Goal: Transaction & Acquisition: Download file/media

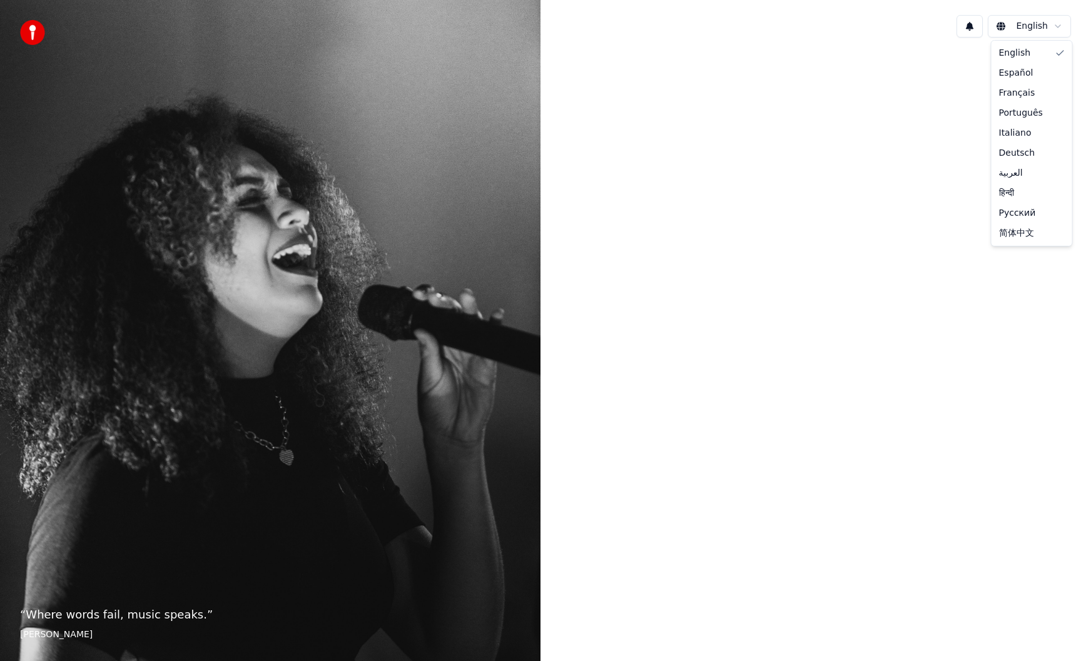
click at [1011, 26] on html "“ Where words fail, music speaks. ” [PERSON_NAME] English English Español Franç…" at bounding box center [540, 330] width 1081 height 661
click at [1011, 26] on html "“ Where words fail, music speaks. ” [PERSON_NAME] English" at bounding box center [540, 330] width 1081 height 661
click at [915, 26] on div "English" at bounding box center [811, 26] width 541 height 43
click at [965, 26] on button at bounding box center [970, 26] width 26 height 23
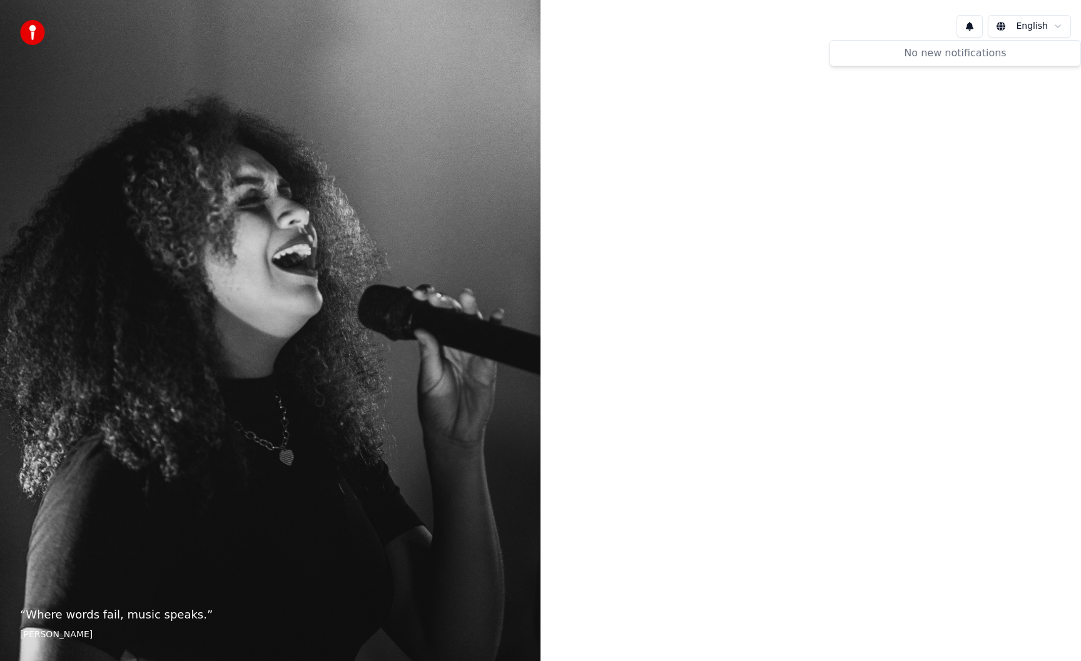
click at [965, 26] on button at bounding box center [970, 26] width 26 height 23
click at [936, 26] on div "English" at bounding box center [811, 26] width 541 height 43
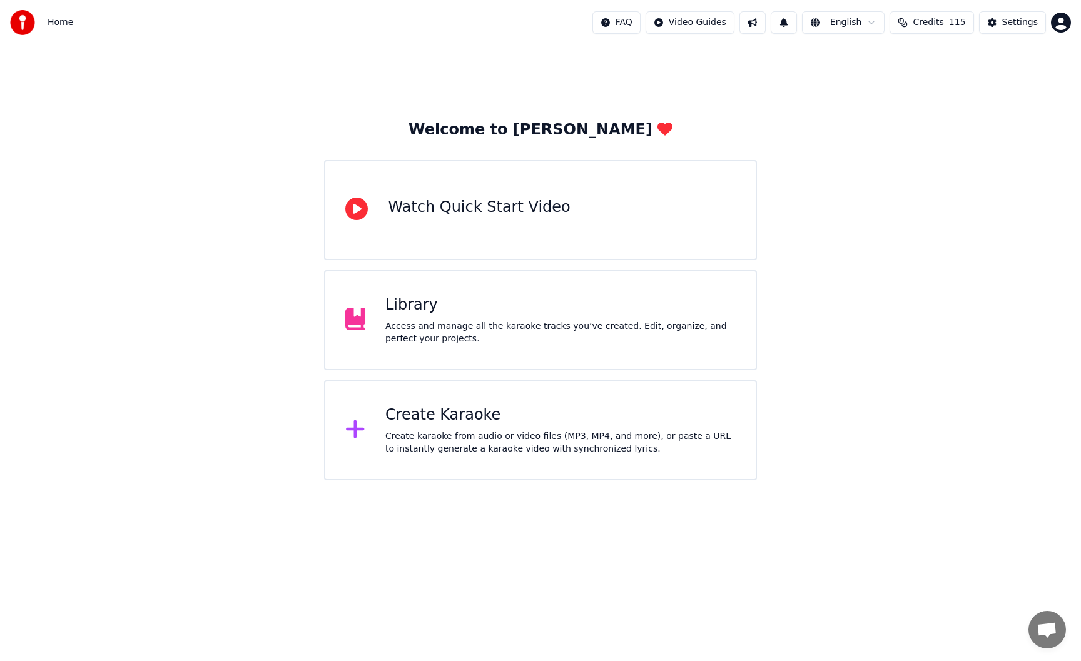
click at [589, 296] on div "Library" at bounding box center [560, 305] width 350 height 20
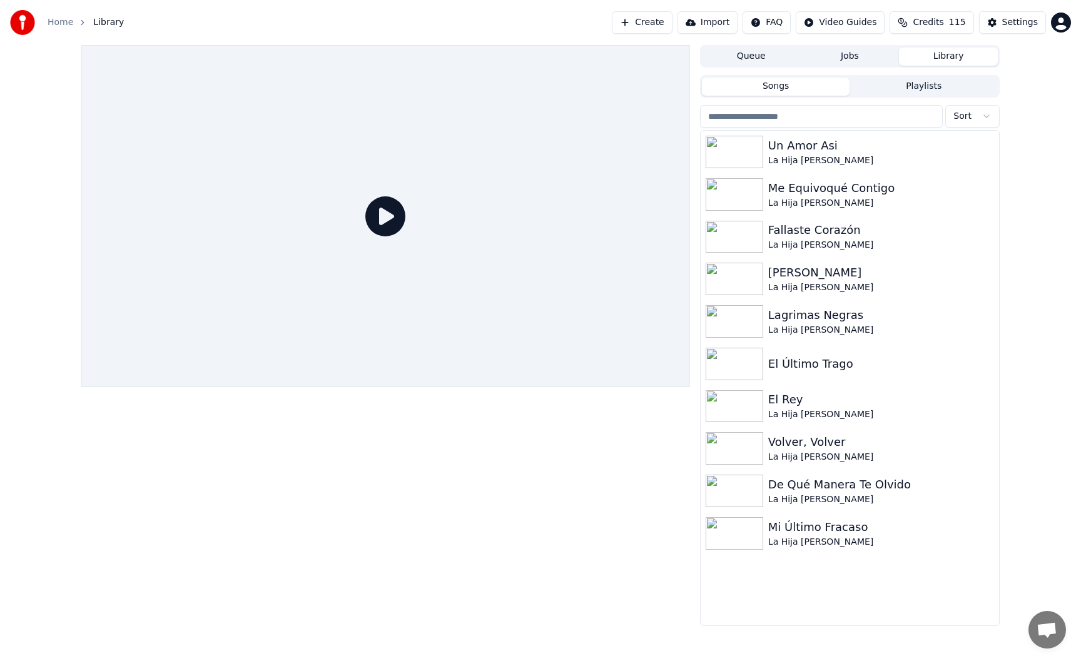
click at [515, 449] on div at bounding box center [385, 335] width 609 height 581
click at [666, 19] on button "Create" at bounding box center [642, 22] width 61 height 23
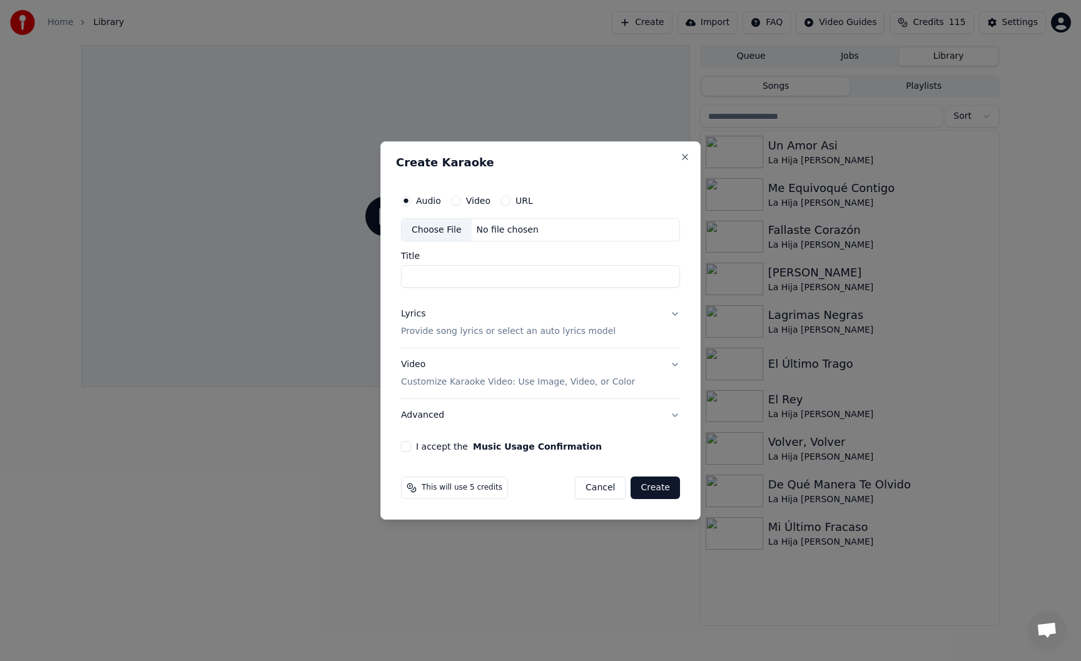
click at [455, 230] on div "Choose File" at bounding box center [437, 230] width 70 height 23
type input "**********"
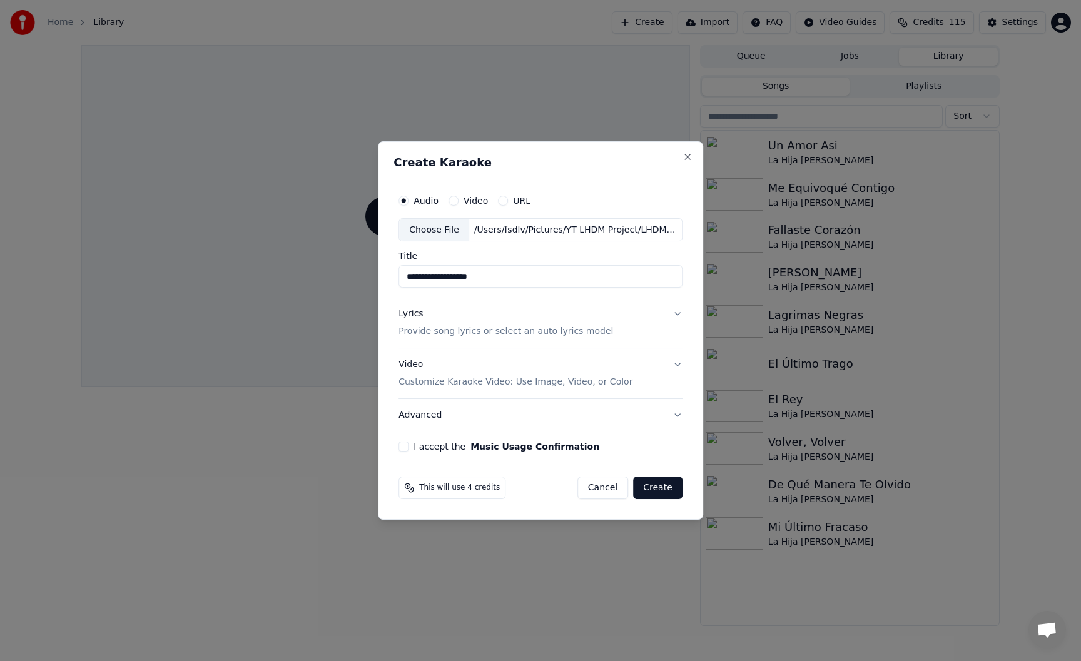
click at [472, 320] on div "Lyrics Provide song lyrics or select an auto lyrics model" at bounding box center [506, 324] width 215 height 30
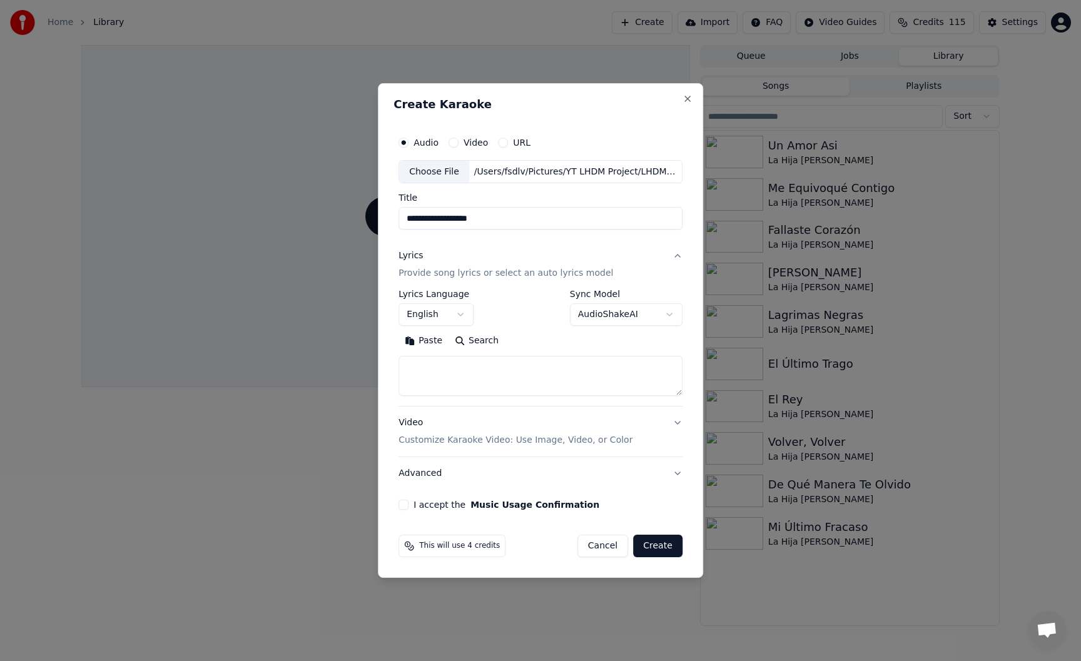
click at [451, 367] on textarea at bounding box center [541, 377] width 284 height 40
paste textarea "**********"
type textarea "**********"
click at [460, 312] on button "English" at bounding box center [436, 315] width 75 height 23
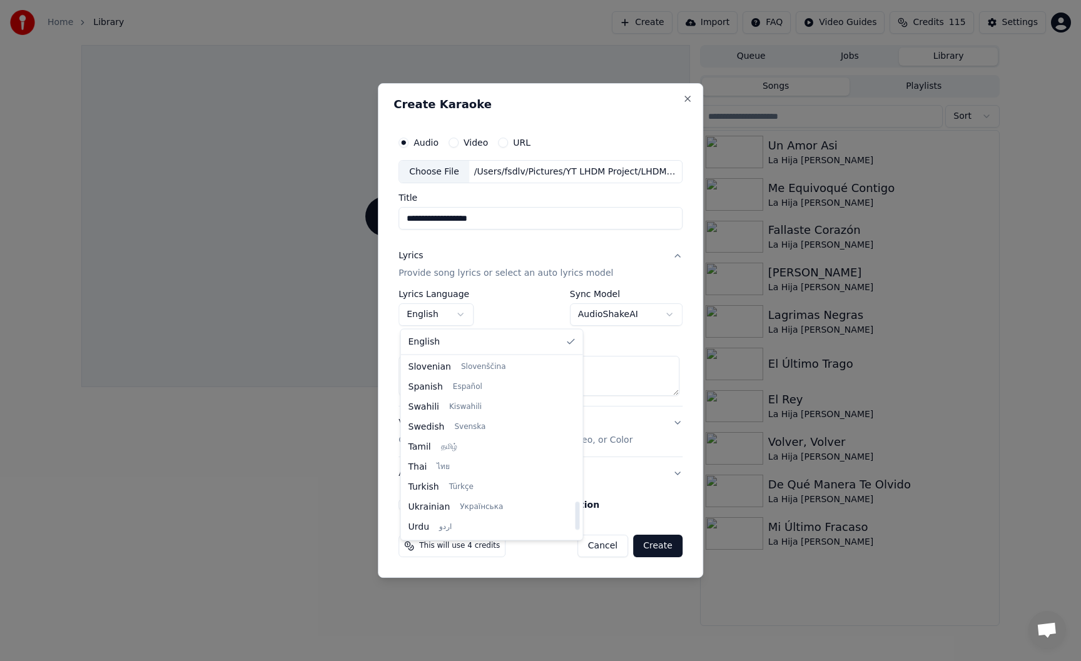
scroll to position [908, 0]
select select "**"
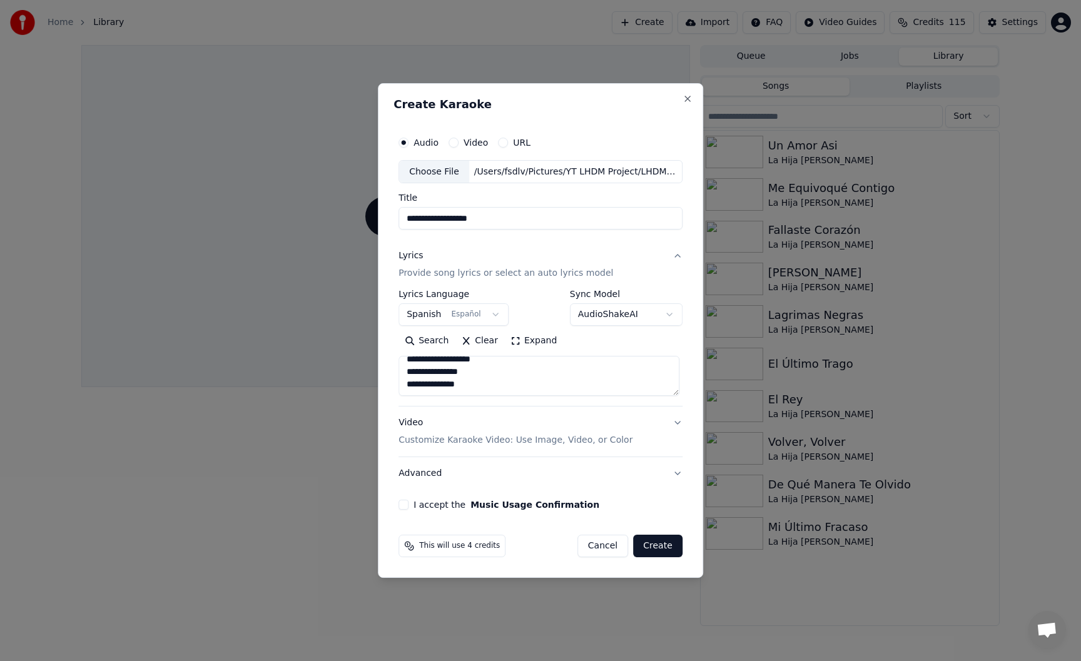
click at [506, 416] on button "Video Customize Karaoke Video: Use Image, Video, or Color" at bounding box center [541, 432] width 284 height 50
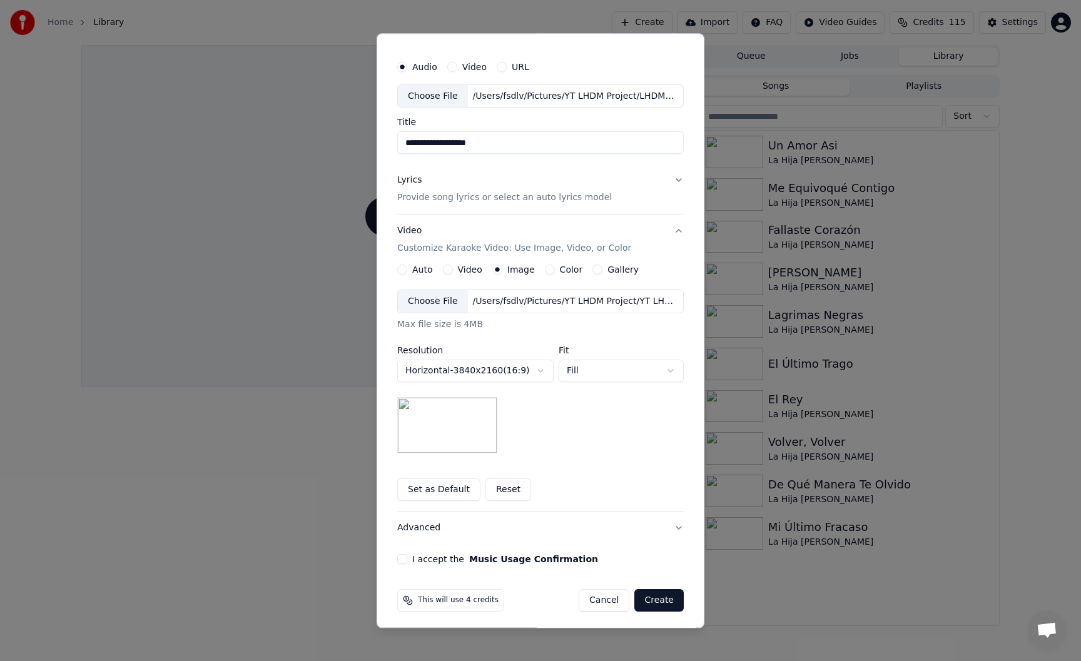
scroll to position [30, 0]
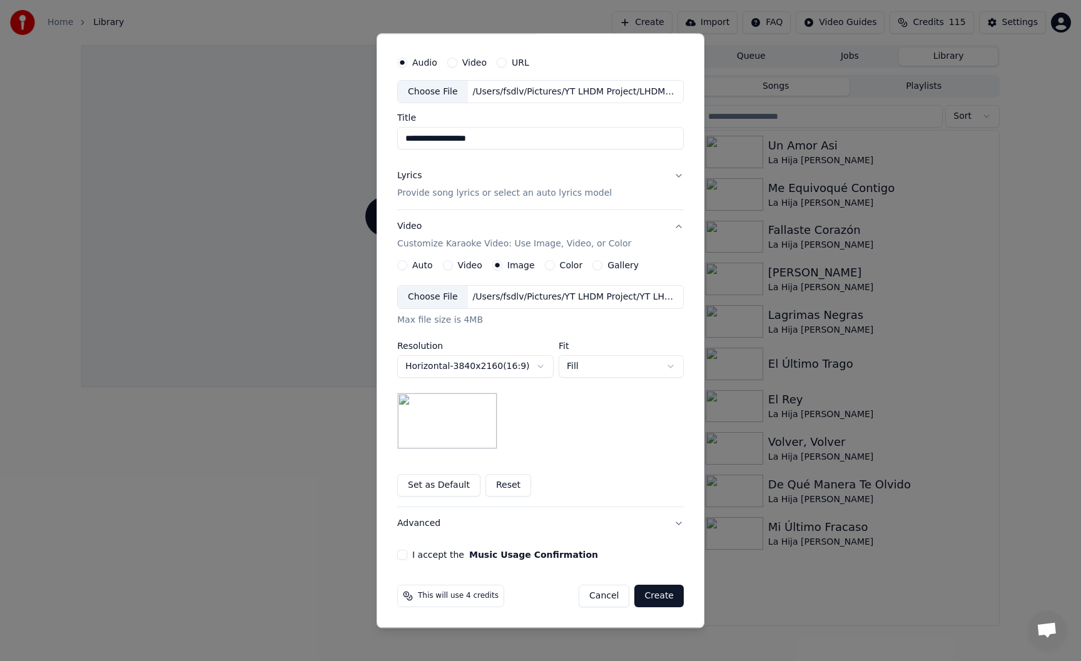
click at [404, 556] on button "I accept the Music Usage Confirmation" at bounding box center [402, 556] width 10 height 10
click at [504, 140] on input "**********" at bounding box center [540, 139] width 287 height 23
type input "**********"
click at [661, 594] on button "Create" at bounding box center [659, 597] width 49 height 23
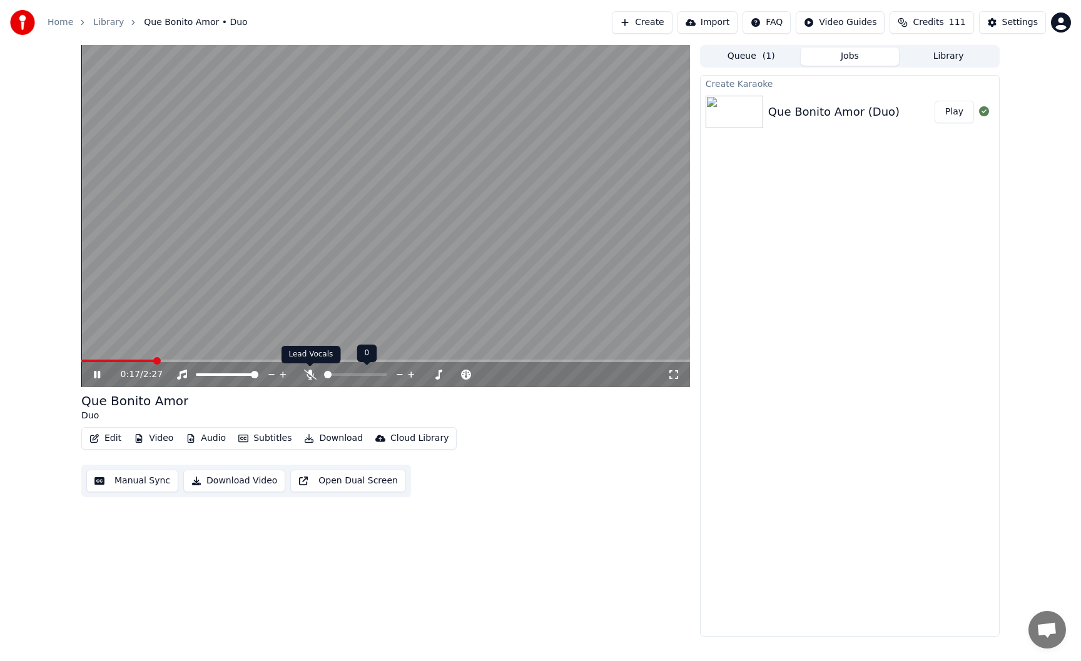
click at [312, 378] on icon at bounding box center [310, 375] width 13 height 10
click at [46, 330] on div "0:19 / 2:27 Que Bonito Amor Duo Edit Video Audio Subtitles Download Cloud Libra…" at bounding box center [540, 341] width 1081 height 592
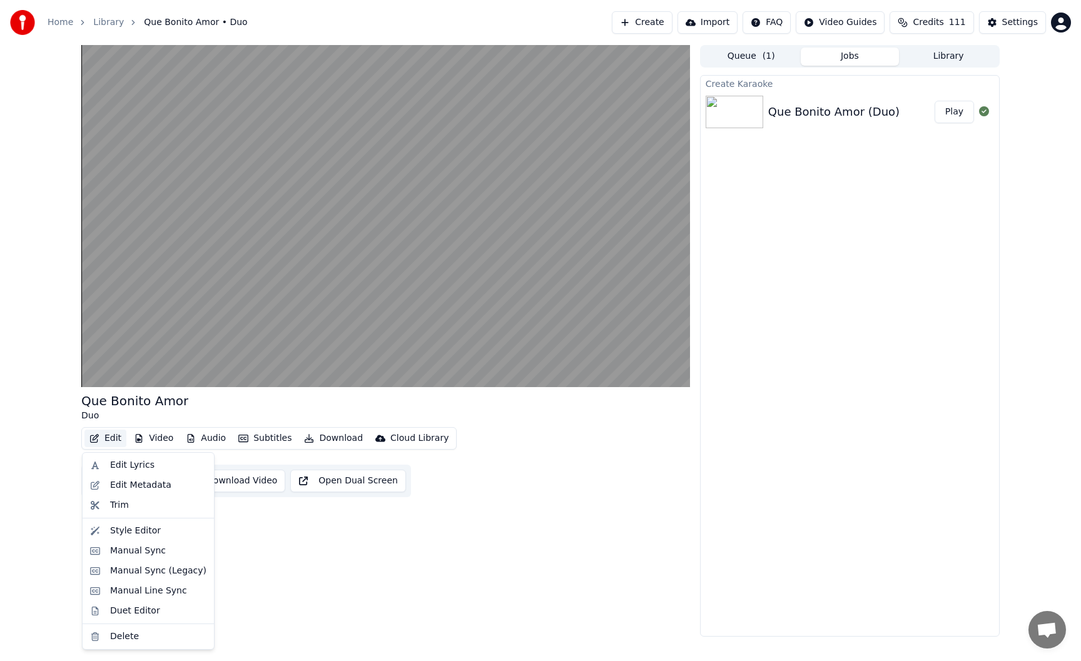
click at [111, 437] on button "Edit" at bounding box center [105, 439] width 42 height 18
click at [146, 605] on div "Duet Editor" at bounding box center [135, 611] width 50 height 13
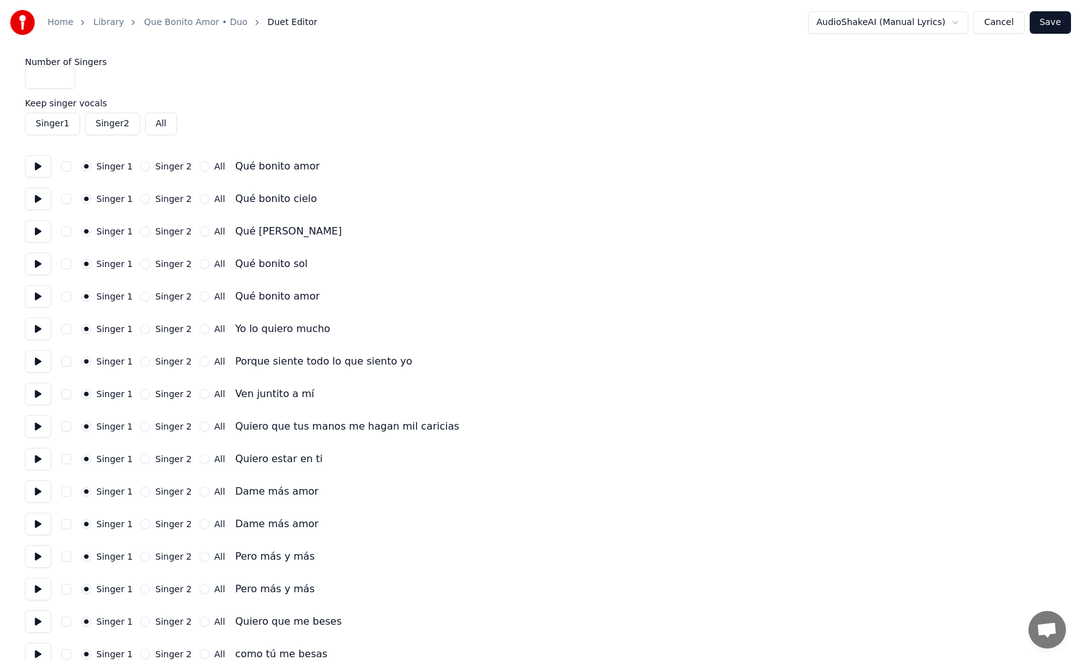
click at [39, 168] on button at bounding box center [38, 166] width 26 height 23
click at [142, 164] on button "Singer 2" at bounding box center [145, 166] width 10 height 10
click at [141, 204] on div "Singer 1 Singer 2 All Qué bonito cielo" at bounding box center [540, 199] width 1031 height 23
click at [141, 200] on button "Singer 2" at bounding box center [145, 199] width 10 height 10
click at [143, 232] on button "Singer 2" at bounding box center [145, 232] width 10 height 10
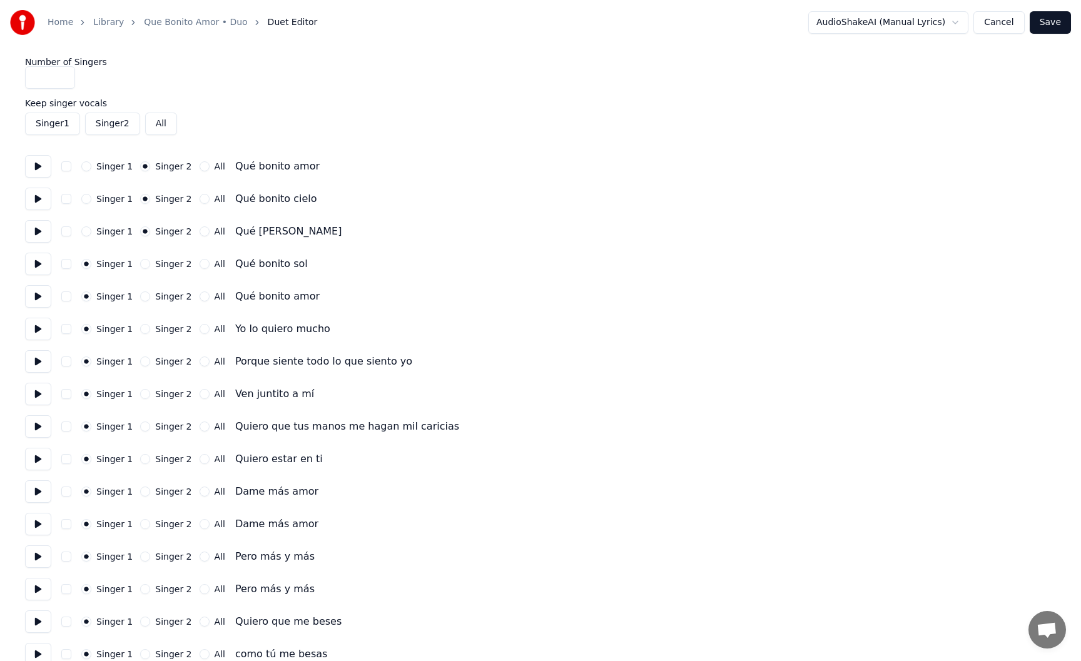
click at [142, 270] on div "Singer 1 Singer 2 All Qué bonito sol" at bounding box center [540, 264] width 1031 height 23
click at [141, 266] on button "Singer 2" at bounding box center [145, 264] width 10 height 10
click at [143, 298] on button "Singer 2" at bounding box center [145, 297] width 10 height 10
click at [45, 296] on button at bounding box center [38, 296] width 26 height 23
click at [45, 329] on button at bounding box center [38, 329] width 26 height 23
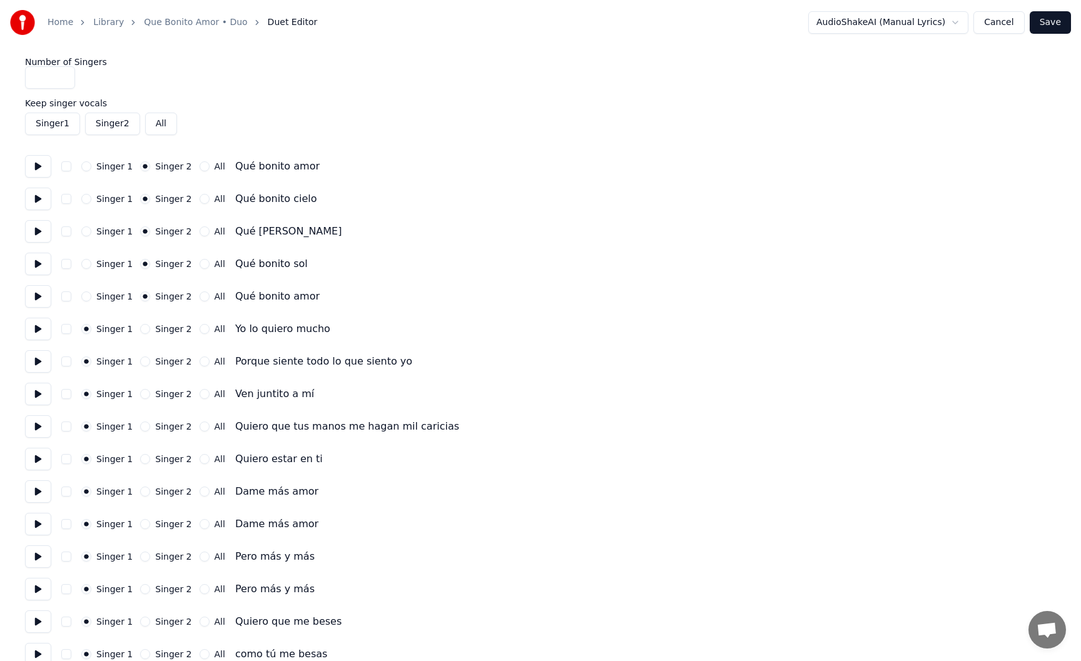
click at [145, 327] on button "Singer 2" at bounding box center [145, 329] width 10 height 10
click at [144, 362] on button "Singer 2" at bounding box center [145, 362] width 10 height 10
click at [44, 362] on button at bounding box center [38, 361] width 26 height 23
click at [43, 397] on button at bounding box center [38, 394] width 26 height 23
click at [41, 425] on button at bounding box center [38, 427] width 26 height 23
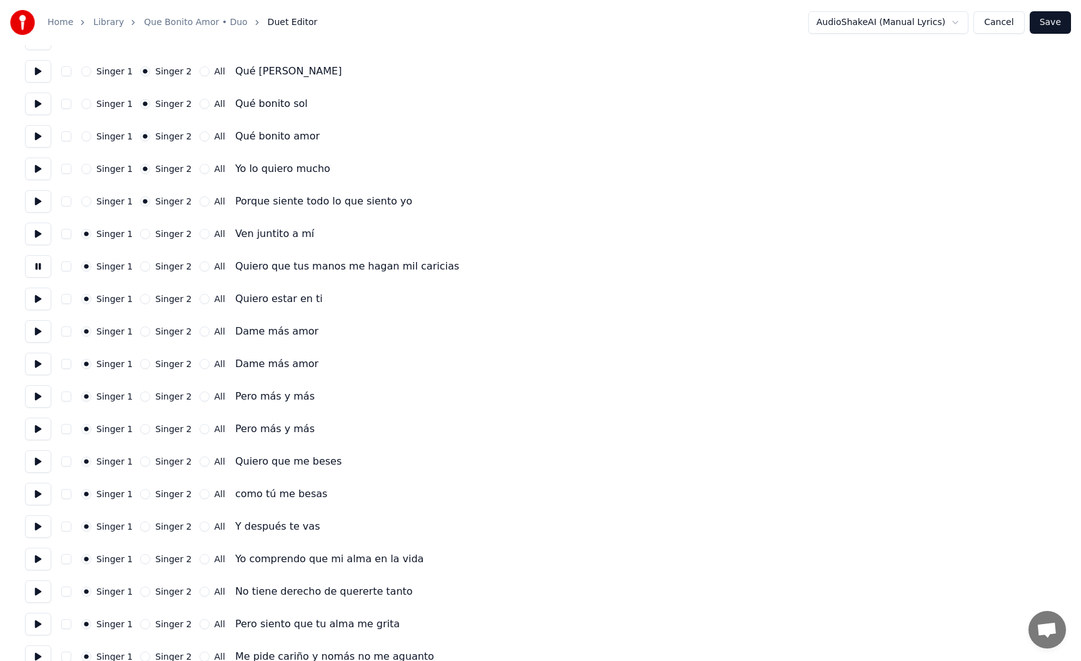
scroll to position [169, 0]
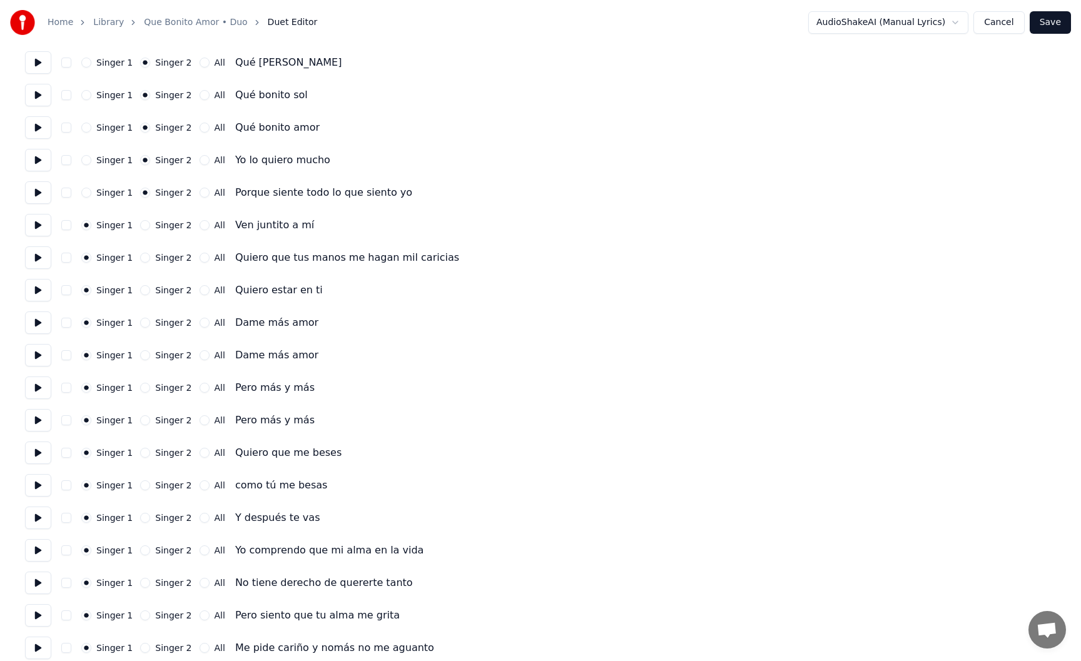
click at [42, 288] on button at bounding box center [38, 290] width 26 height 23
click at [42, 320] on button at bounding box center [38, 323] width 26 height 23
click at [43, 353] on button at bounding box center [38, 355] width 26 height 23
click at [141, 355] on button "Singer 2" at bounding box center [145, 355] width 10 height 10
click at [141, 422] on button "Singer 2" at bounding box center [145, 421] width 10 height 10
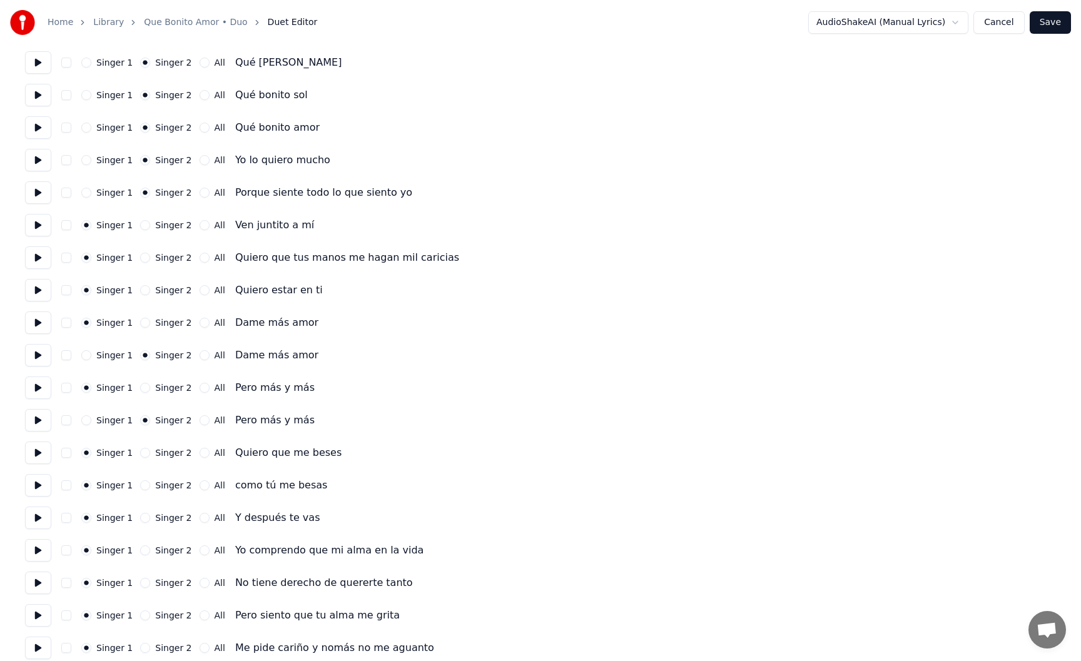
click at [42, 390] on button at bounding box center [38, 388] width 26 height 23
click at [40, 423] on button at bounding box center [38, 420] width 26 height 23
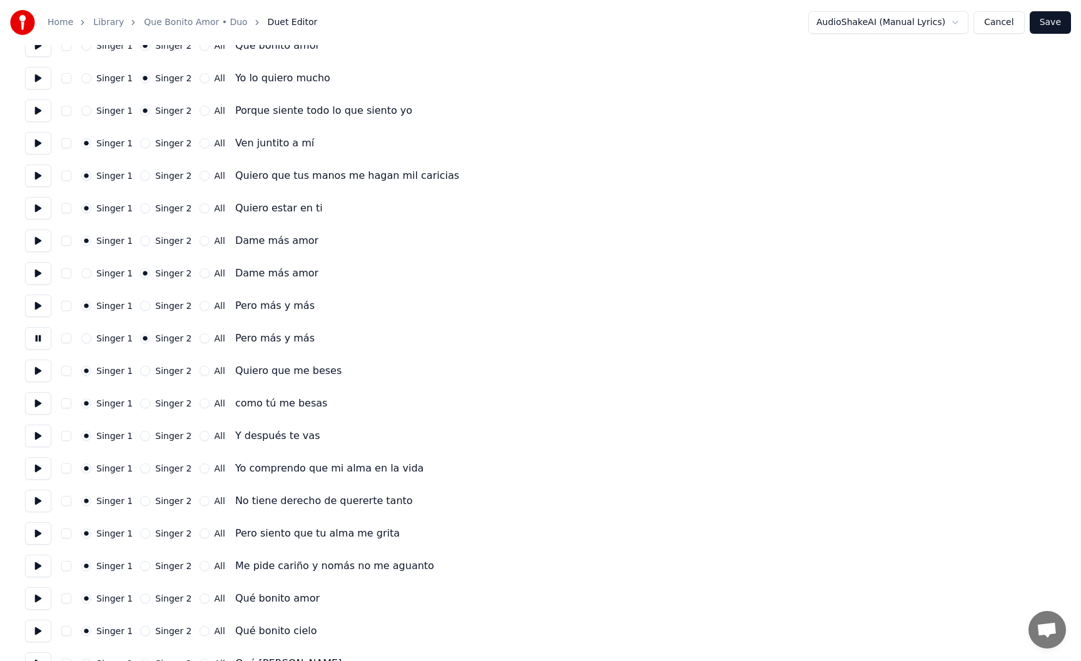
scroll to position [271, 0]
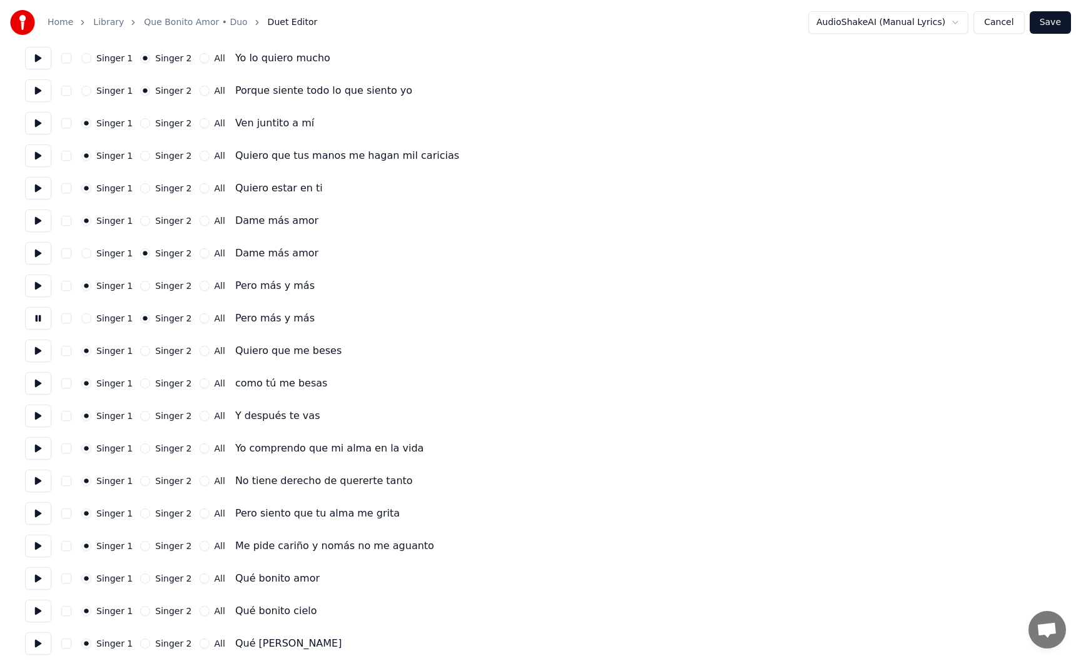
click at [39, 355] on button at bounding box center [38, 351] width 26 height 23
click at [46, 384] on button at bounding box center [38, 383] width 26 height 23
click at [41, 416] on button at bounding box center [38, 416] width 26 height 23
click at [39, 445] on button at bounding box center [38, 448] width 26 height 23
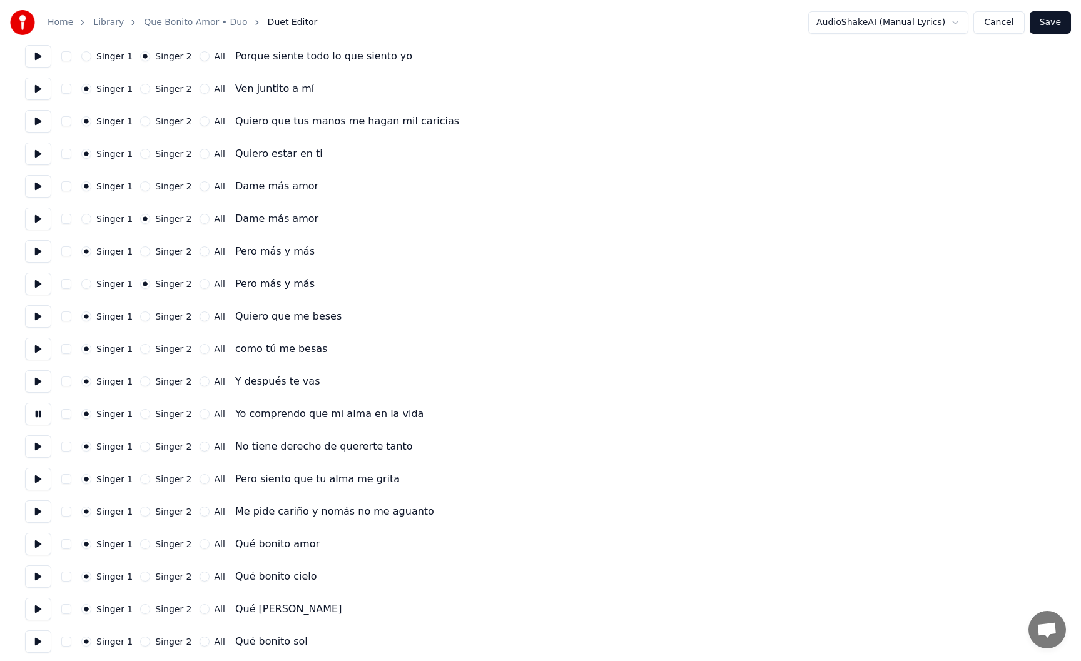
scroll to position [335, 0]
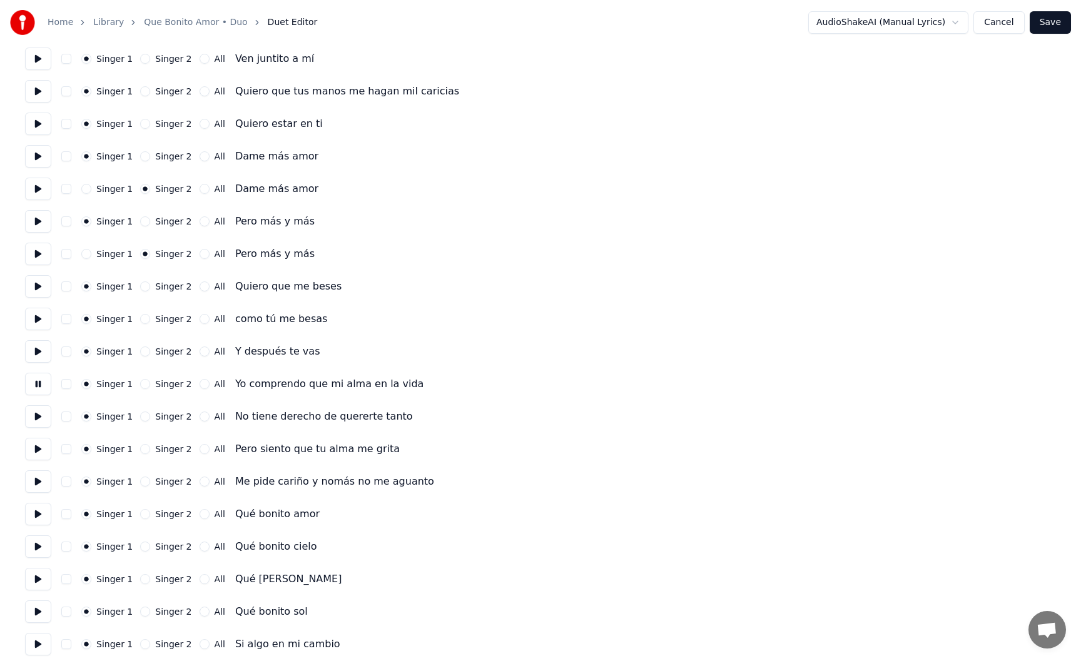
click at [200, 384] on button "All" at bounding box center [205, 384] width 10 height 10
click at [46, 418] on button at bounding box center [38, 417] width 26 height 23
click at [200, 416] on button "All" at bounding box center [205, 417] width 10 height 10
click at [46, 449] on button at bounding box center [38, 449] width 26 height 23
click at [200, 449] on button "All" at bounding box center [205, 449] width 10 height 10
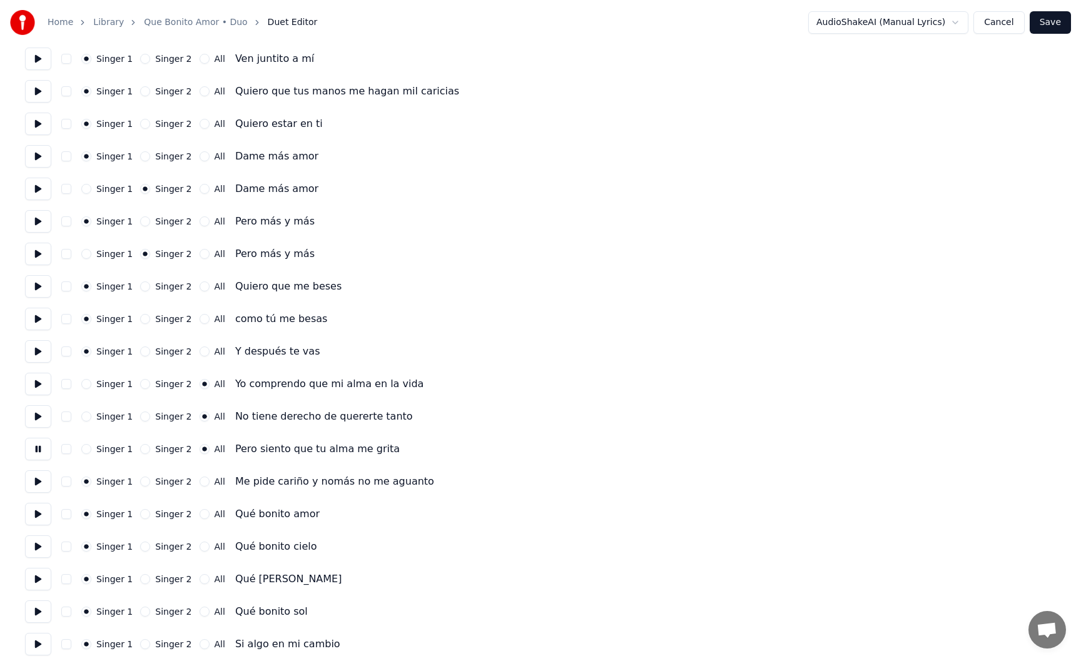
click at [42, 482] on button at bounding box center [38, 482] width 26 height 23
click at [203, 481] on button "All" at bounding box center [205, 482] width 10 height 10
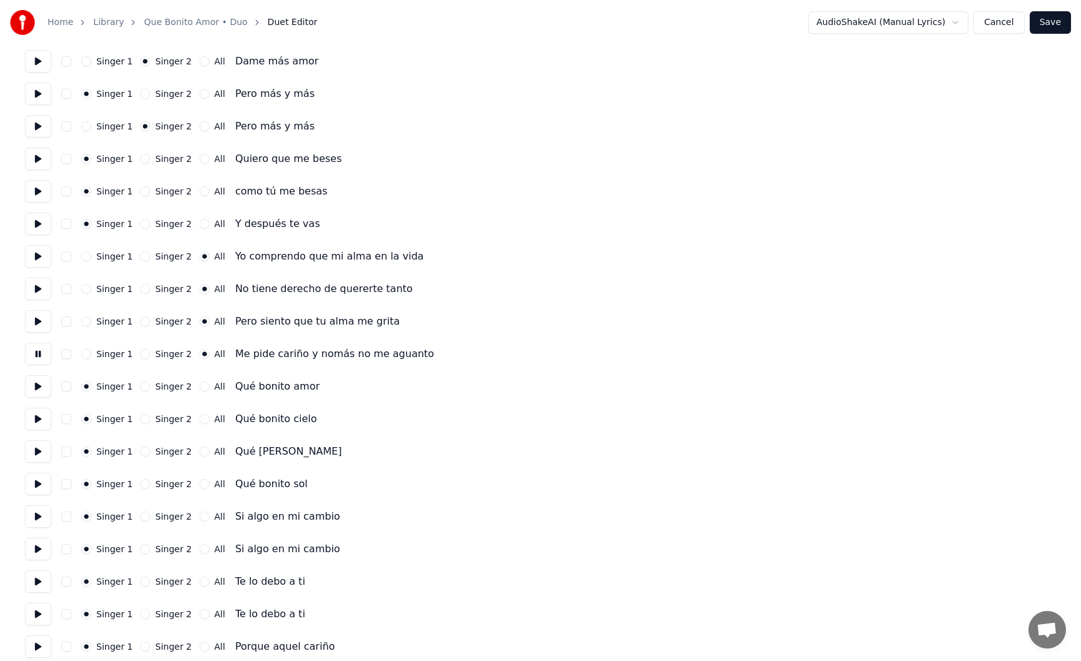
scroll to position [492, 0]
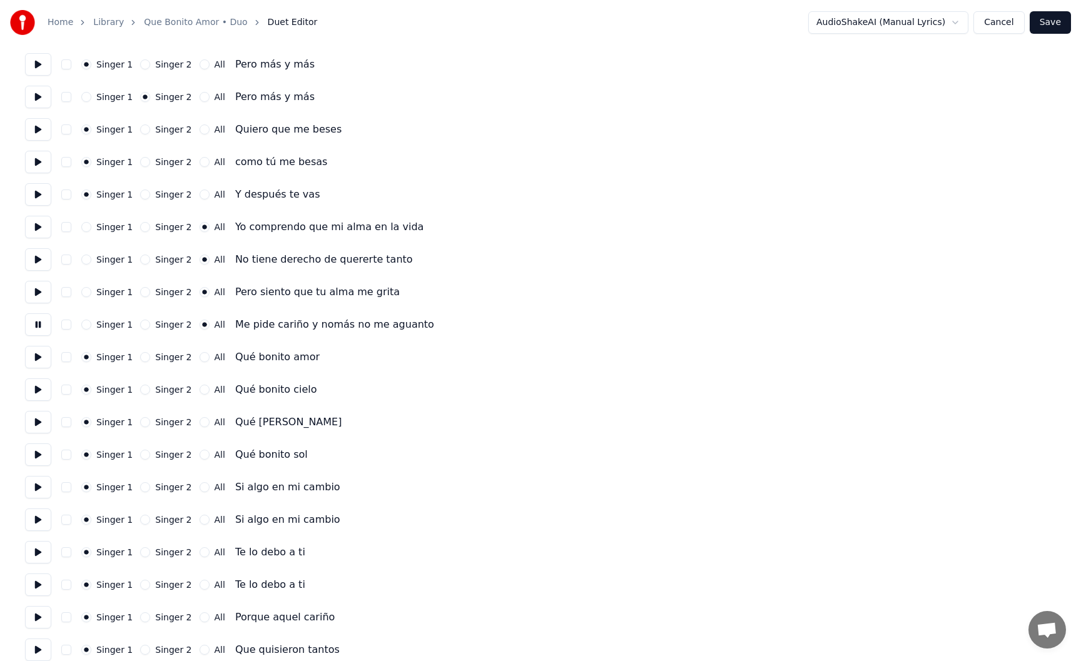
click at [45, 357] on button at bounding box center [38, 357] width 26 height 23
click at [145, 355] on button "Singer 2" at bounding box center [145, 357] width 10 height 10
click at [39, 386] on button at bounding box center [38, 390] width 26 height 23
click at [143, 389] on button "Singer 2" at bounding box center [145, 390] width 10 height 10
click at [42, 419] on button at bounding box center [38, 422] width 26 height 23
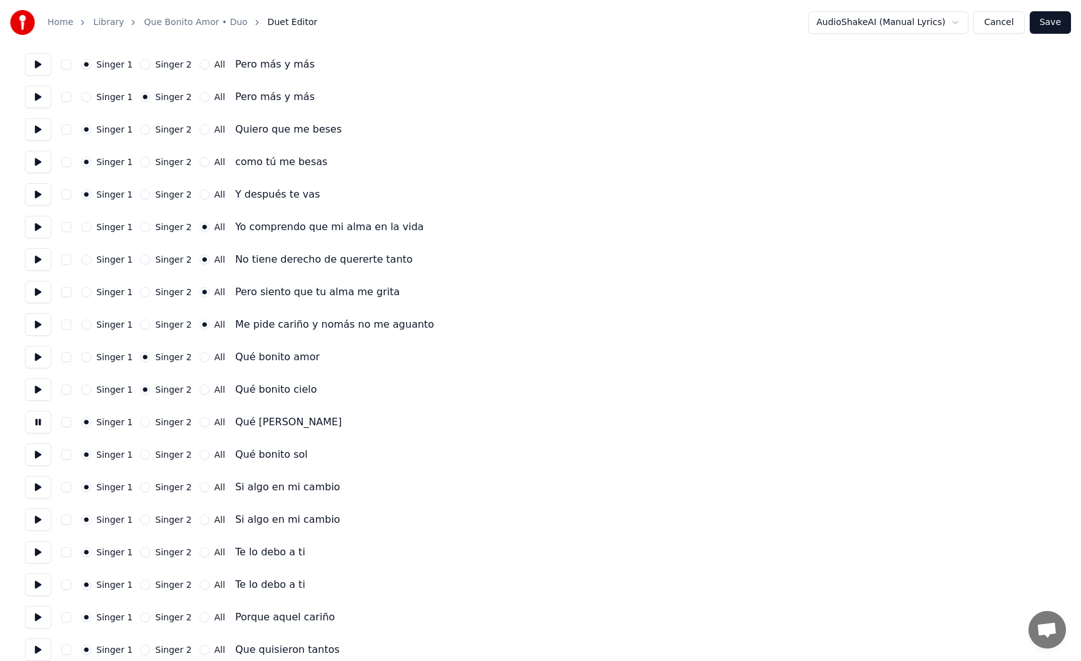
click at [141, 422] on button "Singer 2" at bounding box center [145, 422] width 10 height 10
click at [44, 455] on button at bounding box center [38, 455] width 26 height 23
click at [144, 454] on button "Singer 2" at bounding box center [145, 455] width 10 height 10
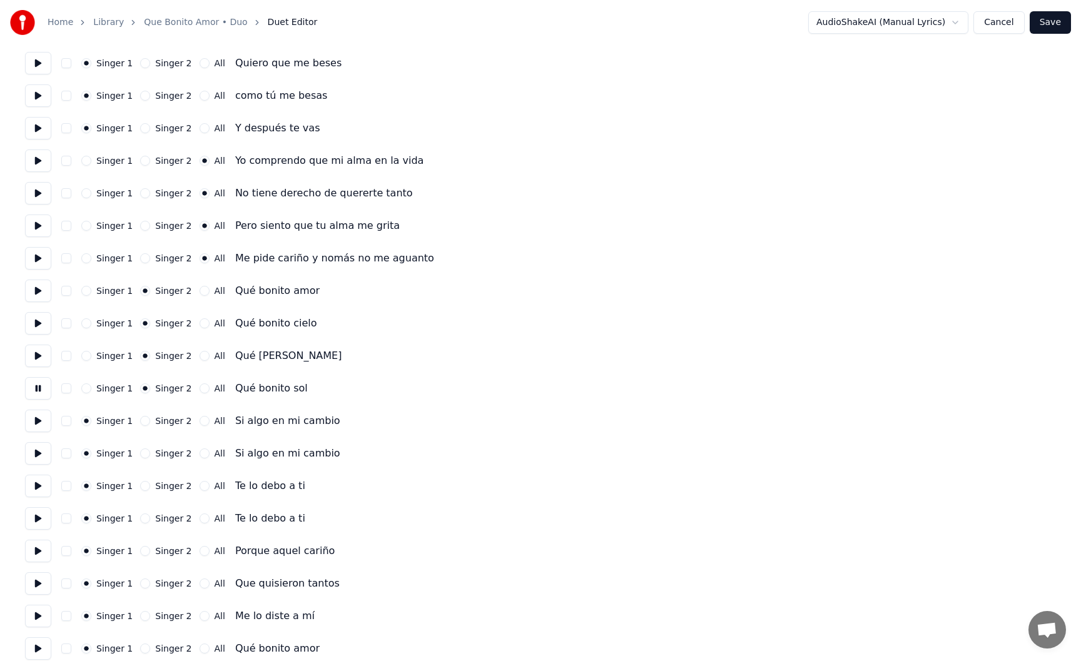
scroll to position [570, 0]
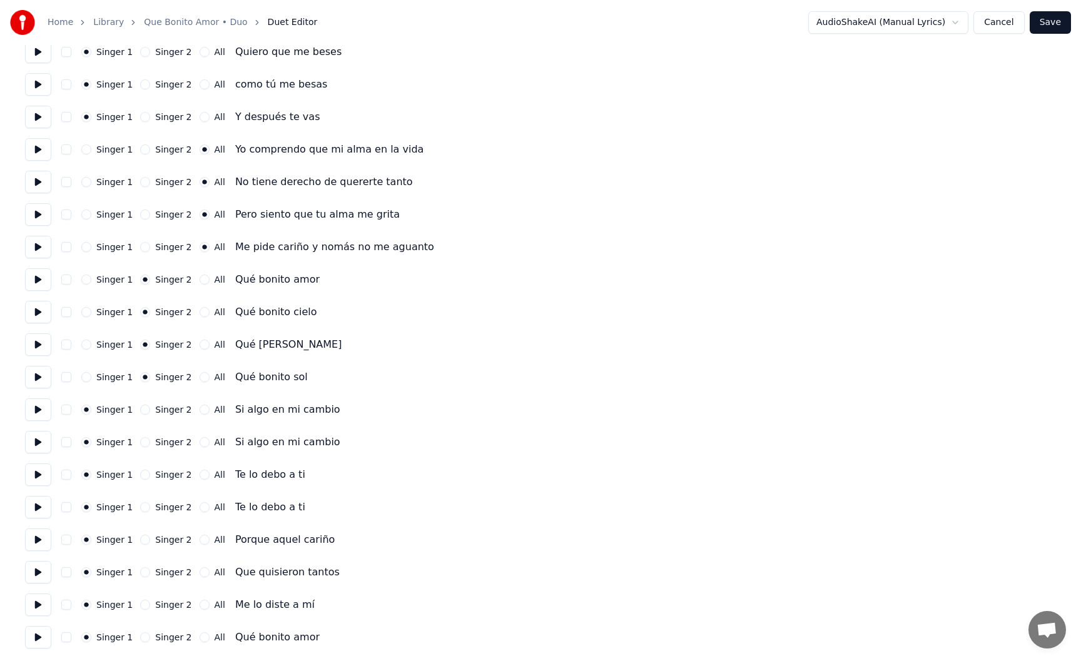
click at [37, 409] on button at bounding box center [38, 410] width 26 height 23
click at [43, 439] on button at bounding box center [38, 442] width 26 height 23
click at [141, 441] on button "Singer 2" at bounding box center [145, 442] width 10 height 10
click at [142, 508] on button "Singer 2" at bounding box center [145, 507] width 10 height 10
click at [41, 476] on button at bounding box center [38, 475] width 26 height 23
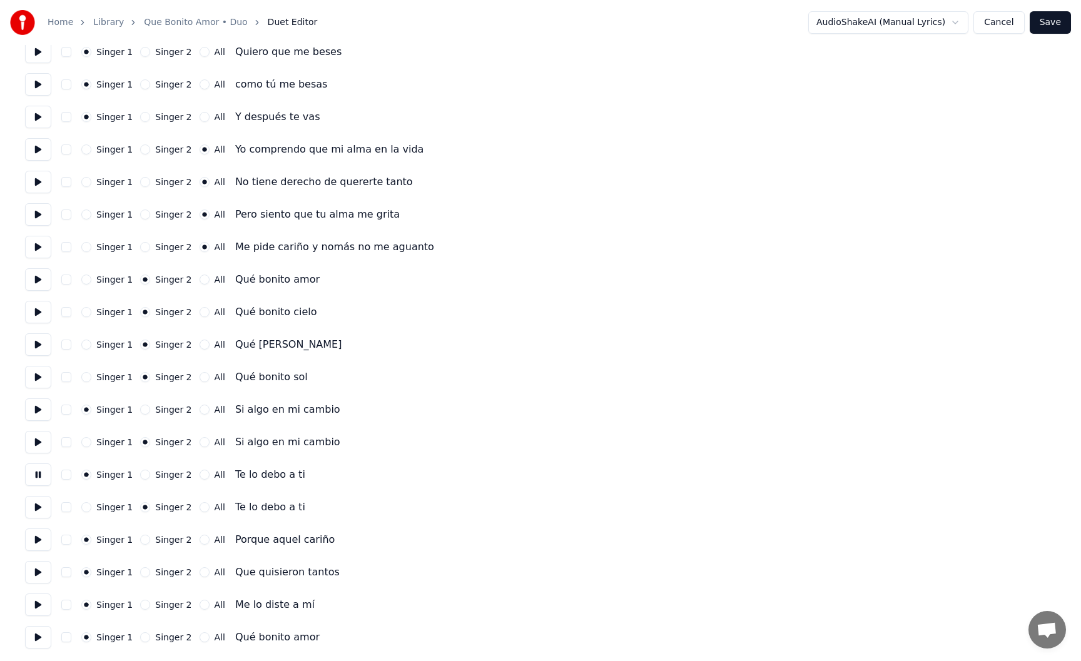
click at [42, 506] on button at bounding box center [38, 507] width 26 height 23
click at [40, 539] on button at bounding box center [38, 540] width 26 height 23
click at [41, 571] on button at bounding box center [38, 572] width 26 height 23
click at [38, 600] on button at bounding box center [38, 605] width 26 height 23
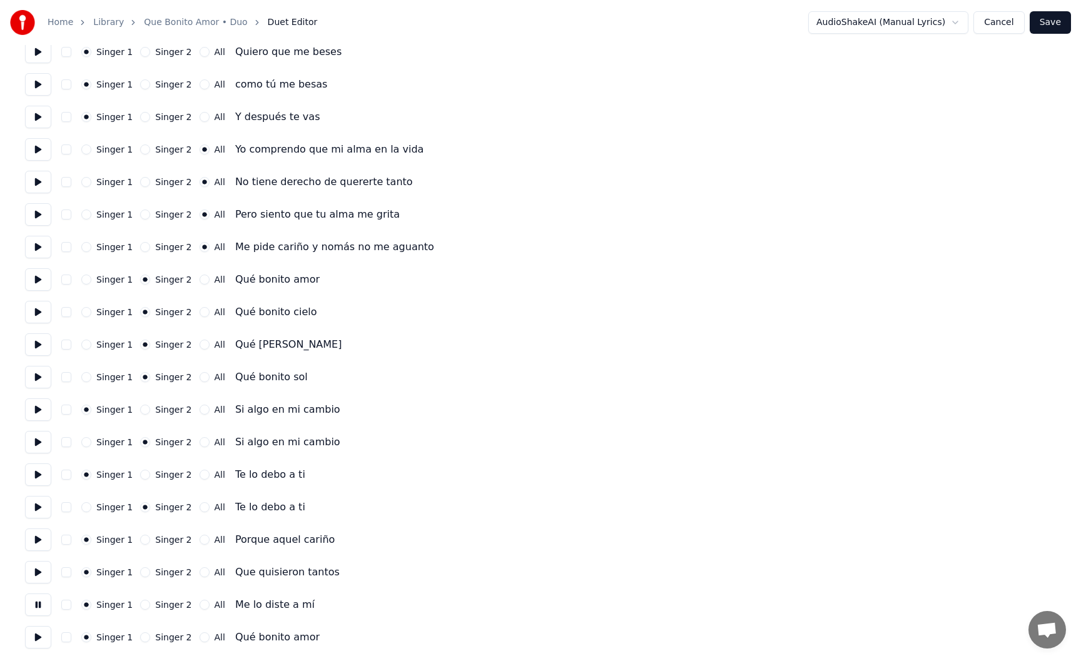
click at [39, 636] on button at bounding box center [38, 637] width 26 height 23
click at [200, 638] on button "All" at bounding box center [205, 638] width 10 height 10
click at [1046, 24] on button "Save" at bounding box center [1050, 22] width 41 height 23
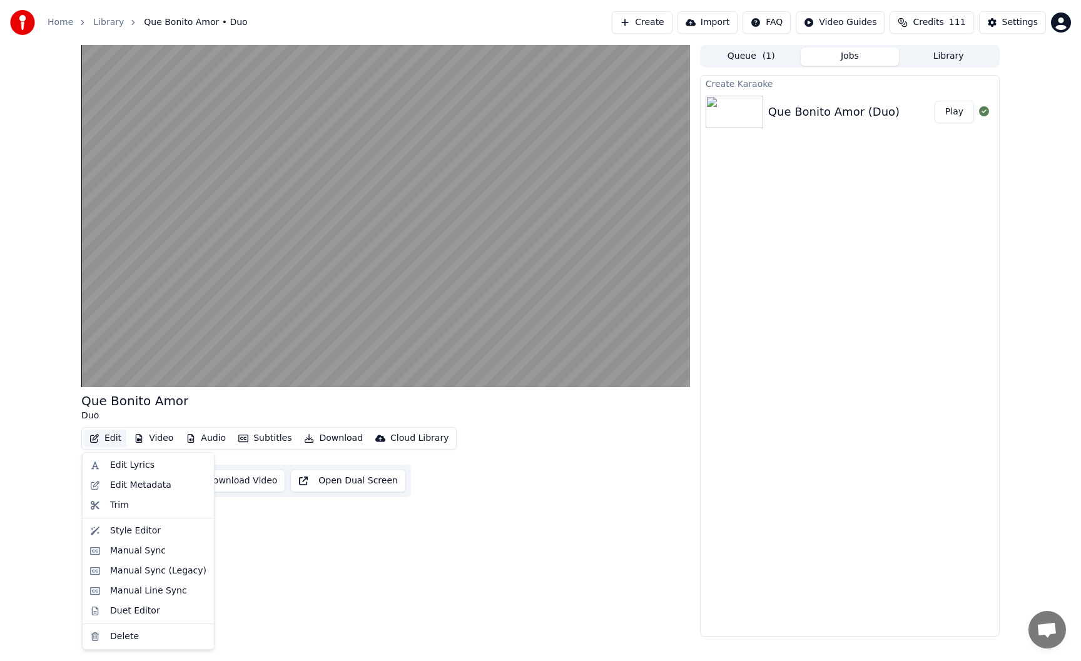
click at [103, 433] on button "Edit" at bounding box center [105, 439] width 42 height 18
click at [131, 480] on div "Edit Metadata" at bounding box center [140, 485] width 61 height 13
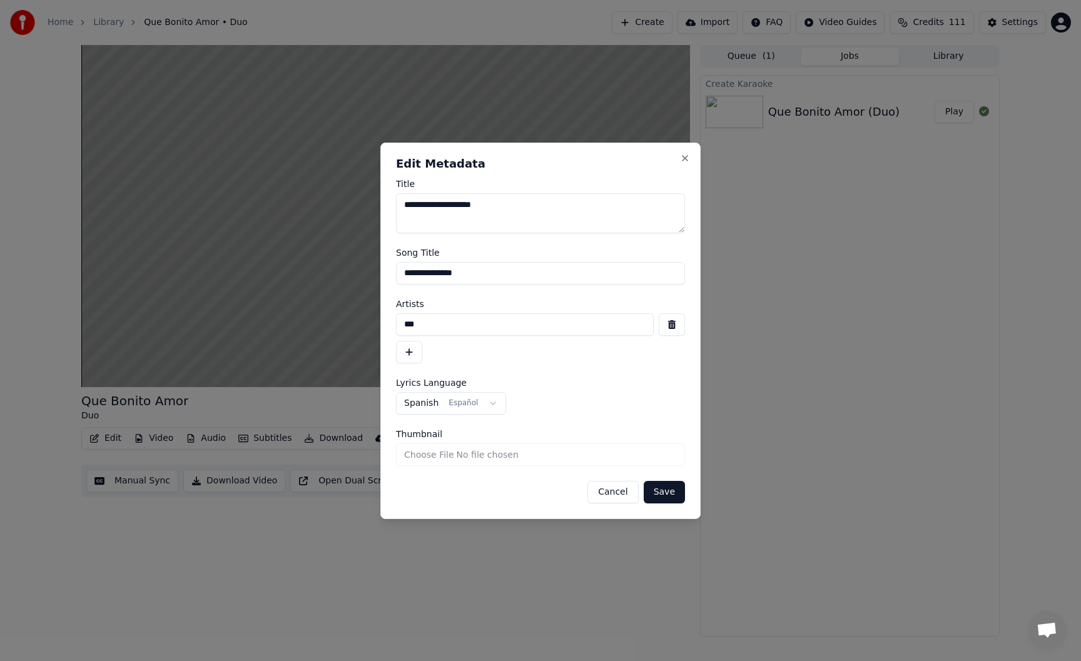
click at [494, 329] on input "***" at bounding box center [525, 325] width 258 height 23
type input "**********"
click at [527, 212] on textarea "**********" at bounding box center [540, 213] width 289 height 40
click at [489, 205] on textarea "**********" at bounding box center [540, 213] width 289 height 40
click at [486, 207] on textarea "**********" at bounding box center [540, 213] width 289 height 40
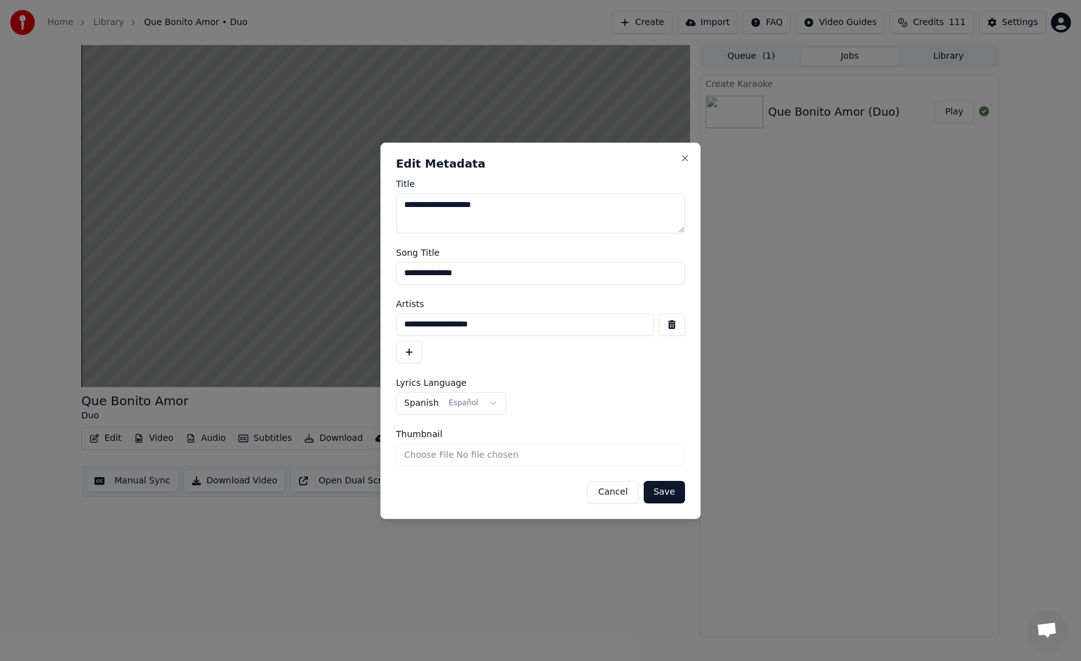
click at [486, 207] on textarea "**********" at bounding box center [540, 213] width 289 height 40
paste textarea "**"
click at [489, 205] on textarea "**********" at bounding box center [540, 213] width 289 height 40
type textarea "**********"
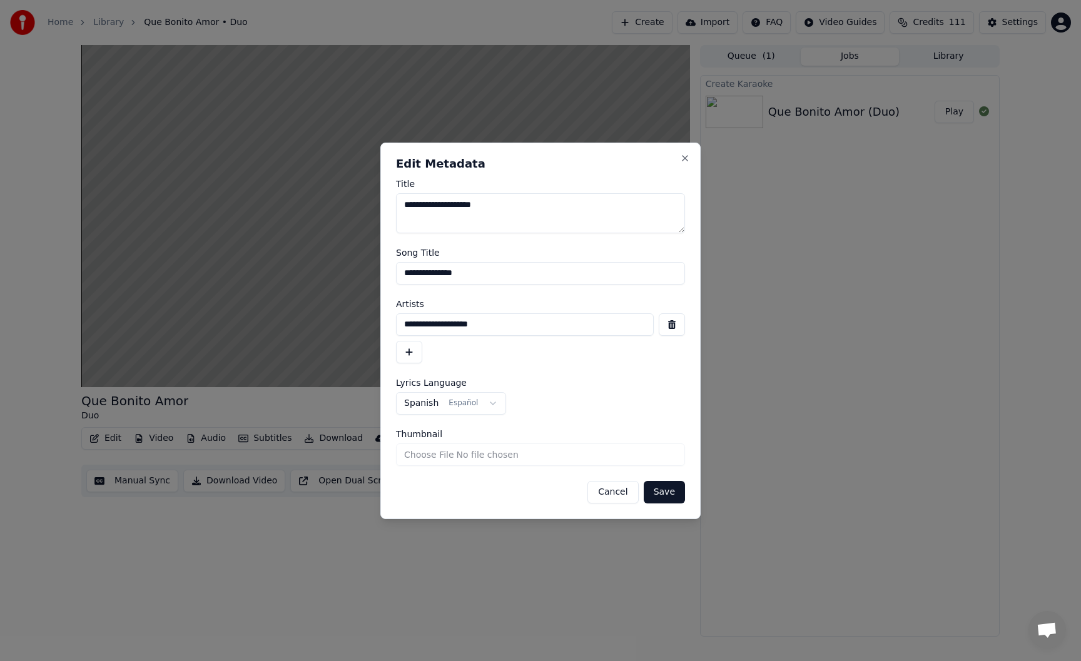
click at [530, 207] on textarea "**********" at bounding box center [540, 213] width 289 height 40
drag, startPoint x: 492, startPoint y: 325, endPoint x: 384, endPoint y: 323, distance: 108.9
click at [384, 323] on div "**********" at bounding box center [540, 331] width 320 height 377
click at [549, 324] on input "**********" at bounding box center [525, 325] width 258 height 23
click at [671, 494] on button "Save" at bounding box center [664, 492] width 41 height 23
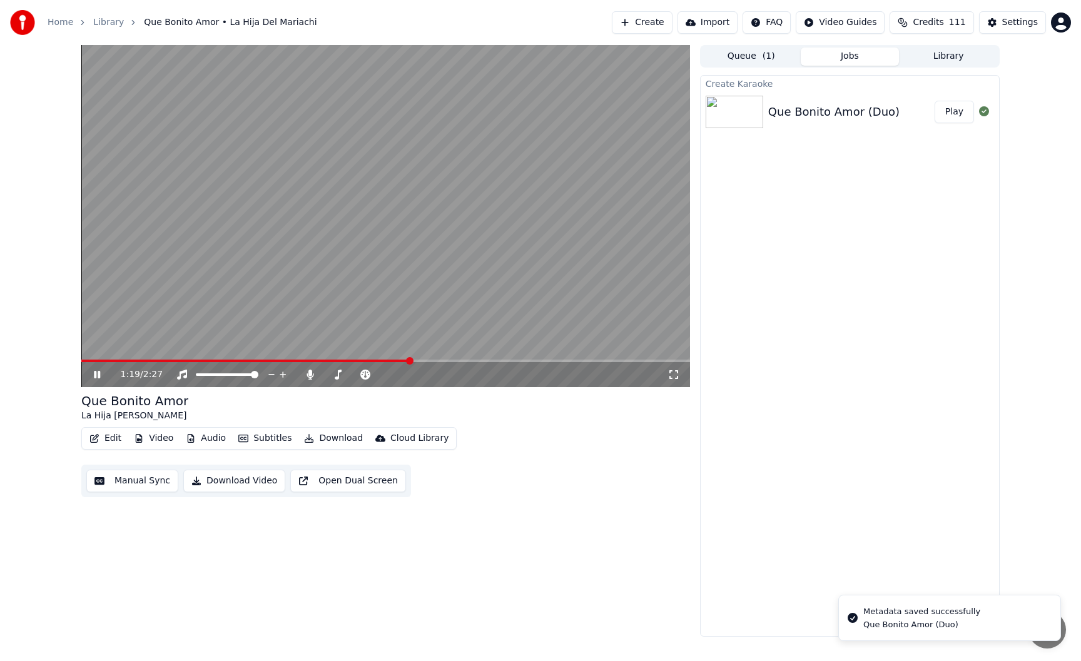
click at [84, 362] on span at bounding box center [245, 361] width 329 height 3
click at [83, 361] on span at bounding box center [90, 361] width 19 height 3
click at [81, 361] on span at bounding box center [85, 361] width 8 height 8
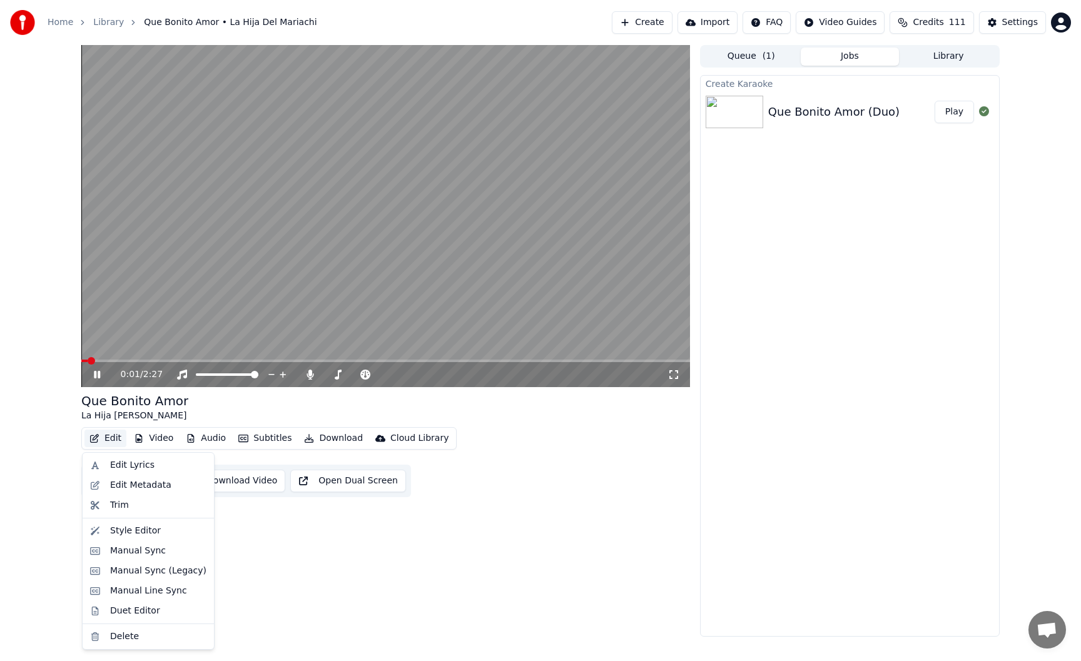
click at [108, 438] on button "Edit" at bounding box center [105, 439] width 42 height 18
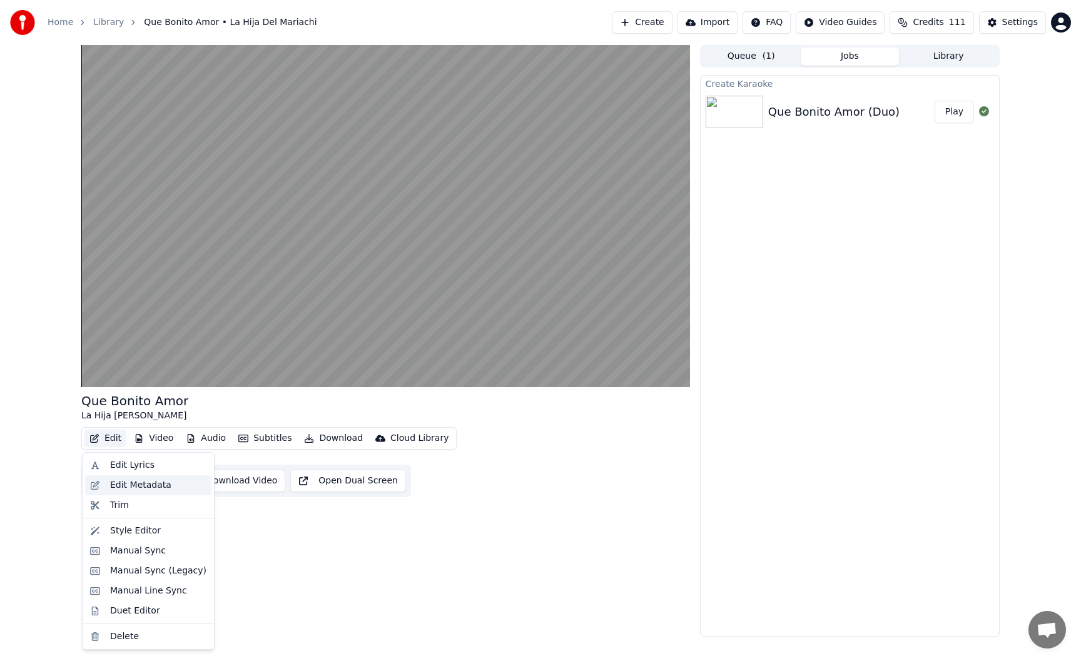
click at [134, 483] on div "Edit Metadata" at bounding box center [140, 485] width 61 height 13
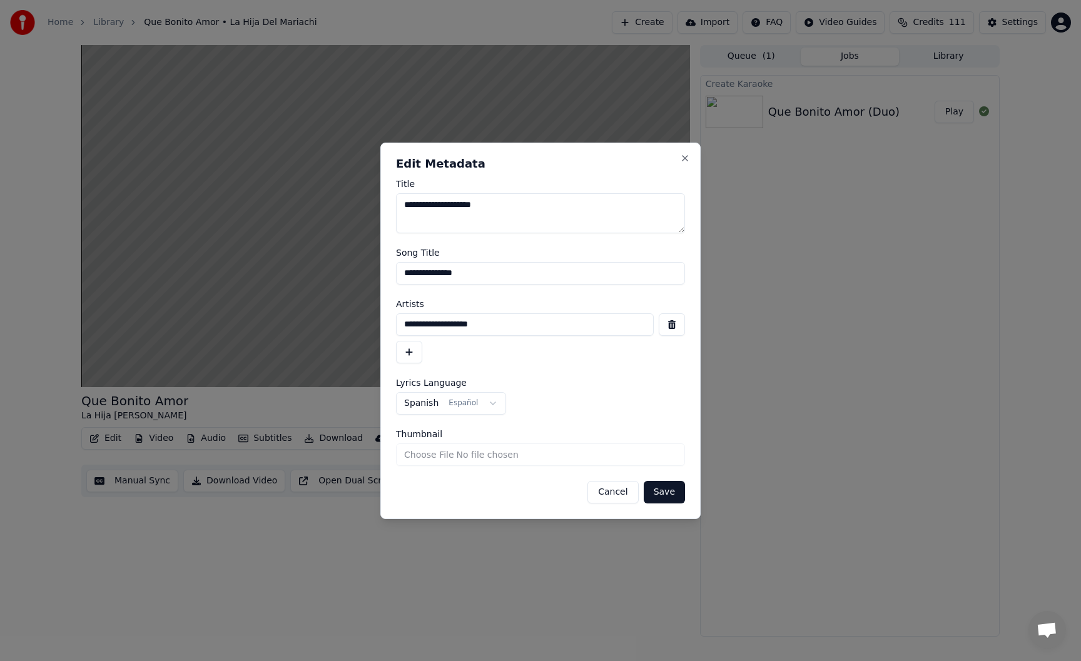
click at [490, 271] on input "**********" at bounding box center [540, 273] width 289 height 23
drag, startPoint x: 502, startPoint y: 207, endPoint x: 477, endPoint y: 209, distance: 25.1
click at [477, 209] on textarea "**********" at bounding box center [540, 213] width 289 height 40
click at [510, 274] on input "**********" at bounding box center [540, 273] width 289 height 23
paste input "******"
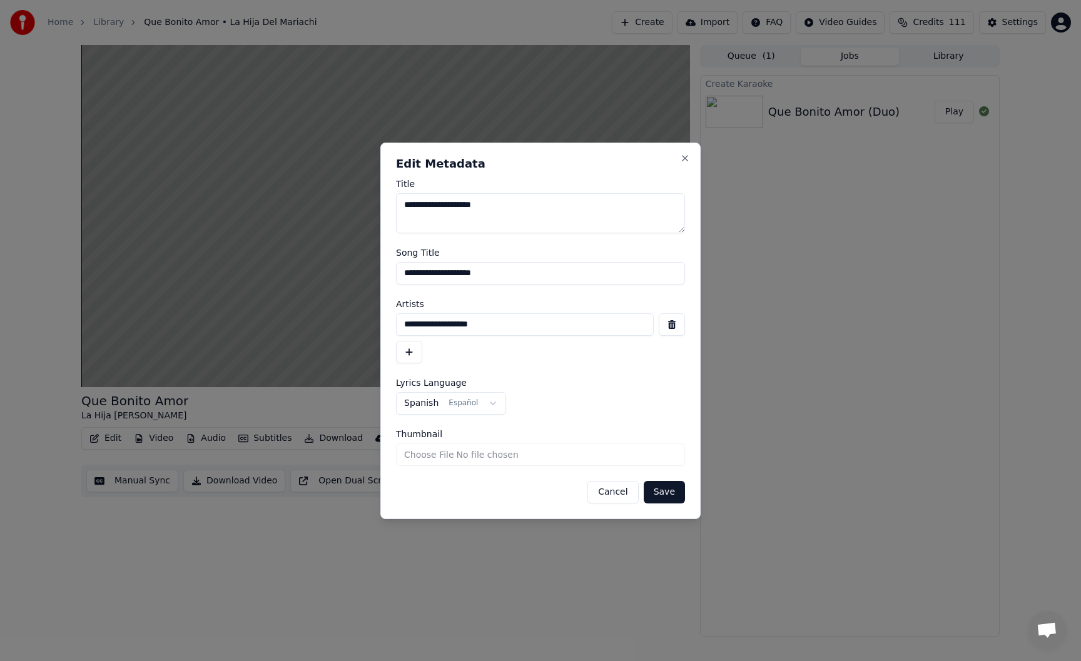
type input "**********"
click at [670, 487] on button "Save" at bounding box center [664, 492] width 41 height 23
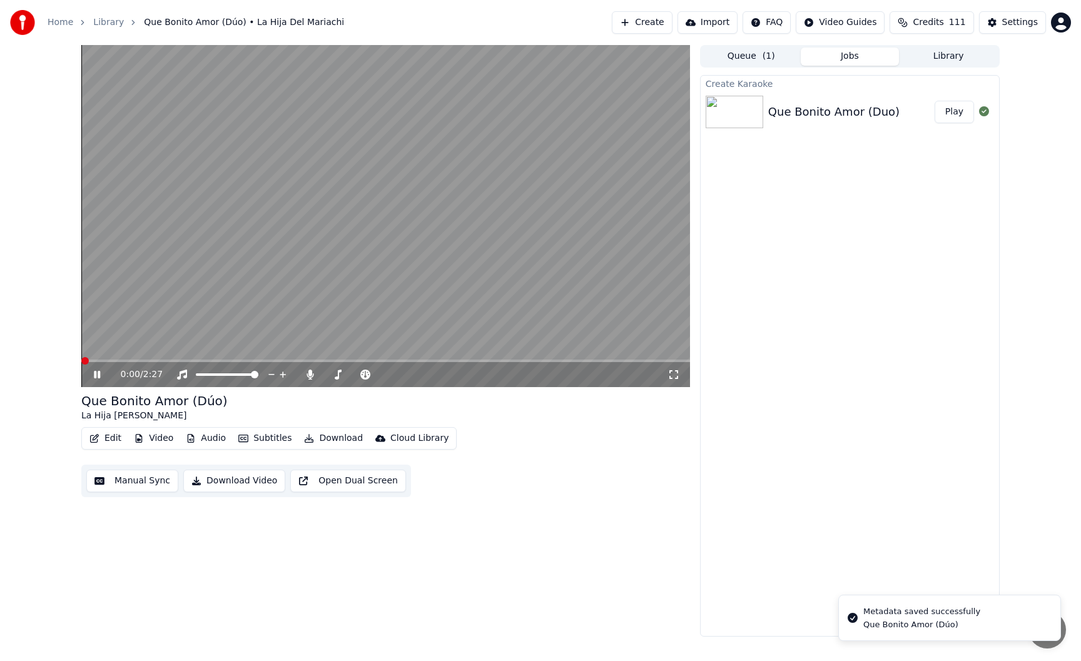
click at [81, 361] on span at bounding box center [81, 361] width 0 height 3
click at [342, 361] on span at bounding box center [211, 361] width 260 height 3
click at [448, 362] on span at bounding box center [385, 361] width 609 height 3
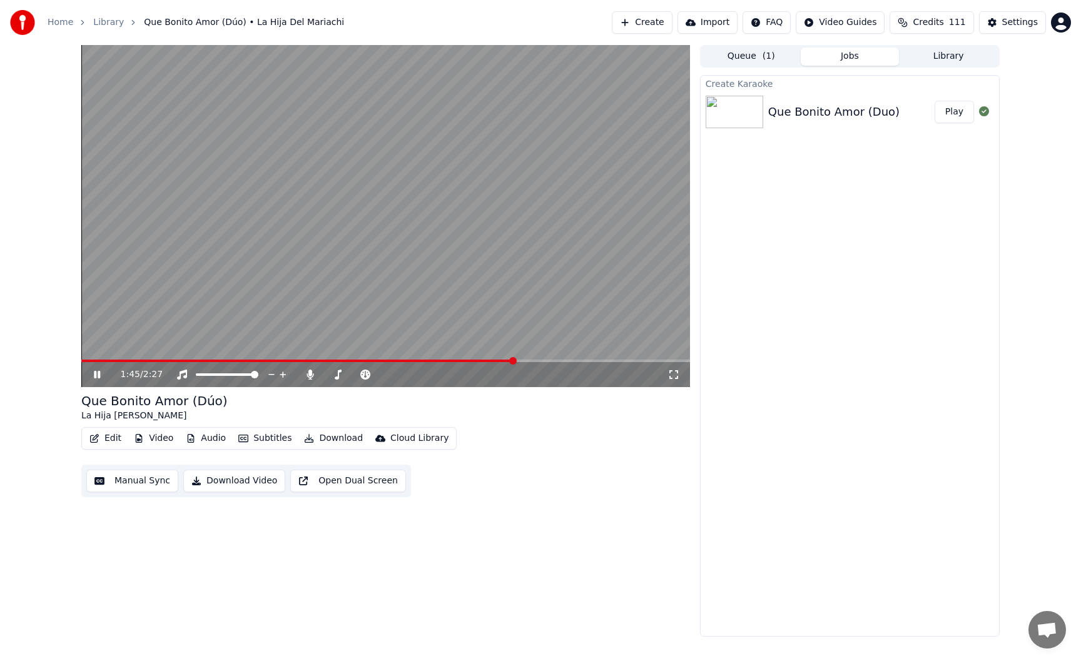
click at [568, 362] on div "1:45 / 2:27" at bounding box center [385, 374] width 609 height 25
click at [569, 361] on span at bounding box center [385, 361] width 609 height 3
click at [331, 439] on button "Download" at bounding box center [333, 439] width 69 height 18
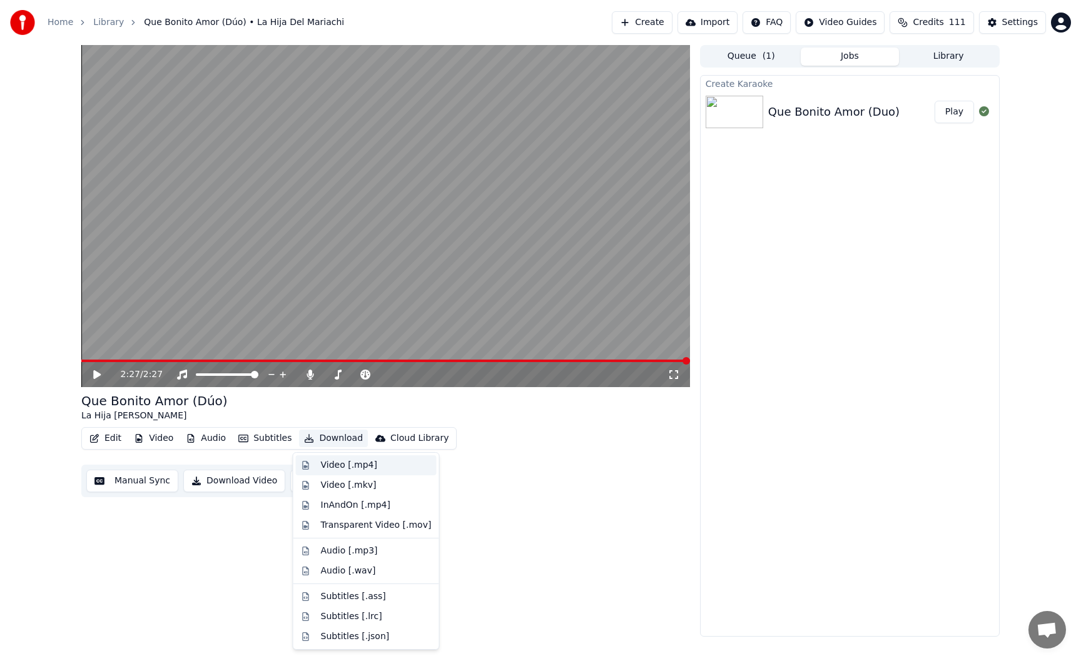
click at [333, 462] on div "Video [.mp4]" at bounding box center [349, 465] width 56 height 13
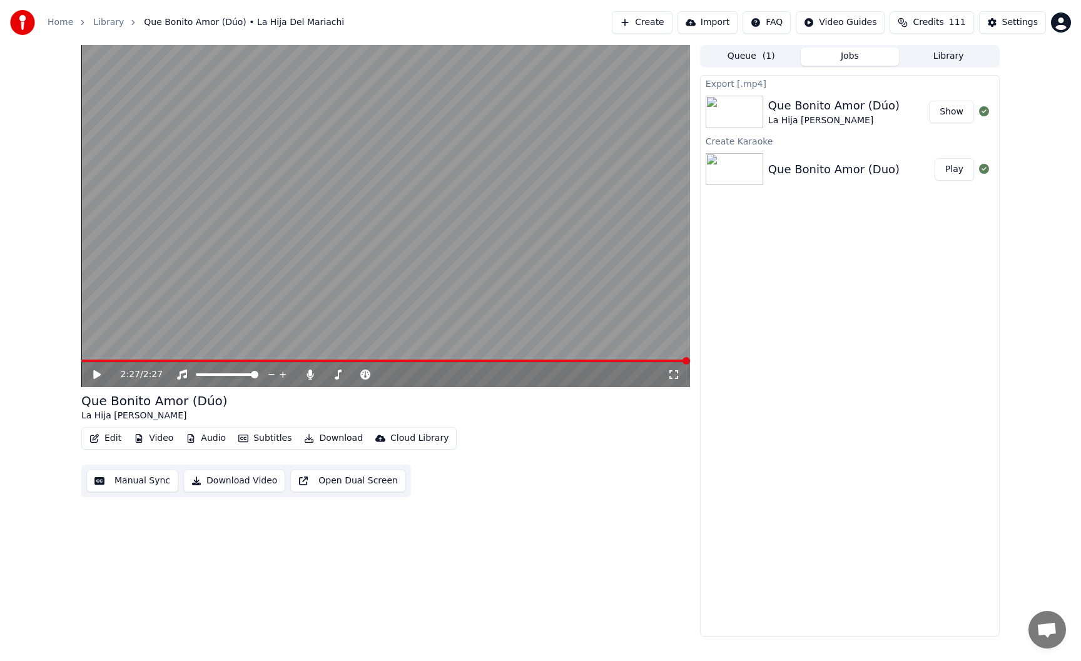
click at [957, 118] on button "Show" at bounding box center [951, 112] width 45 height 23
click at [310, 374] on icon at bounding box center [310, 375] width 7 height 10
click at [544, 439] on div "Edit Video Audio Subtitles Download Cloud Library Manual Sync Download Video Op…" at bounding box center [385, 462] width 609 height 70
click at [350, 438] on button "Download" at bounding box center [333, 439] width 69 height 18
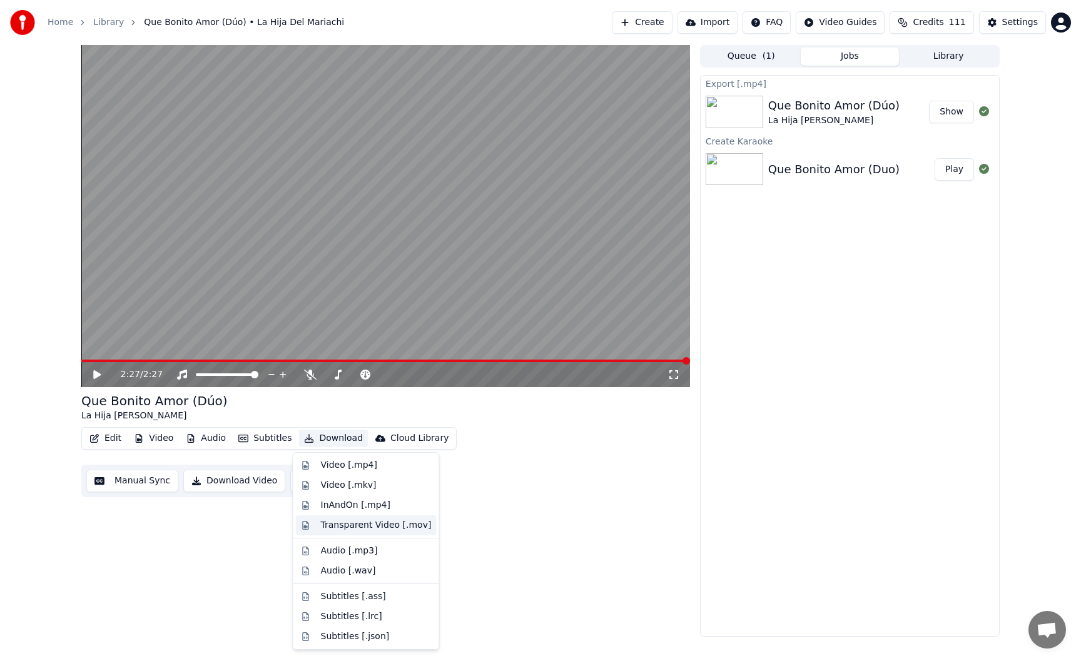
click at [368, 524] on div "Transparent Video [.mov]" at bounding box center [376, 525] width 111 height 13
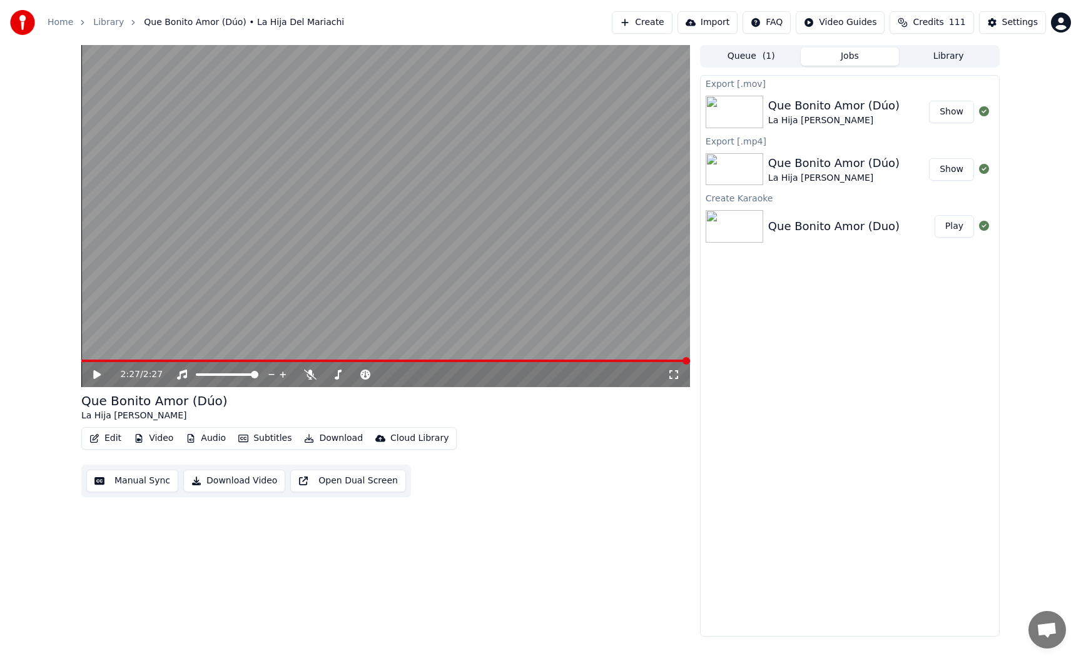
click at [953, 116] on button "Show" at bounding box center [951, 112] width 45 height 23
click at [503, 446] on div "Edit Video Audio Subtitles Download Cloud Library Manual Sync Download Video Op…" at bounding box center [385, 462] width 609 height 70
click at [165, 439] on button "Video" at bounding box center [153, 439] width 49 height 18
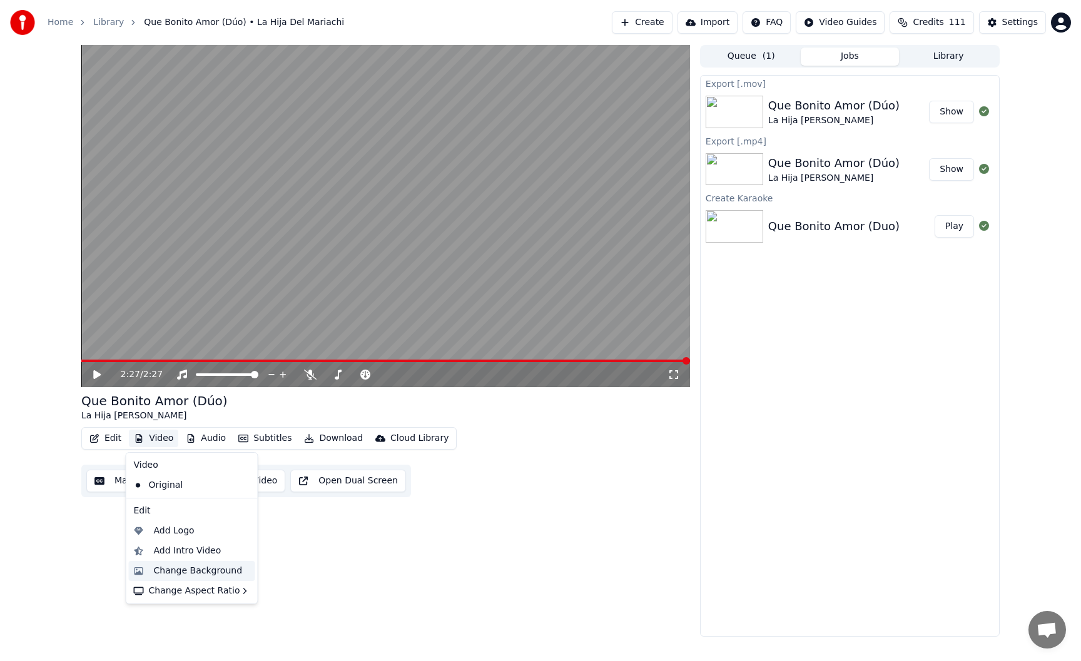
click at [194, 566] on div "Change Background" at bounding box center [198, 571] width 89 height 13
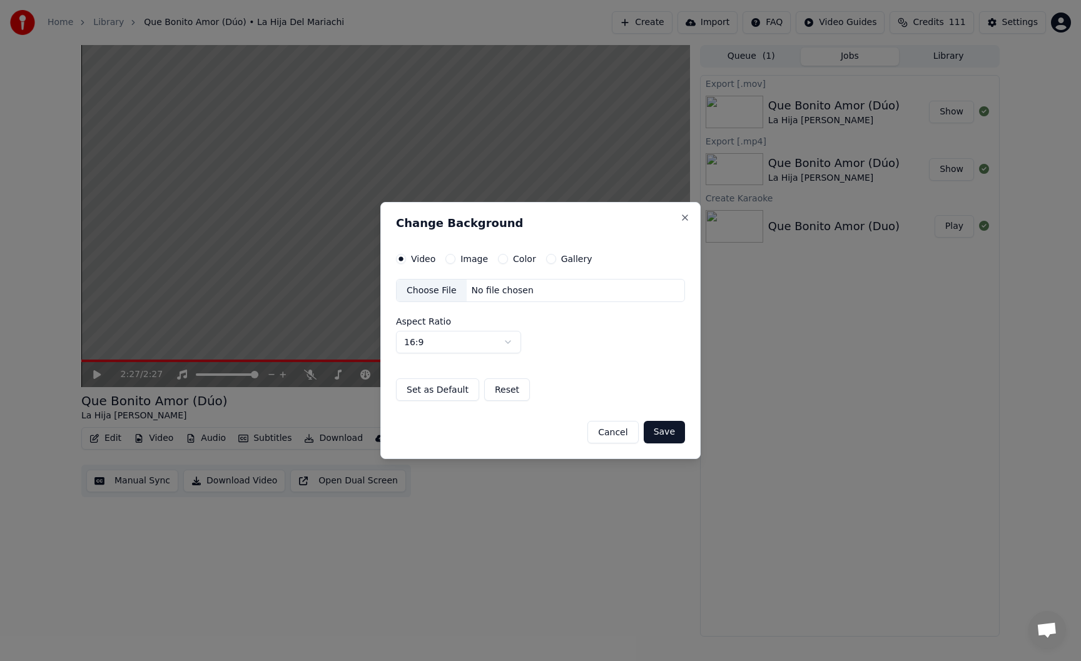
click at [451, 260] on button "Image" at bounding box center [451, 259] width 10 height 10
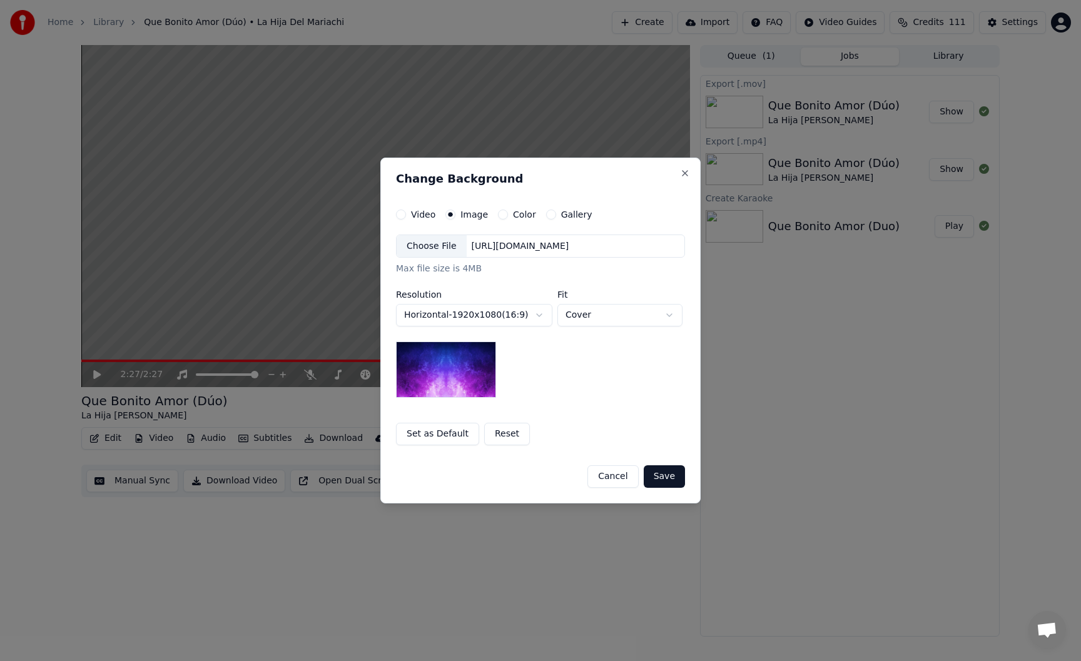
click at [445, 248] on div "Choose File" at bounding box center [432, 246] width 70 height 23
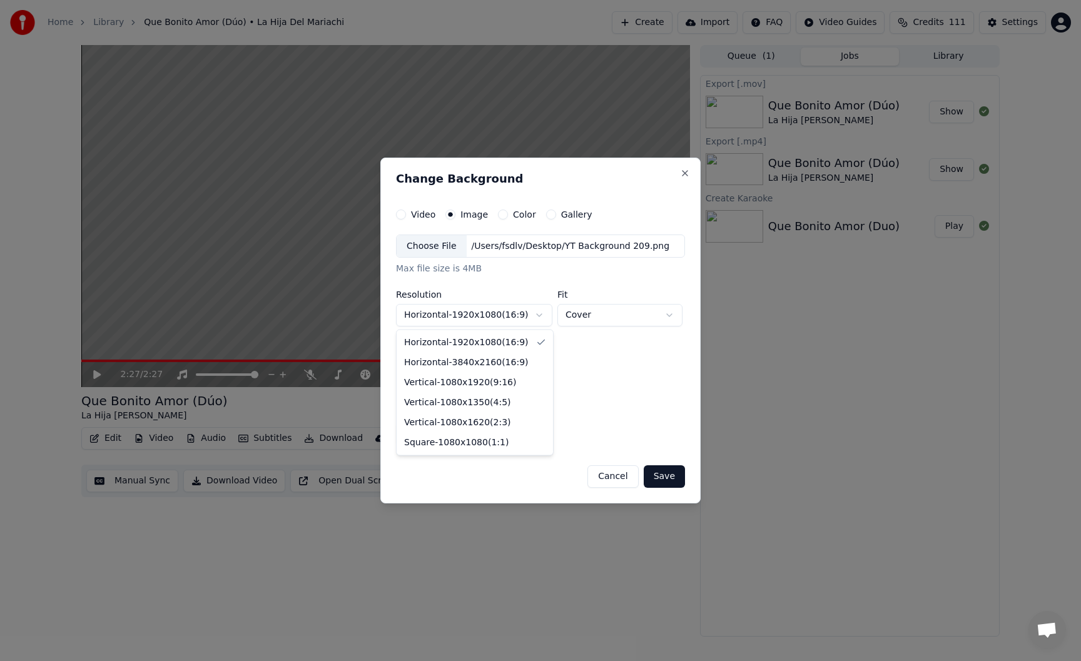
click at [501, 320] on body "**********" at bounding box center [540, 330] width 1081 height 661
select select "*********"
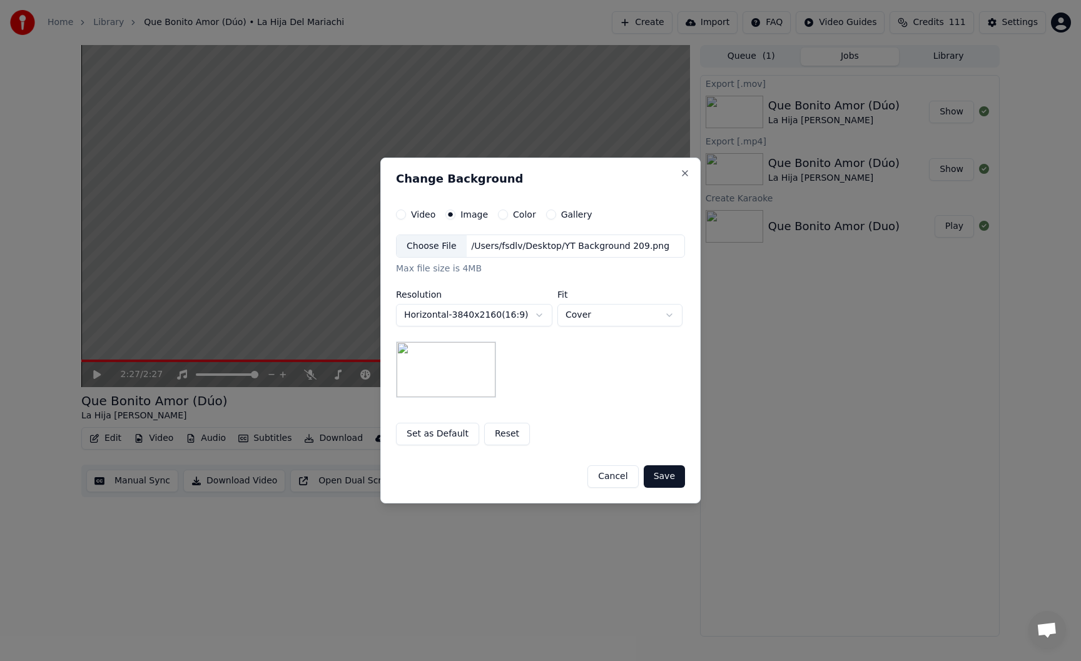
click at [450, 439] on button "Set as Default" at bounding box center [437, 434] width 83 height 23
click at [668, 476] on button "Save" at bounding box center [664, 477] width 41 height 23
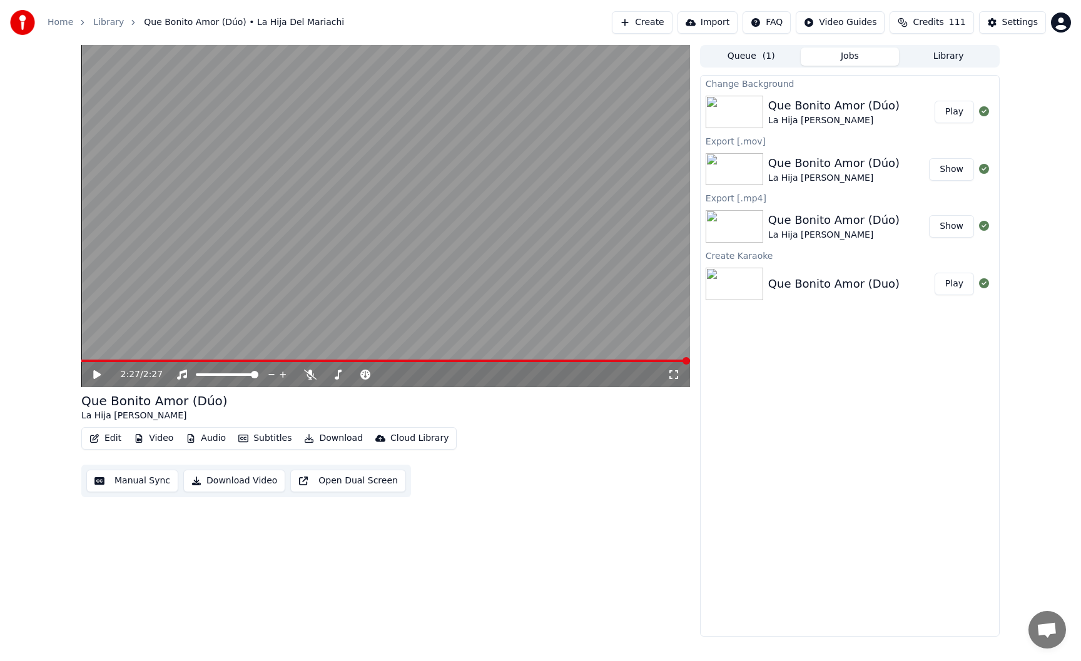
click at [954, 115] on button "Play" at bounding box center [954, 112] width 39 height 23
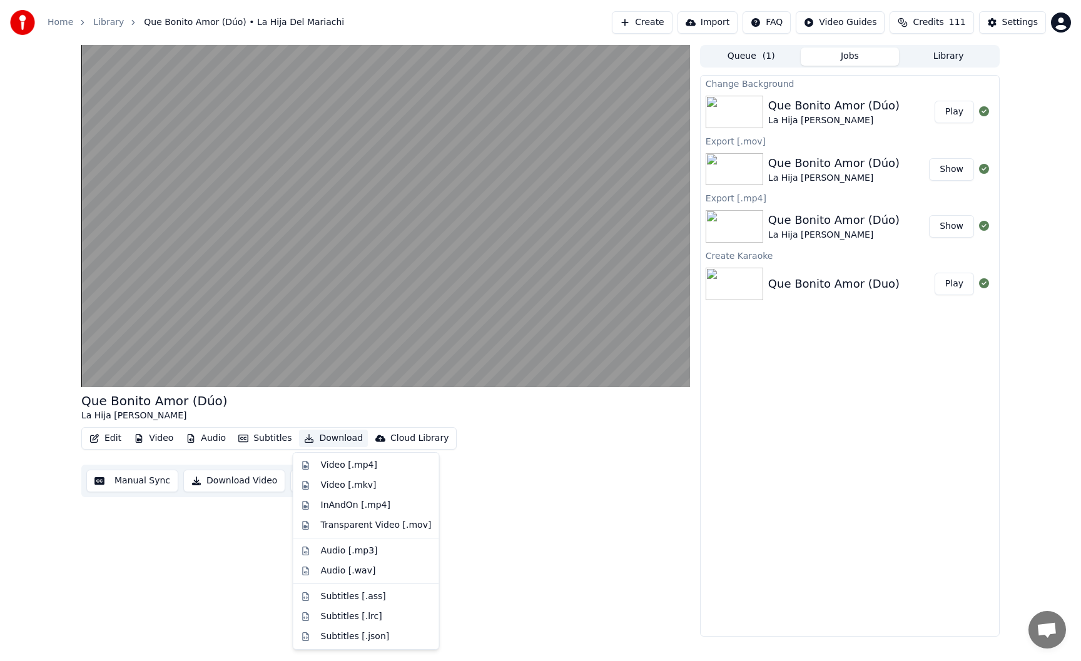
click at [335, 436] on button "Download" at bounding box center [333, 439] width 69 height 18
click at [339, 462] on div "Video [.mp4]" at bounding box center [349, 465] width 56 height 13
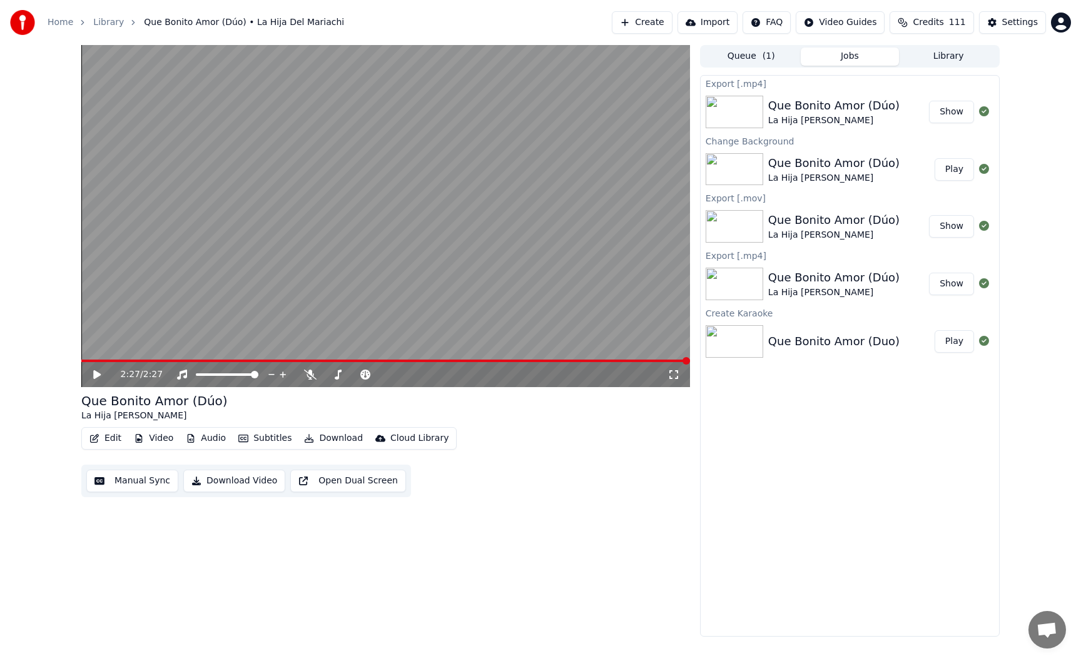
click at [946, 115] on button "Show" at bounding box center [951, 112] width 45 height 23
click at [524, 465] on div "Edit Video Audio Subtitles Download Cloud Library Manual Sync Download Video Op…" at bounding box center [385, 462] width 609 height 70
click at [957, 111] on button "Show" at bounding box center [951, 112] width 45 height 23
click at [949, 225] on button "Show" at bounding box center [951, 226] width 45 height 23
click at [951, 60] on button "Library" at bounding box center [948, 57] width 99 height 18
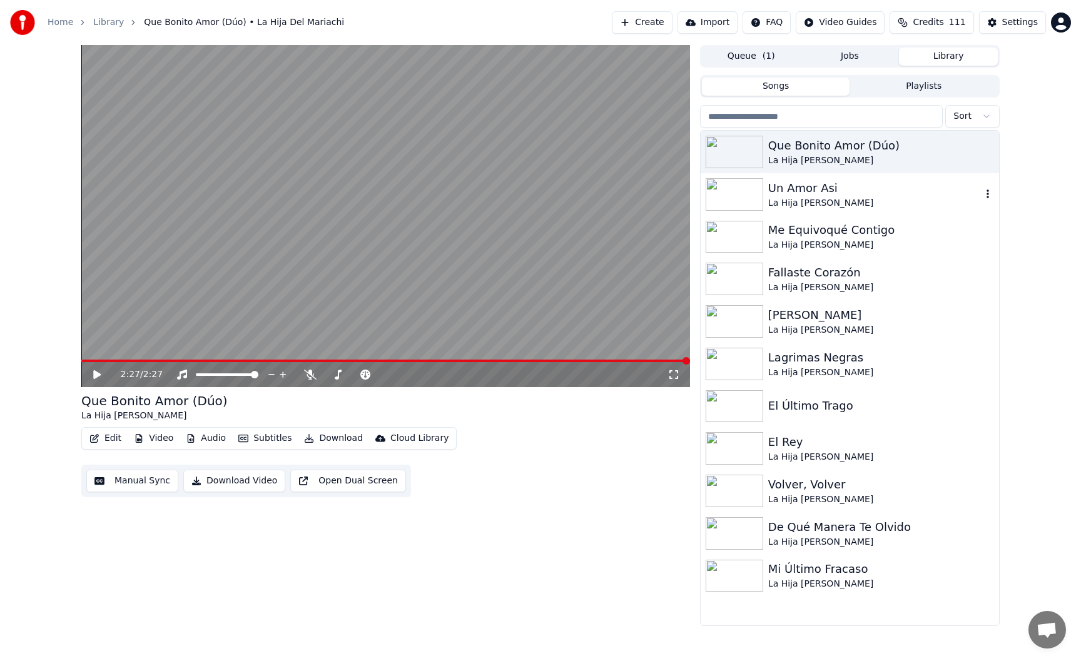
click at [877, 192] on div "Un Amor Asi" at bounding box center [874, 189] width 213 height 18
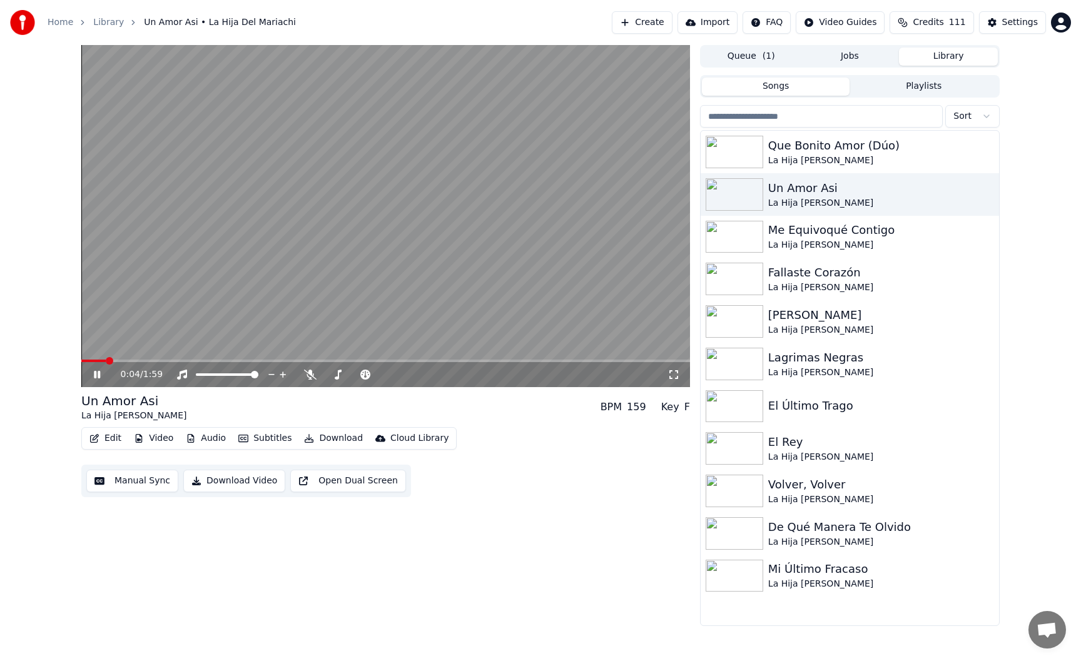
click at [363, 360] on span at bounding box center [385, 361] width 609 height 3
click at [554, 257] on video at bounding box center [385, 216] width 609 height 342
click at [862, 156] on div "La Hija [PERSON_NAME]" at bounding box center [874, 161] width 213 height 13
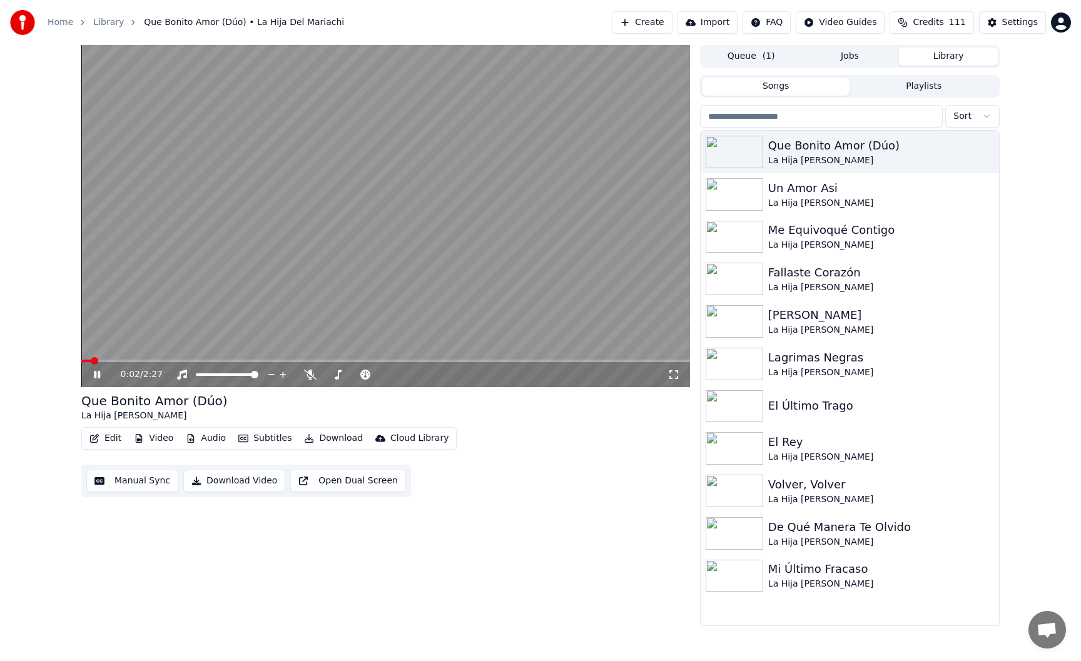
click at [372, 359] on video at bounding box center [385, 216] width 609 height 342
click at [372, 363] on div "0:02 / 2:27" at bounding box center [385, 374] width 609 height 25
click at [374, 360] on span at bounding box center [385, 361] width 609 height 3
click at [377, 281] on video at bounding box center [385, 216] width 609 height 342
click at [224, 213] on video at bounding box center [385, 216] width 609 height 342
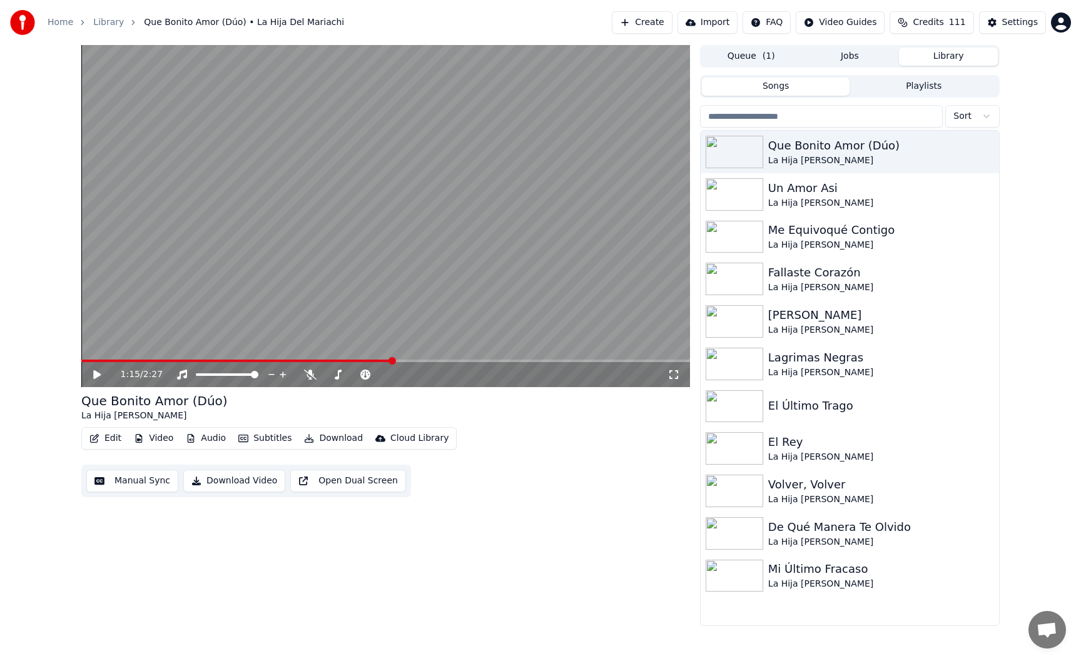
click at [44, 243] on div "1:15 / 2:27 Que Bonito Amor (Dúo) La Hija Del Mariachi Edit Video Audio Subtitl…" at bounding box center [540, 335] width 1081 height 581
click at [553, 426] on div "Que Bonito Amor (Dúo) La Hija Del Mariachi Edit Video Audio Subtitles Download …" at bounding box center [385, 444] width 609 height 105
click at [664, 23] on button "Create" at bounding box center [642, 22] width 61 height 23
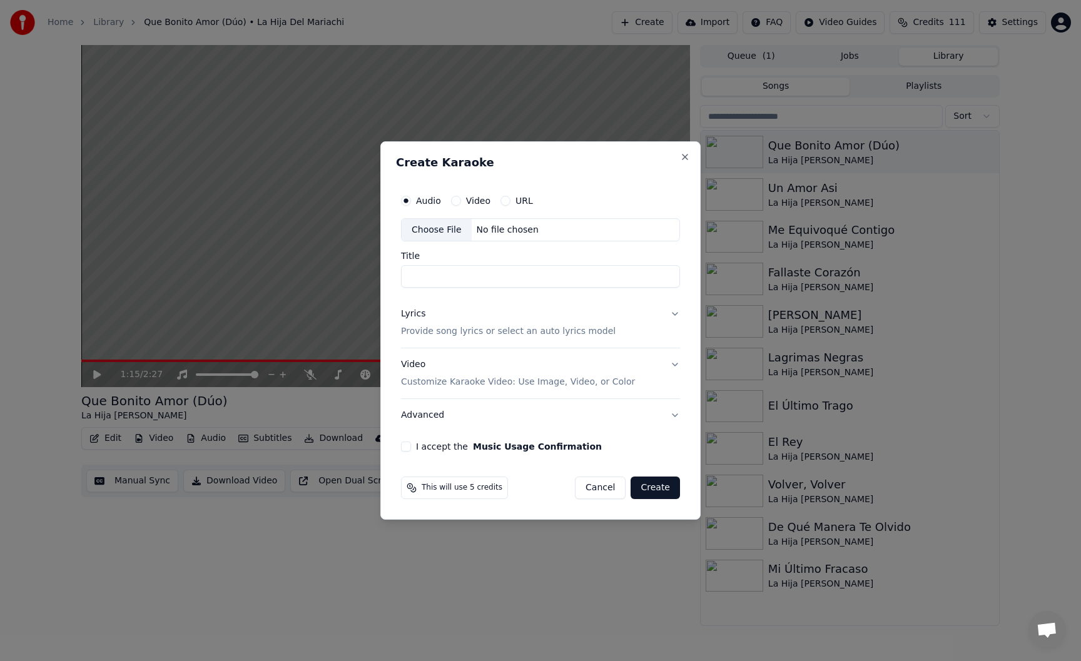
click at [486, 231] on div "No file chosen" at bounding box center [508, 230] width 72 height 13
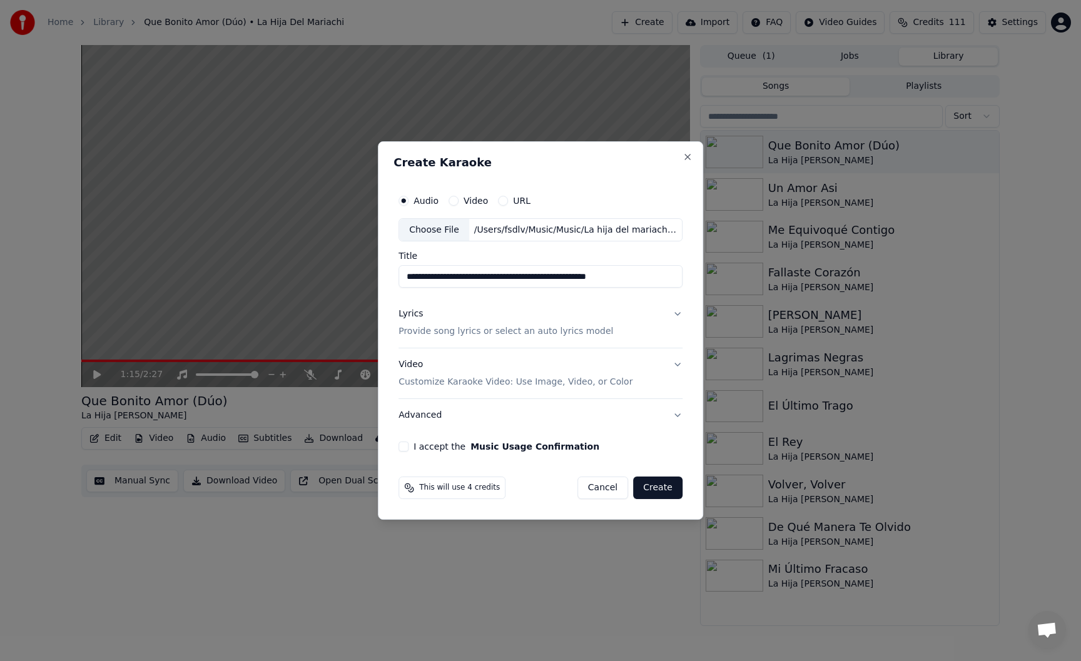
click at [522, 277] on input "**********" at bounding box center [541, 277] width 284 height 23
type input "**********"
click at [513, 314] on div "Lyrics Provide song lyrics or select an auto lyrics model" at bounding box center [506, 324] width 215 height 30
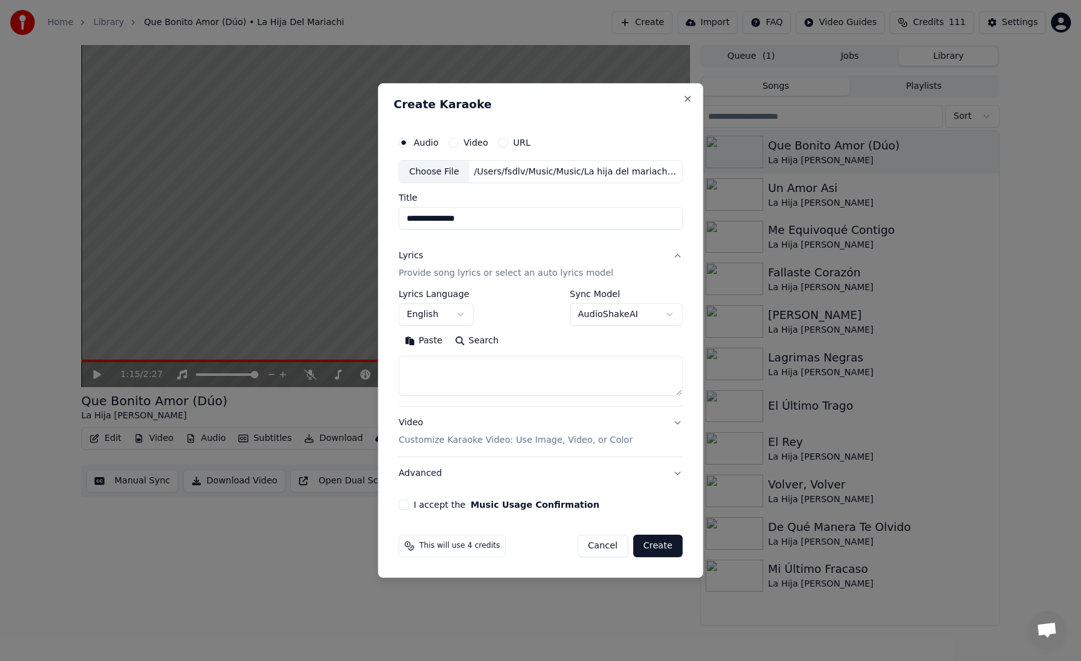
click at [491, 370] on textarea at bounding box center [541, 377] width 284 height 40
paste textarea "**********"
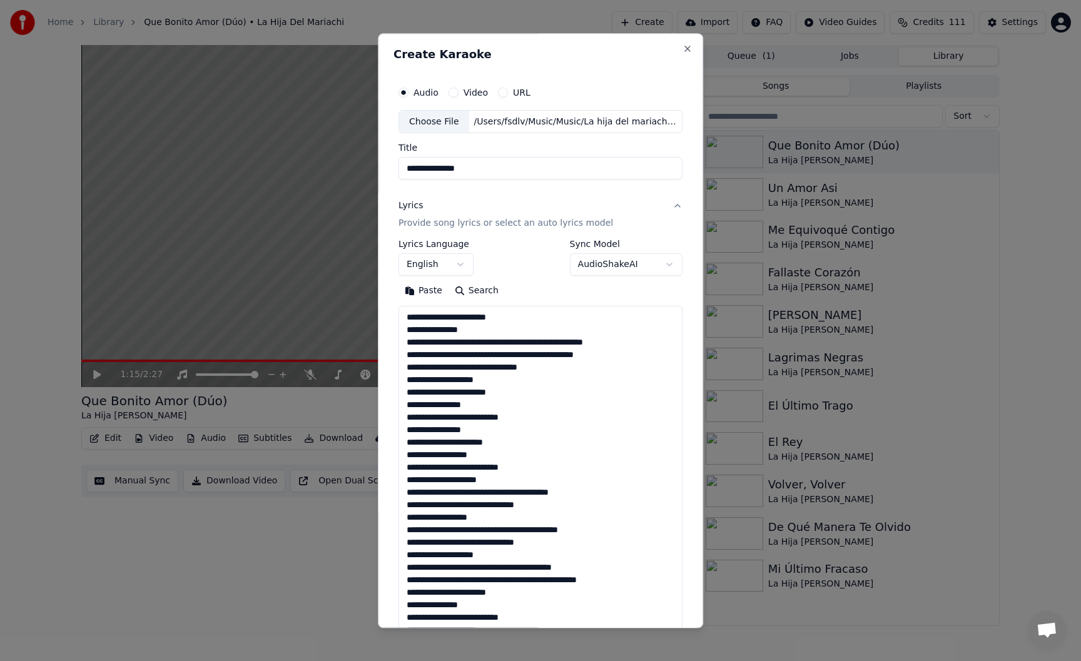
scroll to position [290, 0]
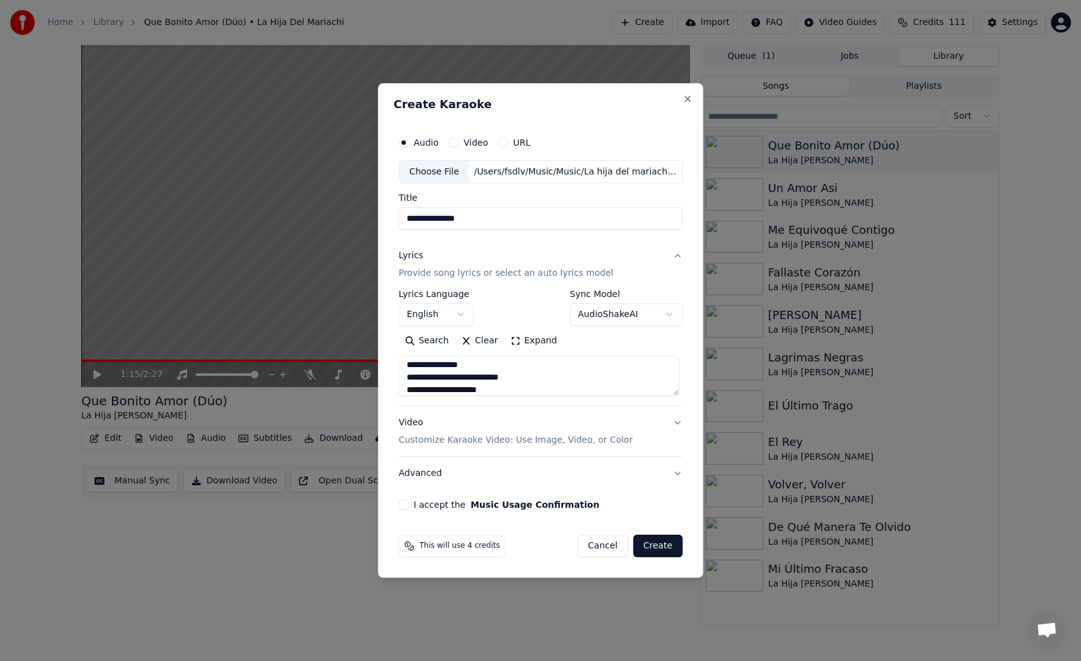
type textarea "**********"
click at [452, 317] on body "**********" at bounding box center [540, 330] width 1081 height 661
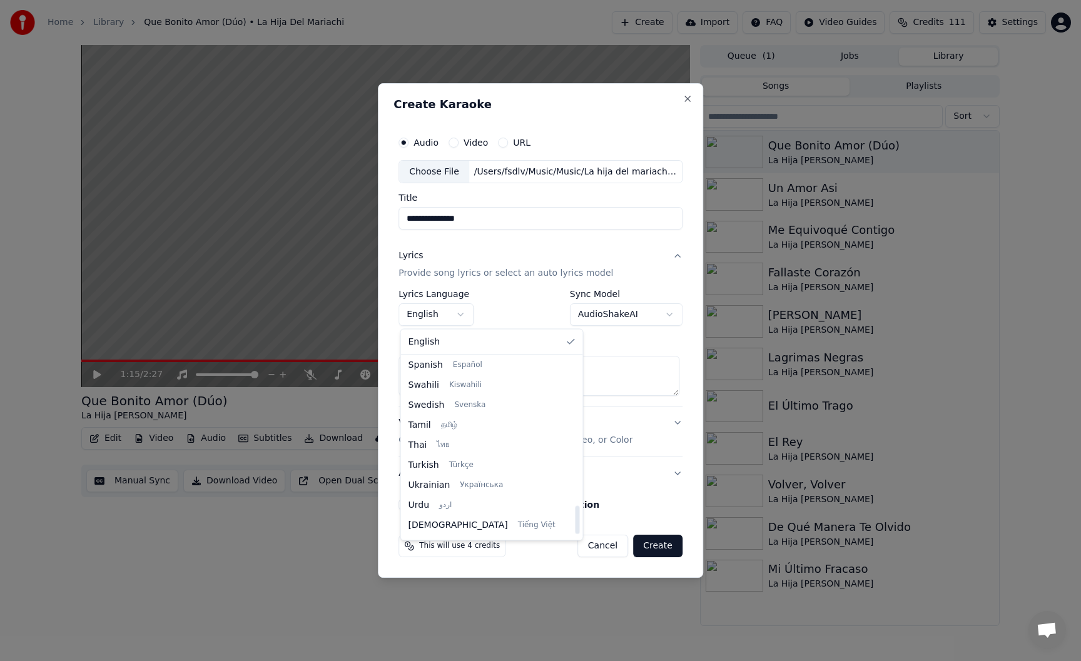
scroll to position [921, 0]
select select "**"
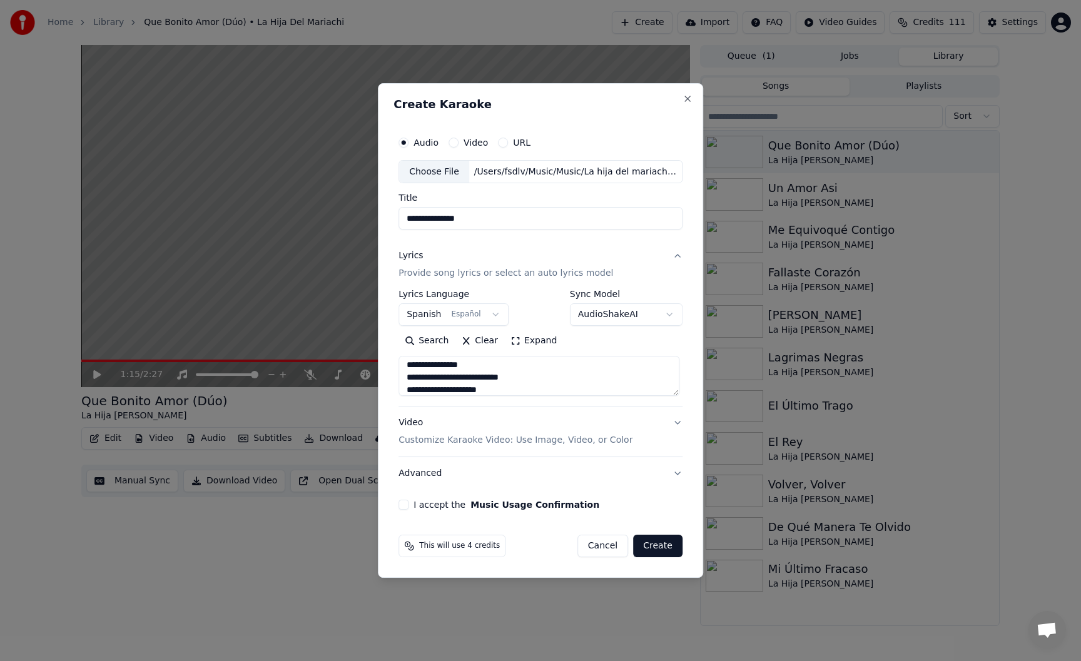
click at [489, 431] on div "Video Customize Karaoke Video: Use Image, Video, or Color" at bounding box center [516, 432] width 234 height 30
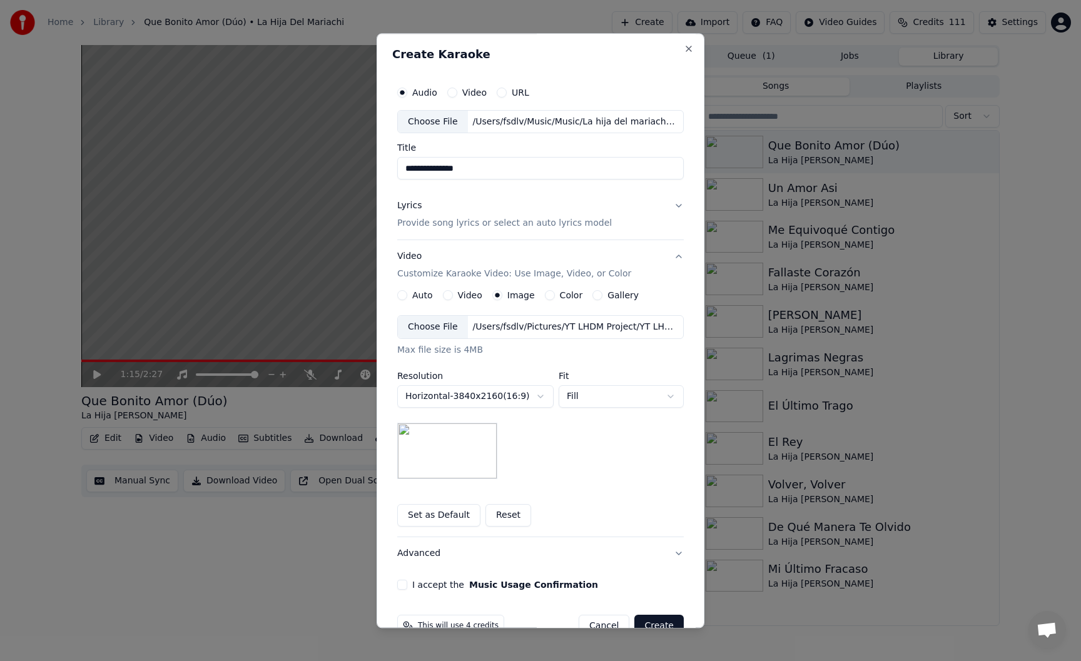
click at [510, 397] on button "Horizontal - 3840 x 2160 ( 16 : 9 )" at bounding box center [475, 397] width 156 height 23
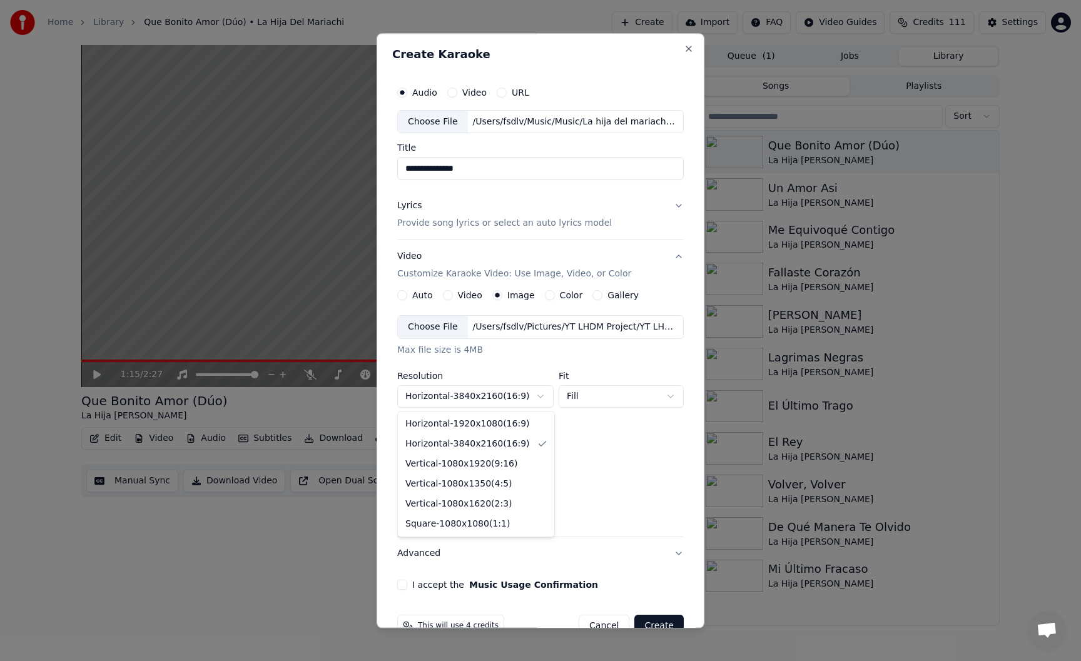
select select "*********"
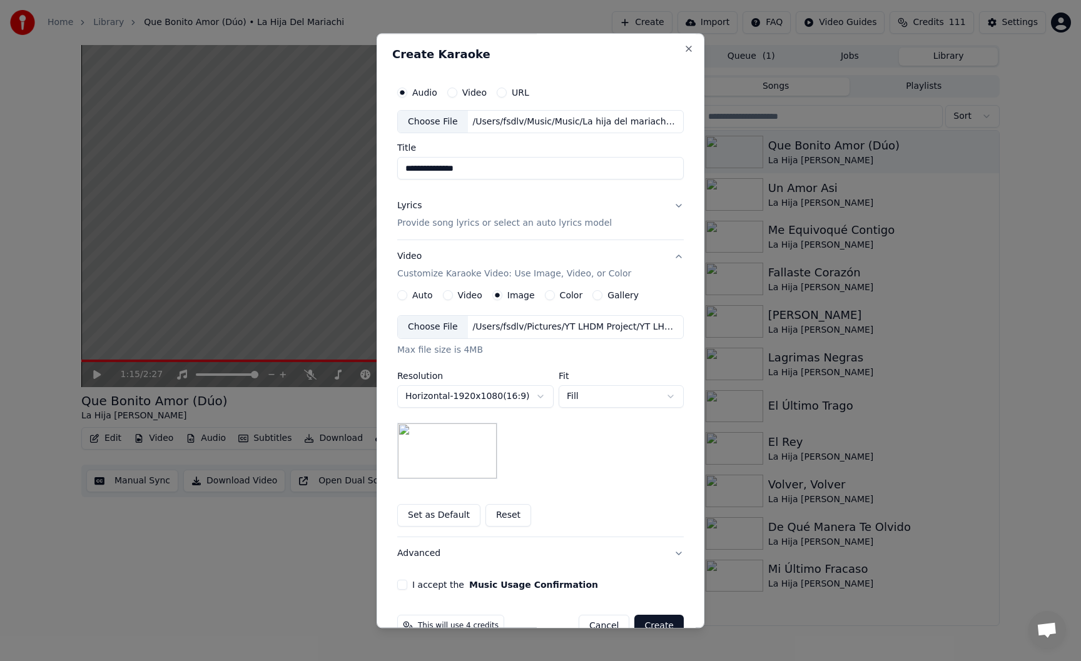
click at [533, 452] on div "**********" at bounding box center [540, 398] width 287 height 164
click at [509, 332] on div "/Users/fsdlv/Pictures/YT LHDM Project/YT LHDM thumbnails/Template/YT Alt.png" at bounding box center [574, 328] width 213 height 13
click at [583, 442] on div "**********" at bounding box center [540, 398] width 287 height 164
click at [444, 329] on div "Choose File" at bounding box center [433, 328] width 70 height 23
click at [449, 518] on button "Set as Default" at bounding box center [438, 516] width 83 height 23
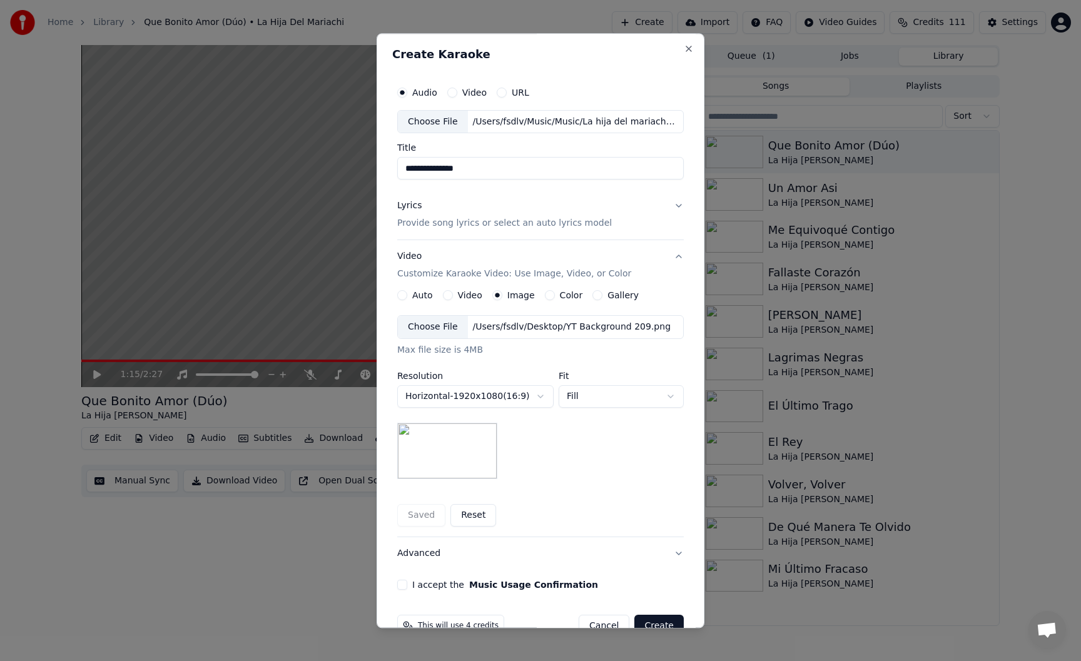
scroll to position [30, 0]
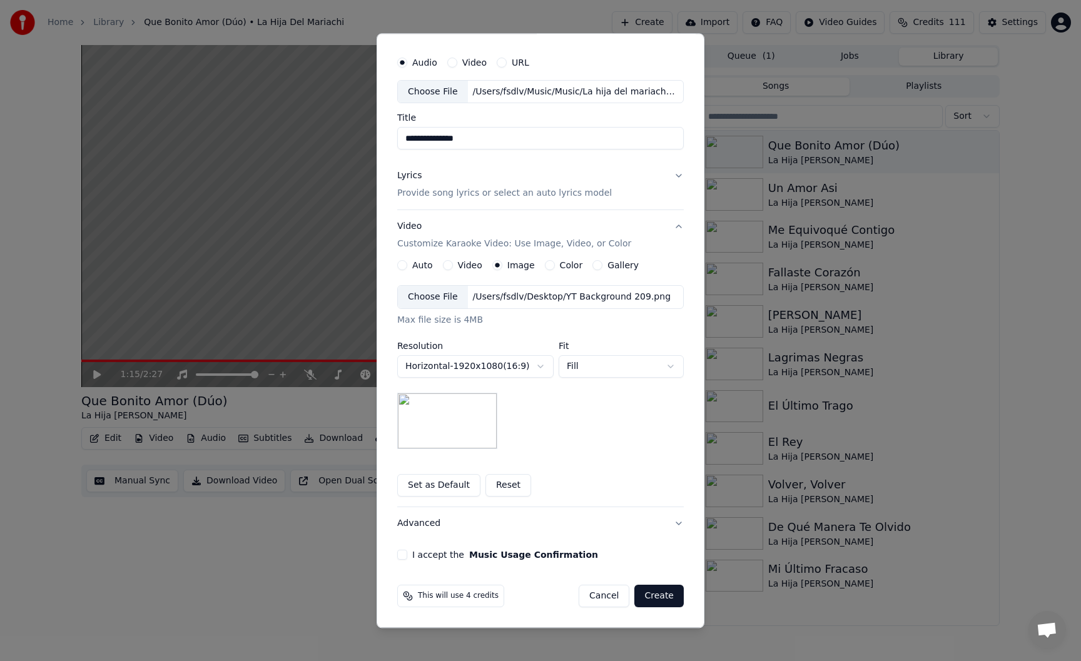
click at [399, 559] on button "I accept the Music Usage Confirmation" at bounding box center [402, 556] width 10 height 10
click at [663, 594] on button "Create" at bounding box center [659, 597] width 49 height 23
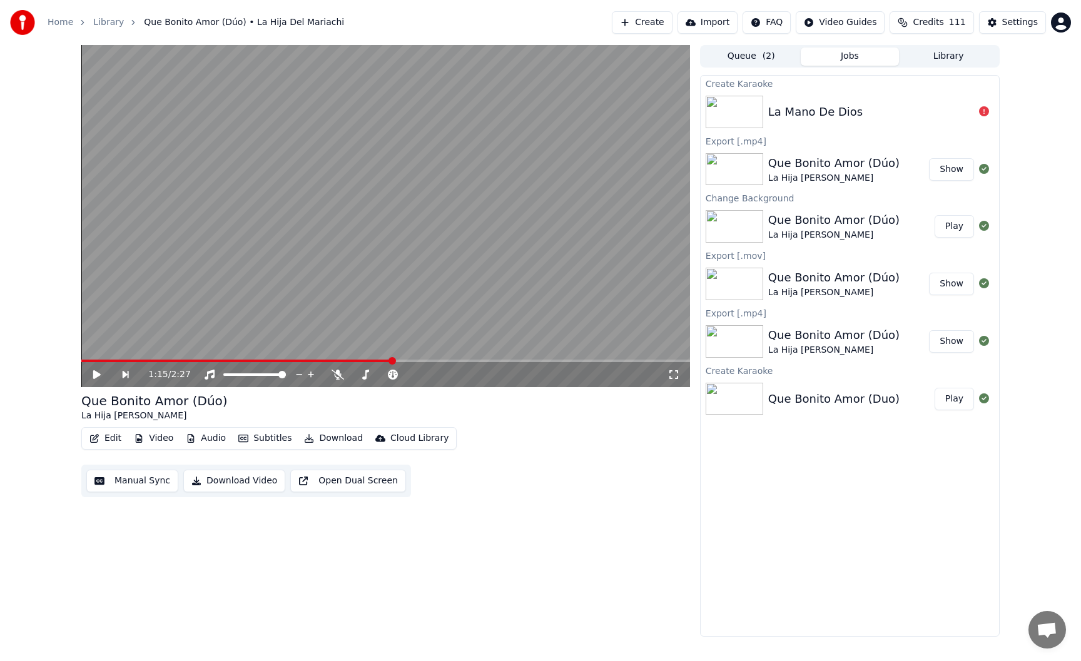
click at [1017, 120] on div "1:15 / 2:27 Que Bonito Amor (Dúo) La Hija Del Mariachi Edit Video Audio Subtitl…" at bounding box center [540, 341] width 1081 height 592
click at [919, 116] on div "La Mano De Dios" at bounding box center [871, 112] width 206 height 18
click at [989, 89] on div "connect ETIMEDOUT [TECHNICAL_ID] connect ETIMEDOUT [TECHNICAL_ID]" at bounding box center [987, 90] width 155 height 18
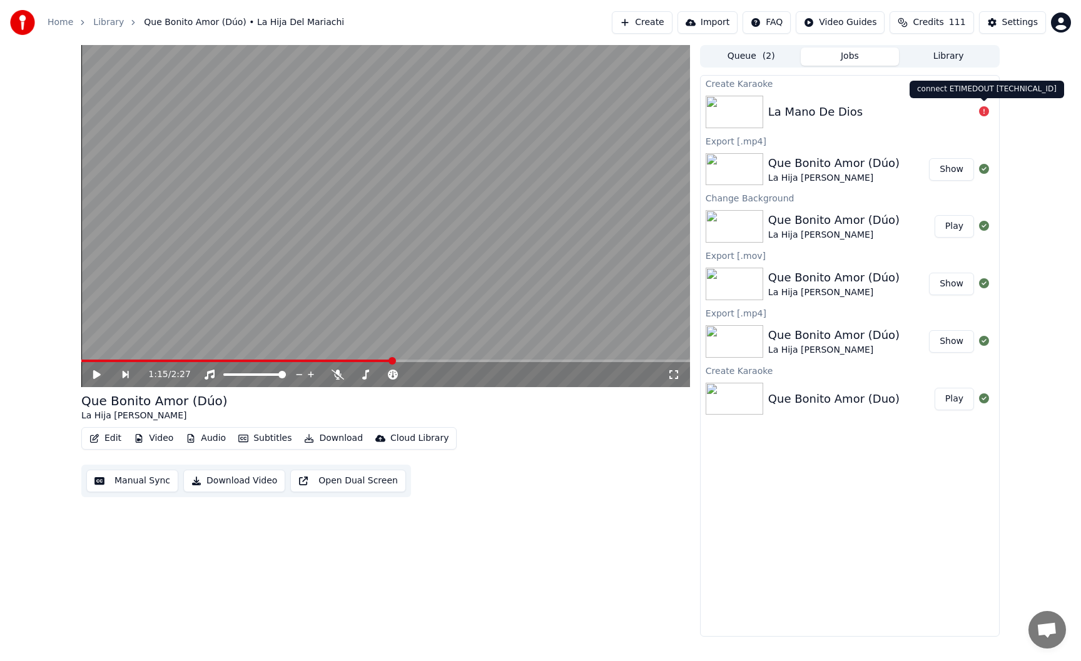
click at [1029, 93] on div "connect ETIMEDOUT [TECHNICAL_ID] connect ETIMEDOUT [TECHNICAL_ID]" at bounding box center [987, 90] width 155 height 18
copy body "Manual Sync Download Video Open Dual Screen Queue ( 2 ) Jobs Library Create Kar…"
click at [1033, 131] on div "1:15 / 2:27 Que Bonito Amor (Dúo) La Hija Del Mariachi Edit Video Audio Subtitl…" at bounding box center [540, 341] width 1081 height 592
click at [972, 111] on div "La Mano De Dios" at bounding box center [871, 112] width 206 height 18
click at [986, 110] on icon at bounding box center [984, 111] width 10 height 10
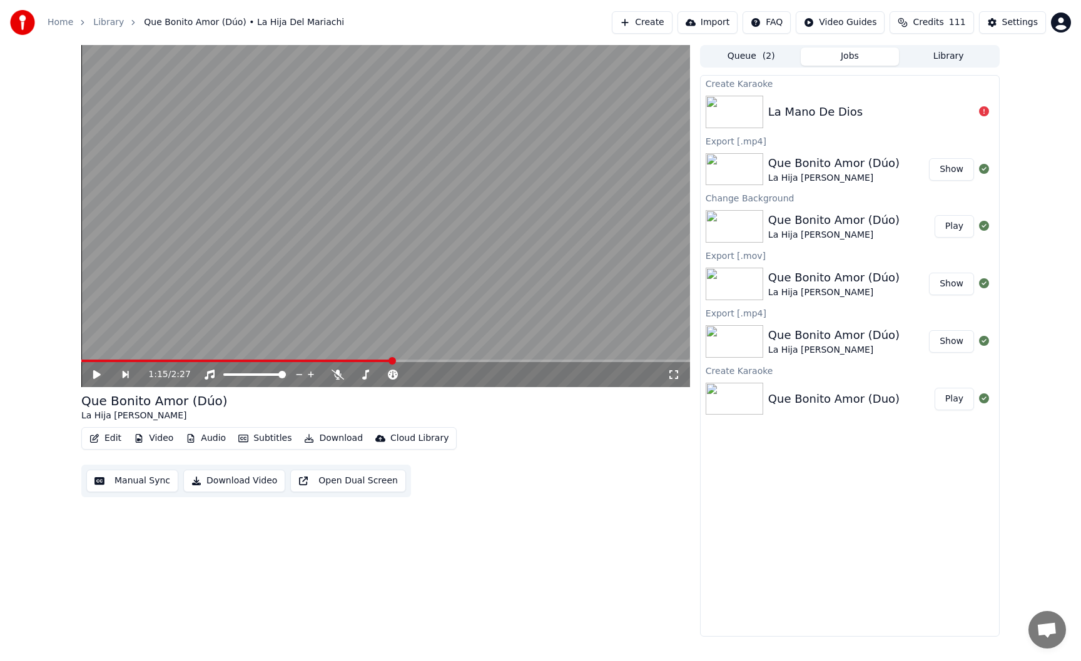
click at [919, 111] on div "La Mano De Dios" at bounding box center [871, 112] width 206 height 18
click at [755, 107] on img at bounding box center [735, 112] width 58 height 33
click at [874, 103] on div "La Mano De Dios" at bounding box center [871, 112] width 206 height 18
click at [773, 55] on span "( 2 )" at bounding box center [769, 56] width 13 height 13
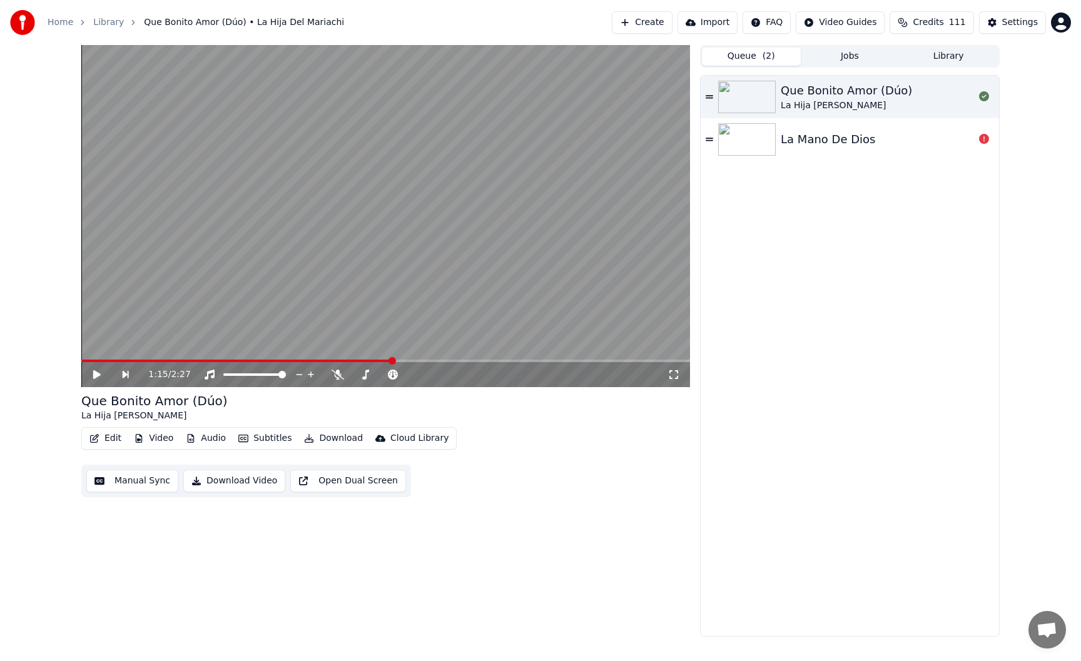
click at [900, 137] on div "La Mano De Dios" at bounding box center [877, 140] width 193 height 18
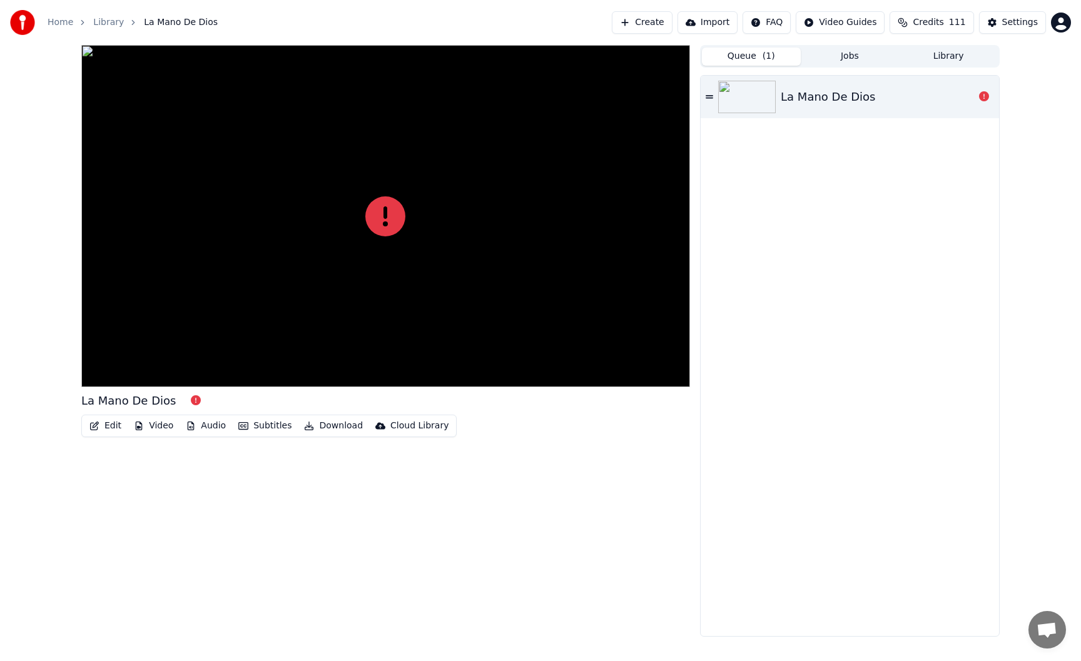
click at [962, 89] on div "La Mano De Dios" at bounding box center [877, 97] width 193 height 18
click at [989, 98] on icon at bounding box center [984, 96] width 10 height 10
click at [711, 94] on icon at bounding box center [710, 97] width 8 height 9
click at [414, 291] on div at bounding box center [385, 216] width 609 height 342
click at [389, 217] on icon at bounding box center [385, 216] width 40 height 40
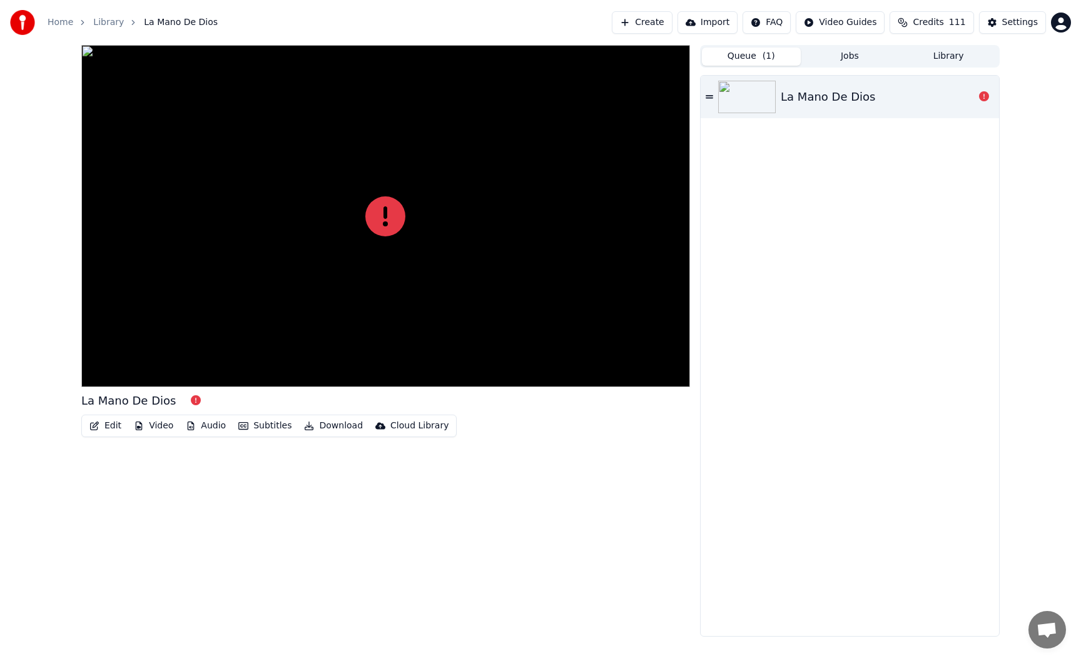
click at [389, 217] on icon at bounding box center [385, 216] width 40 height 40
click at [253, 381] on div at bounding box center [385, 216] width 609 height 342
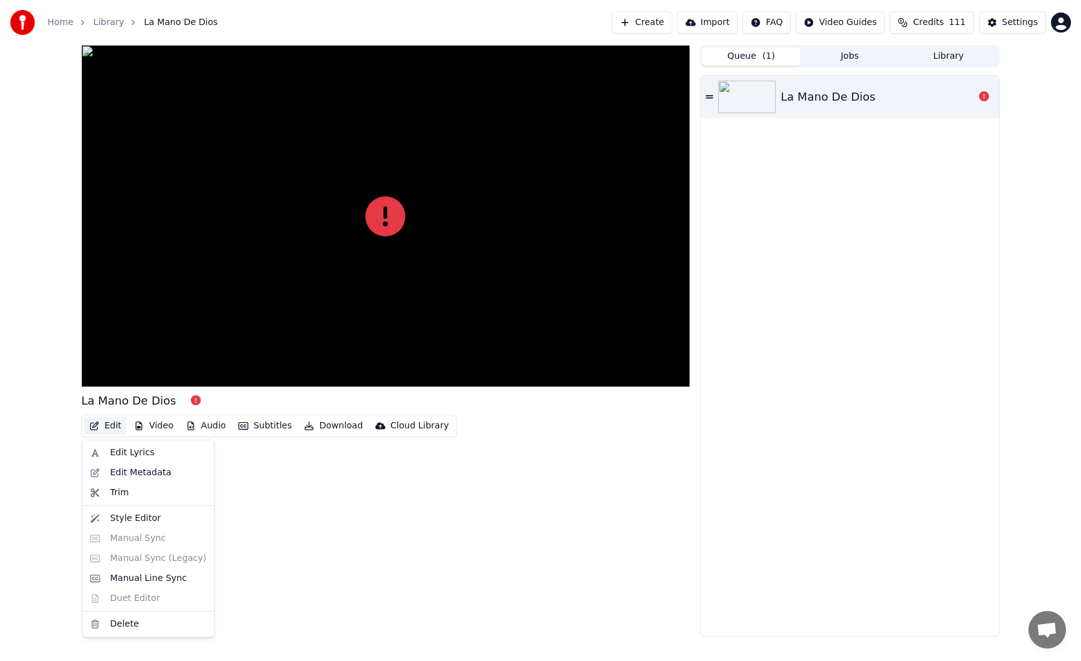
click at [106, 426] on button "Edit" at bounding box center [105, 426] width 42 height 18
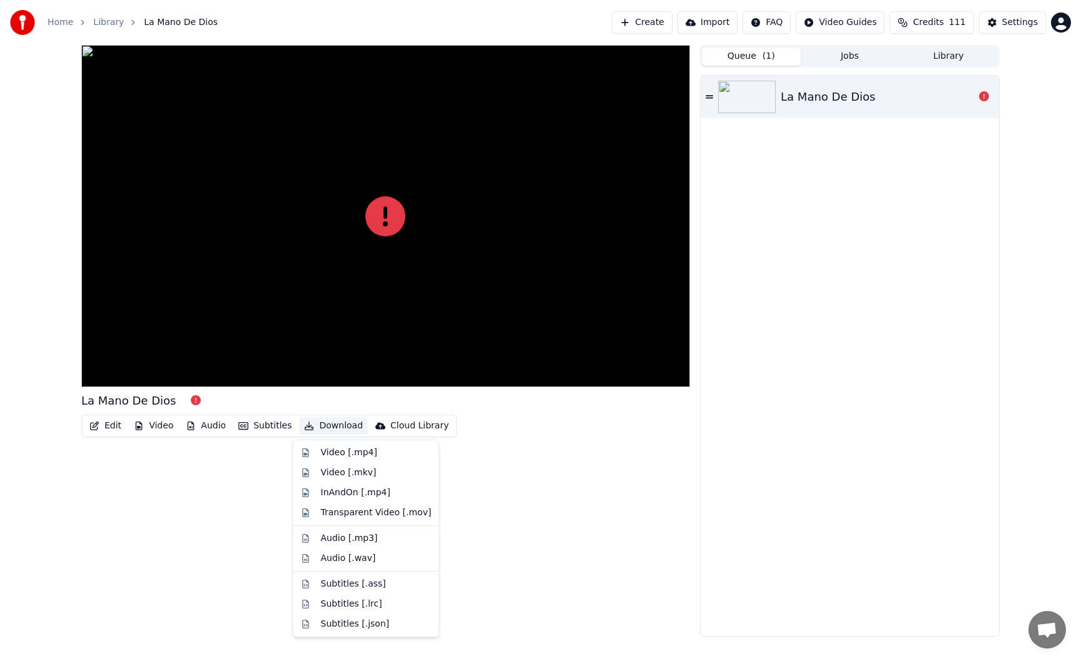
click at [317, 397] on div "La Mano De Dios" at bounding box center [385, 401] width 609 height 18
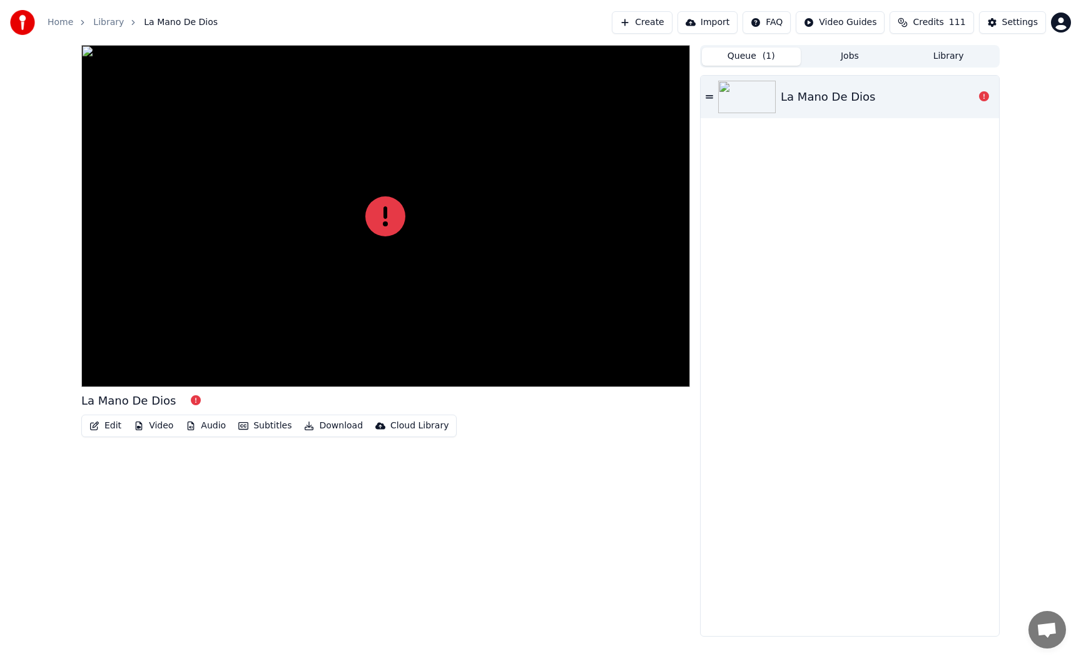
click at [115, 25] on link "Library" at bounding box center [108, 22] width 31 height 13
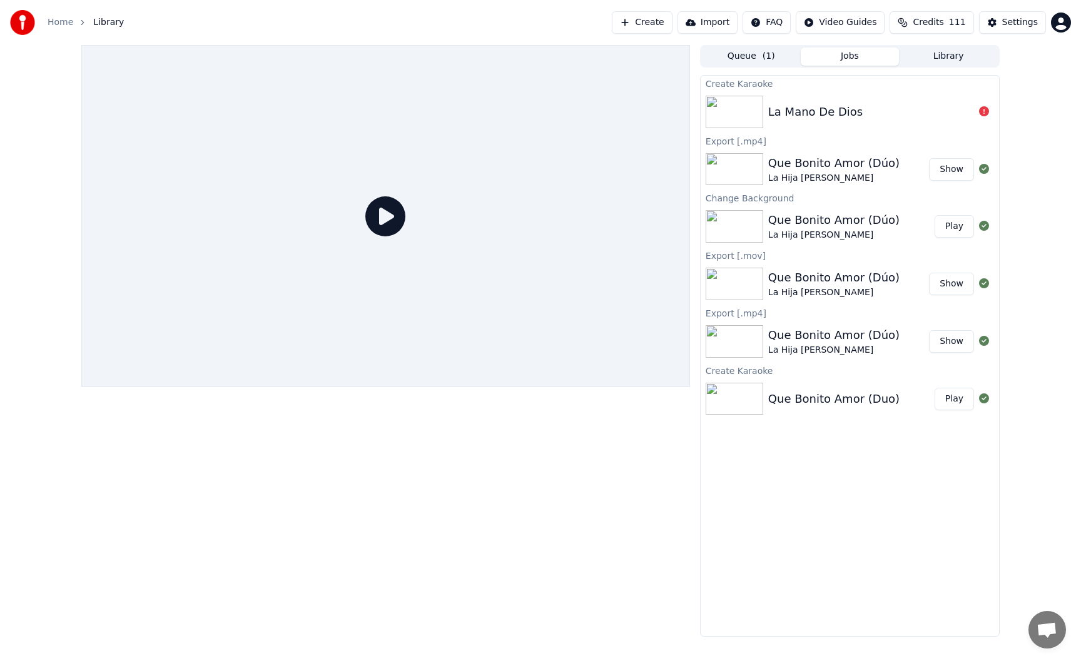
click at [856, 59] on button "Jobs" at bounding box center [850, 57] width 99 height 18
click at [956, 113] on div "La Mano De Dios" at bounding box center [871, 112] width 206 height 18
click at [984, 113] on icon at bounding box center [984, 111] width 10 height 10
click at [874, 96] on div "La Mano De Dios" at bounding box center [850, 112] width 298 height 43
click at [671, 22] on button "Create" at bounding box center [642, 22] width 61 height 23
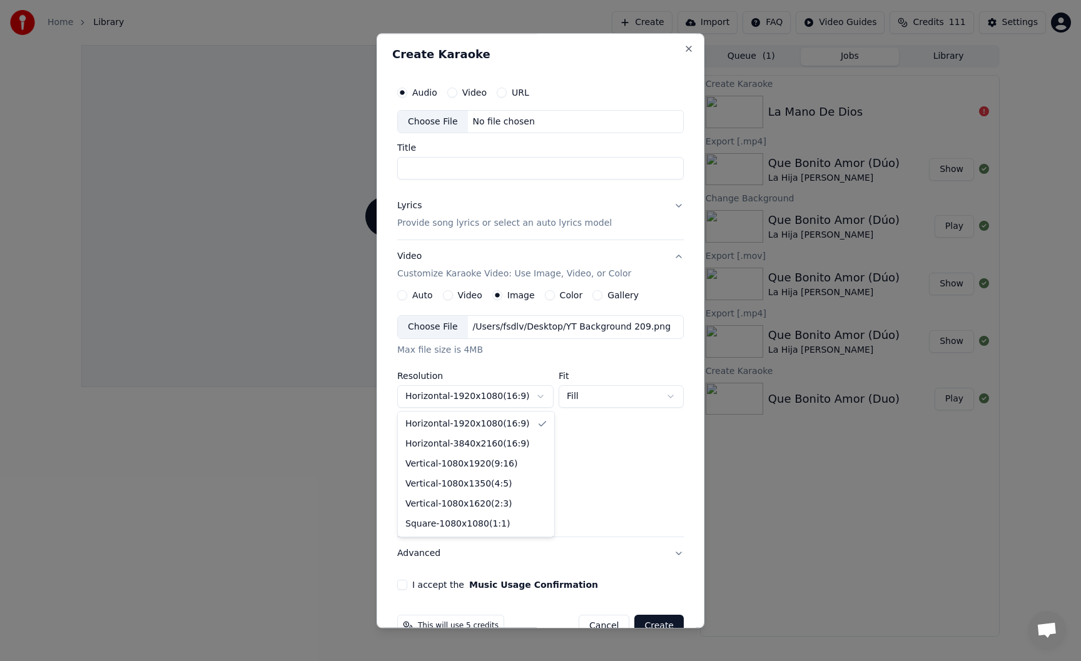
click at [529, 399] on body "**********" at bounding box center [540, 330] width 1081 height 661
select select "*********"
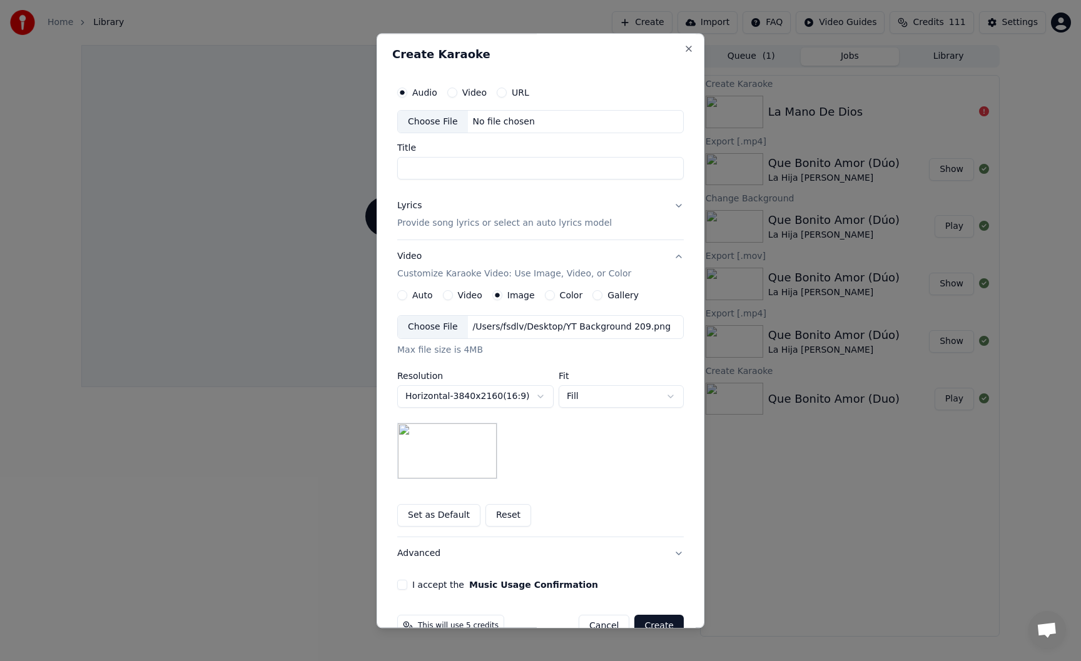
click at [582, 394] on body "**********" at bounding box center [540, 330] width 1081 height 661
select select "*****"
click at [576, 449] on div "**********" at bounding box center [540, 398] width 287 height 164
click at [431, 511] on button "Set as Default" at bounding box center [438, 516] width 83 height 23
click at [444, 124] on div "Choose File" at bounding box center [433, 122] width 70 height 23
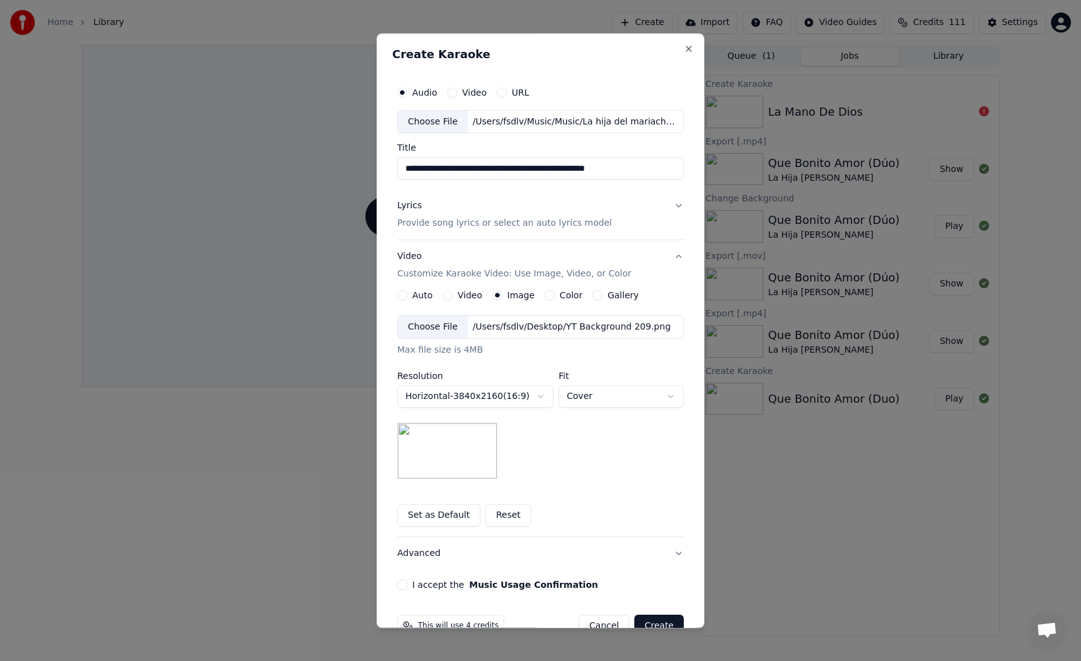
click at [524, 173] on input "**********" at bounding box center [540, 169] width 287 height 23
type input "**********"
click at [548, 221] on p "Provide song lyrics or select an auto lyrics model" at bounding box center [504, 224] width 215 height 13
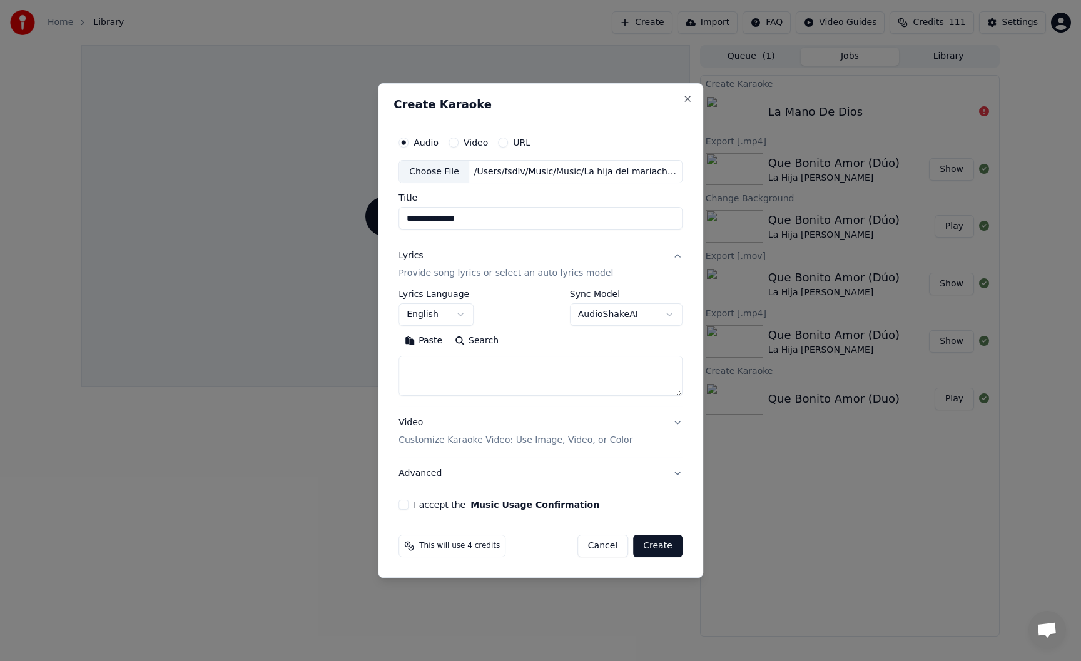
click at [469, 376] on textarea at bounding box center [541, 377] width 284 height 40
paste textarea "**********"
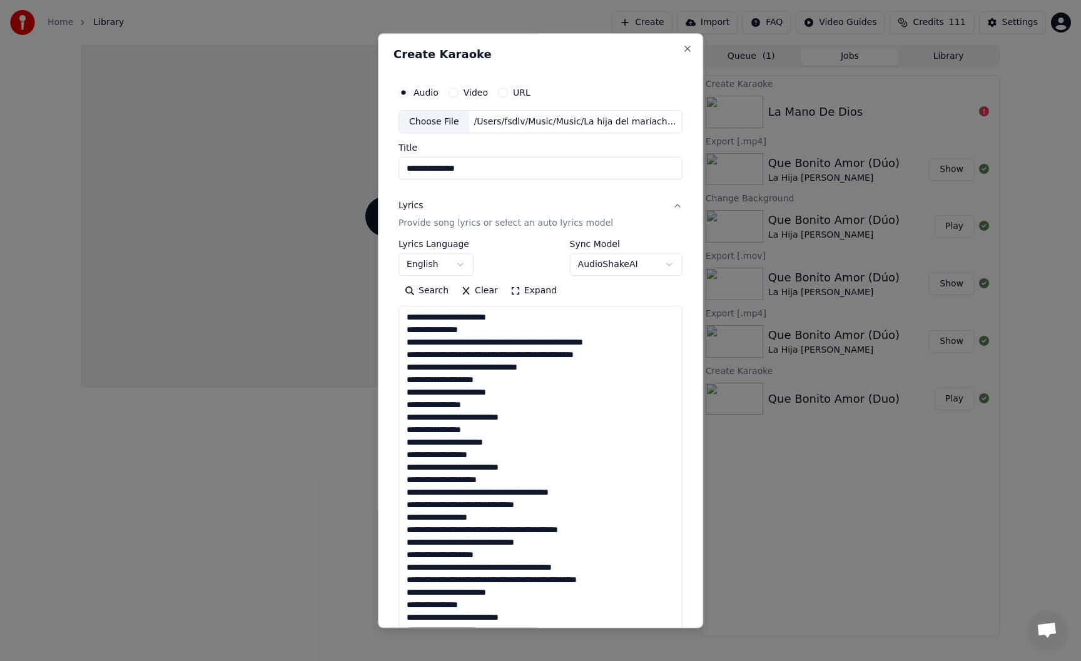
scroll to position [290, 0]
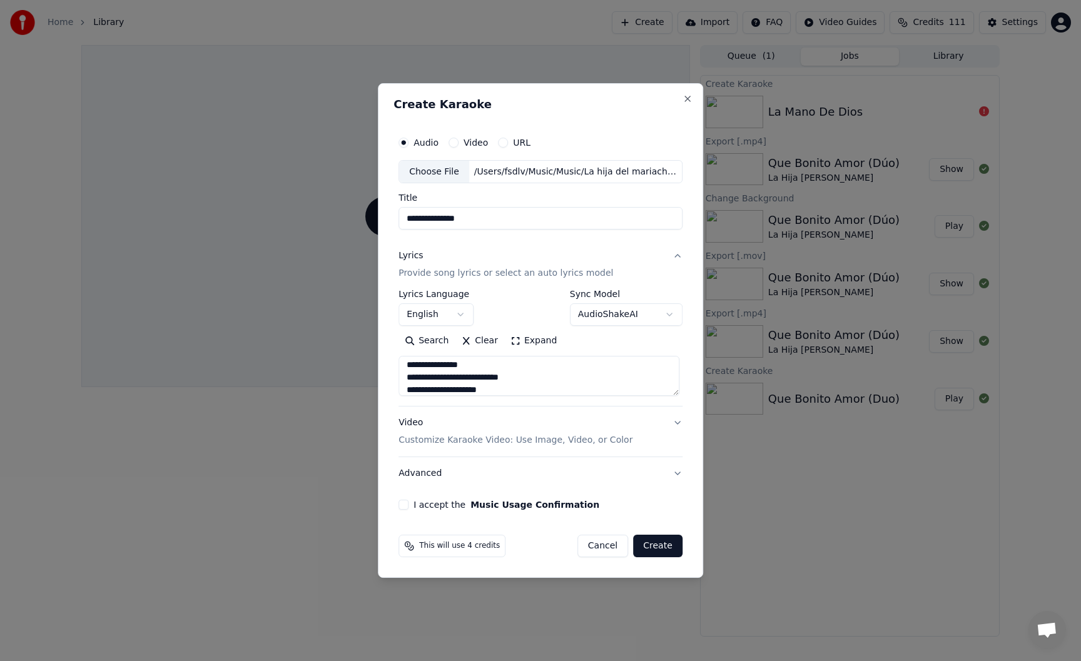
type textarea "**********"
click at [461, 314] on body "**********" at bounding box center [540, 330] width 1081 height 661
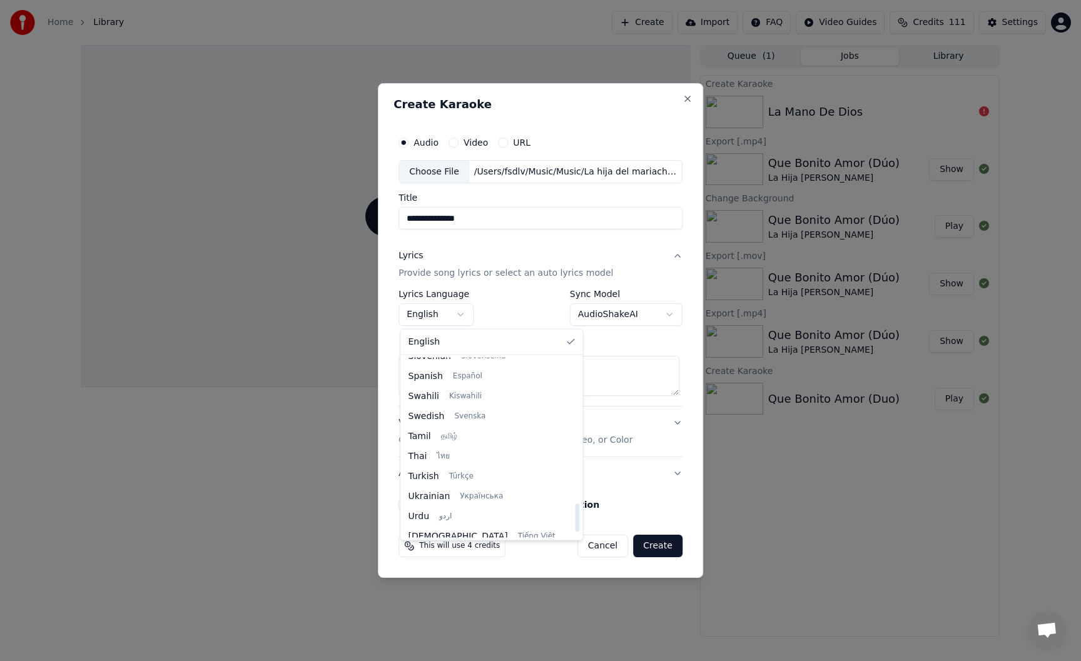
scroll to position [924, 0]
select select "**"
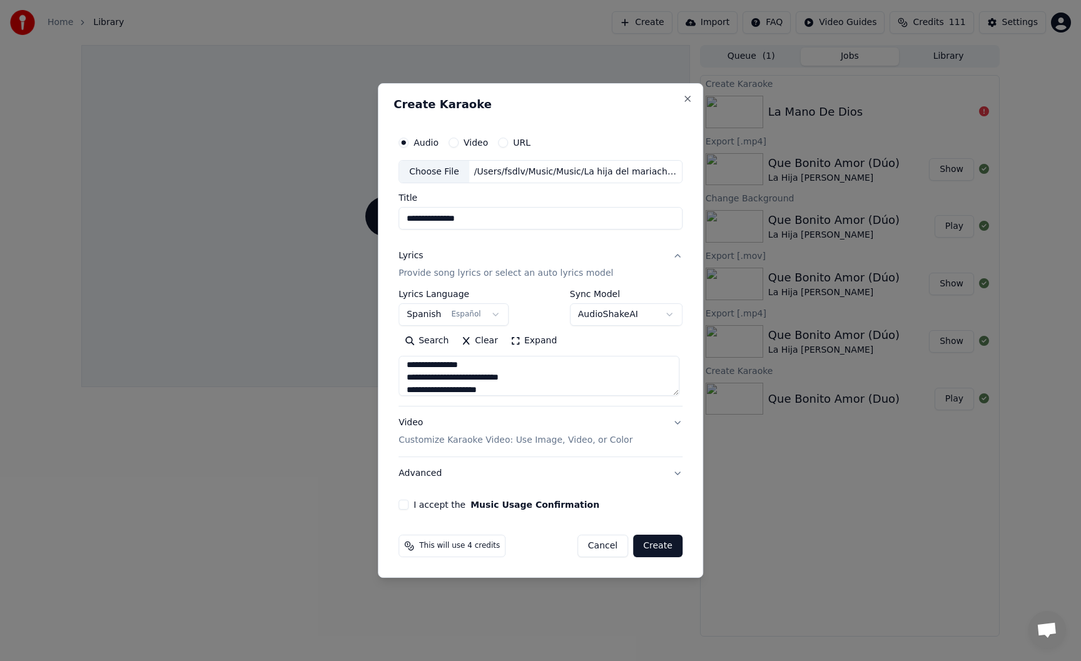
click at [405, 504] on button "I accept the Music Usage Confirmation" at bounding box center [404, 505] width 10 height 10
click at [658, 548] on button "Create" at bounding box center [657, 546] width 49 height 23
select select
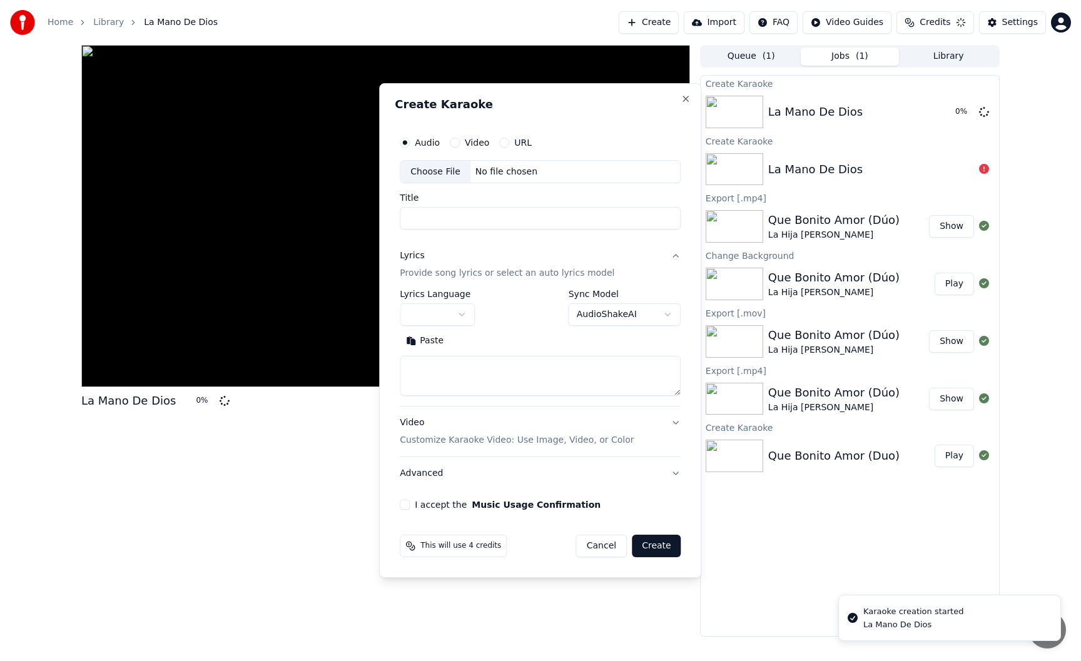
scroll to position [0, 0]
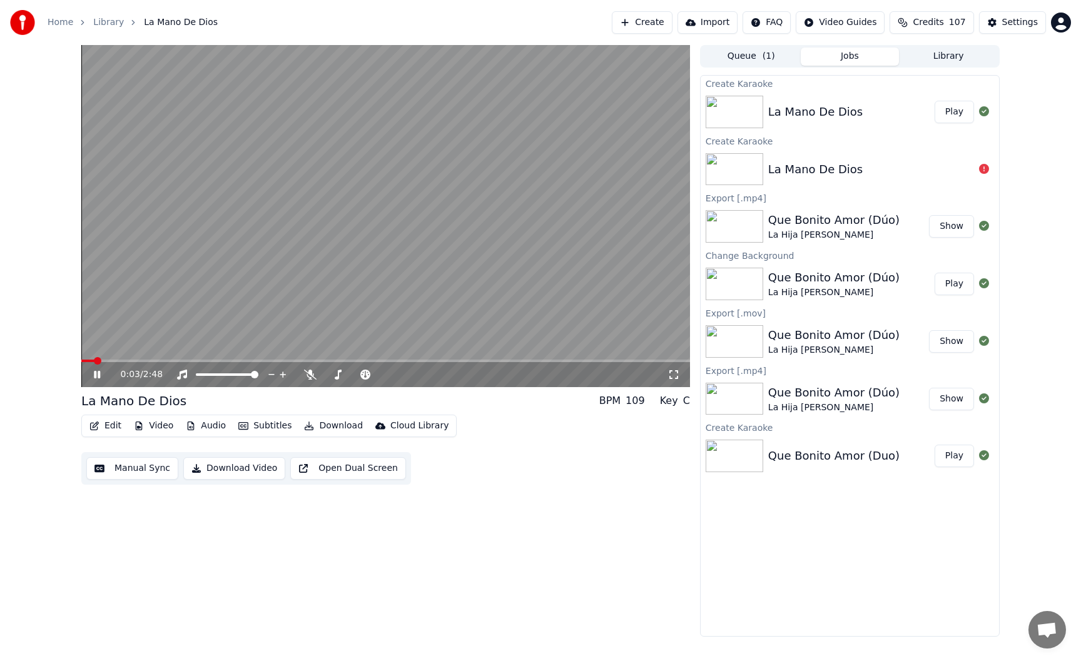
click at [541, 215] on video at bounding box center [385, 216] width 609 height 342
click at [83, 361] on span at bounding box center [83, 361] width 4 height 3
click at [98, 375] on icon at bounding box center [97, 374] width 8 height 9
click at [81, 360] on span at bounding box center [85, 361] width 8 height 8
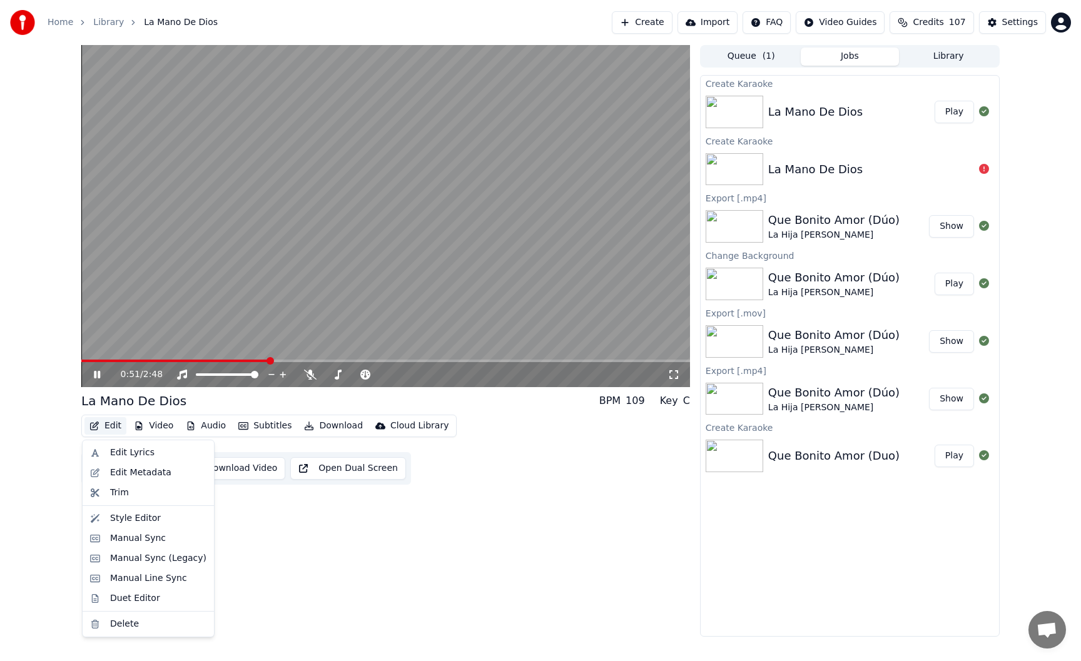
click at [113, 427] on button "Edit" at bounding box center [105, 426] width 42 height 18
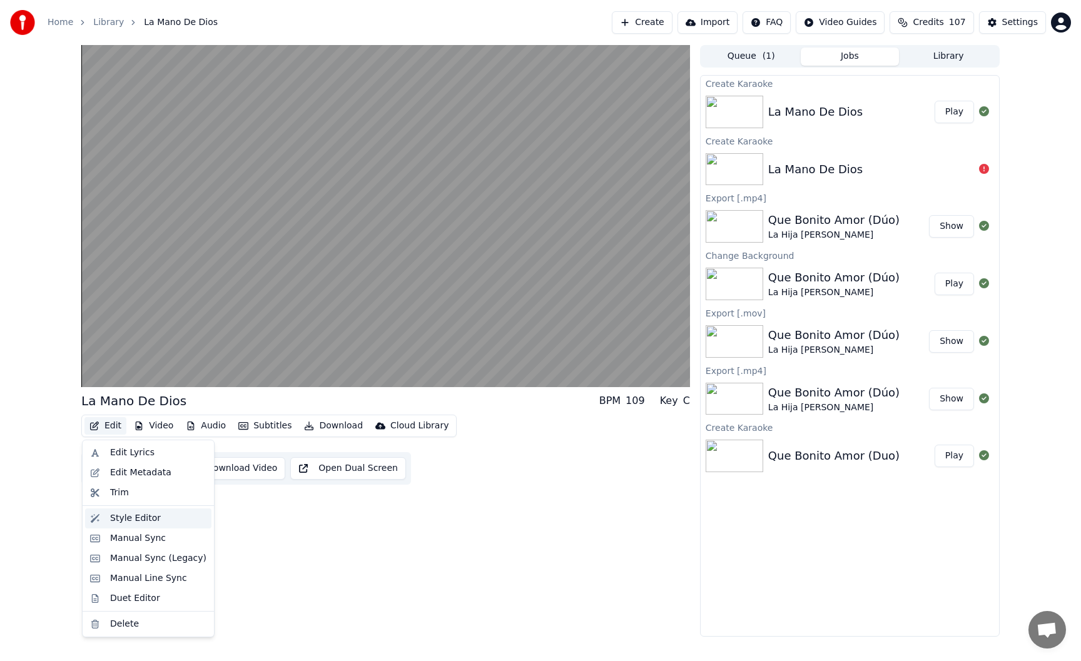
click at [136, 518] on div "Style Editor" at bounding box center [135, 519] width 51 height 13
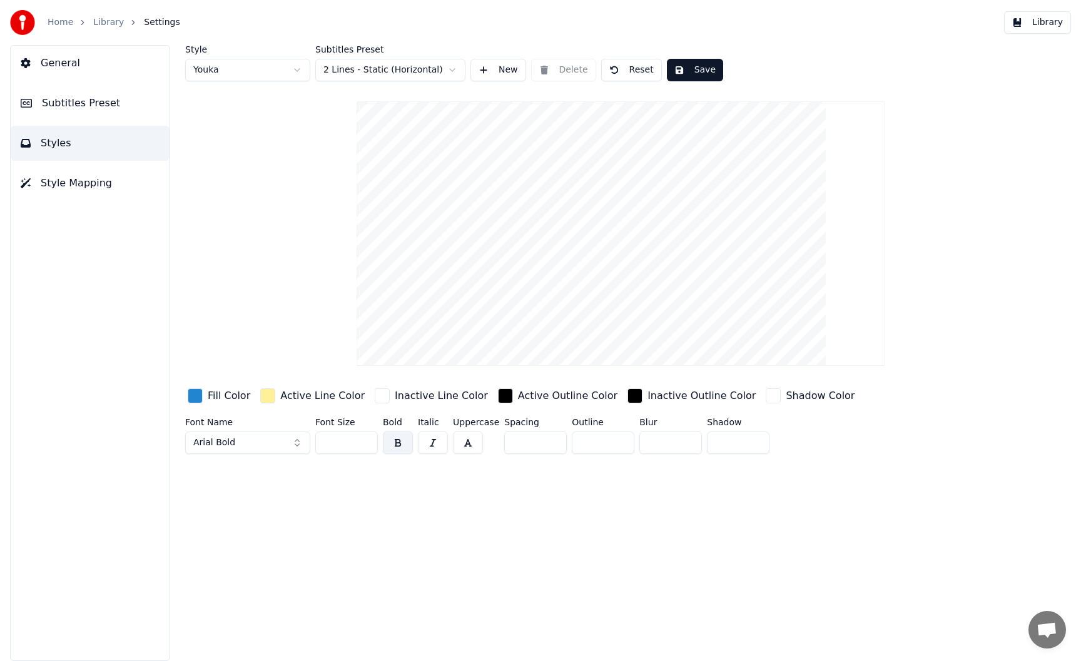
click at [415, 66] on html "Home Library Settings Library General Subtitles Preset Styles Style Mapping Sty…" at bounding box center [540, 330] width 1081 height 661
click at [418, 42] on html "Home Library Settings Library General Subtitles Preset Styles Style Mapping Sty…" at bounding box center [540, 330] width 1081 height 661
click at [282, 78] on html "Home Library Settings Library General Subtitles Preset Styles Style Mapping Sty…" at bounding box center [540, 330] width 1081 height 661
click at [277, 42] on html "Home Library Settings Library General Subtitles Preset Styles Style Mapping Sty…" at bounding box center [540, 330] width 1081 height 661
click at [282, 66] on html "Home Library Settings Library General Subtitles Preset Styles Style Mapping Sty…" at bounding box center [540, 330] width 1081 height 661
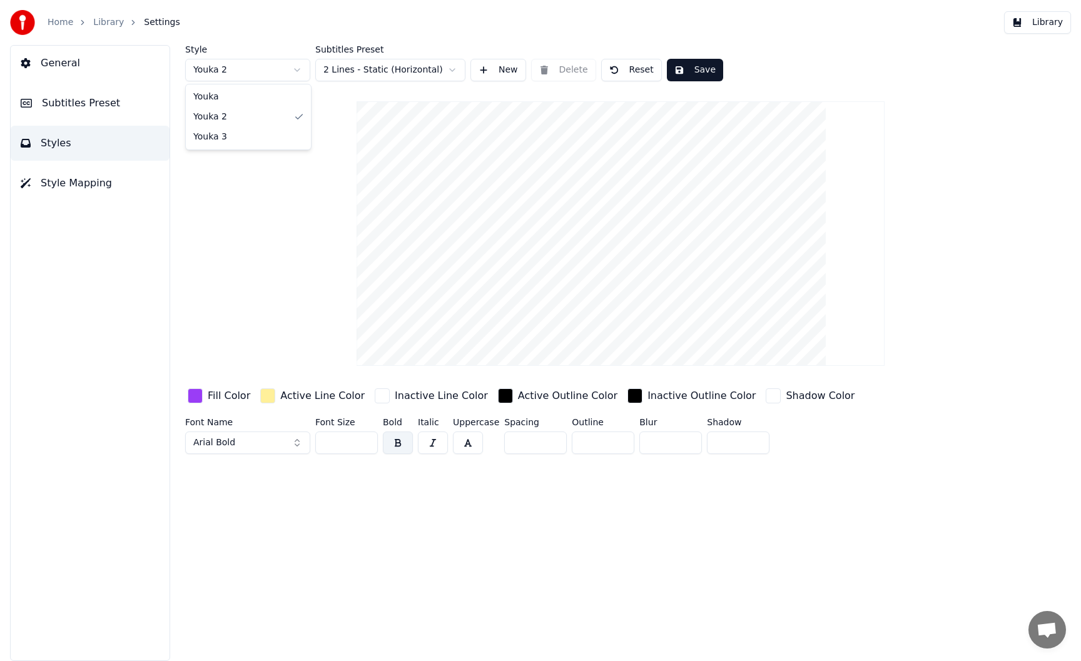
click at [267, 71] on html "Home Library Settings Library General Subtitles Preset Styles Style Mapping Sty…" at bounding box center [540, 330] width 1081 height 661
click at [290, 188] on div "Style Youka Subtitles Preset 2 Lines - Static (Horizontal) New Delete Reset Sav…" at bounding box center [620, 252] width 871 height 414
click at [62, 188] on span "Style Mapping" at bounding box center [76, 183] width 71 height 15
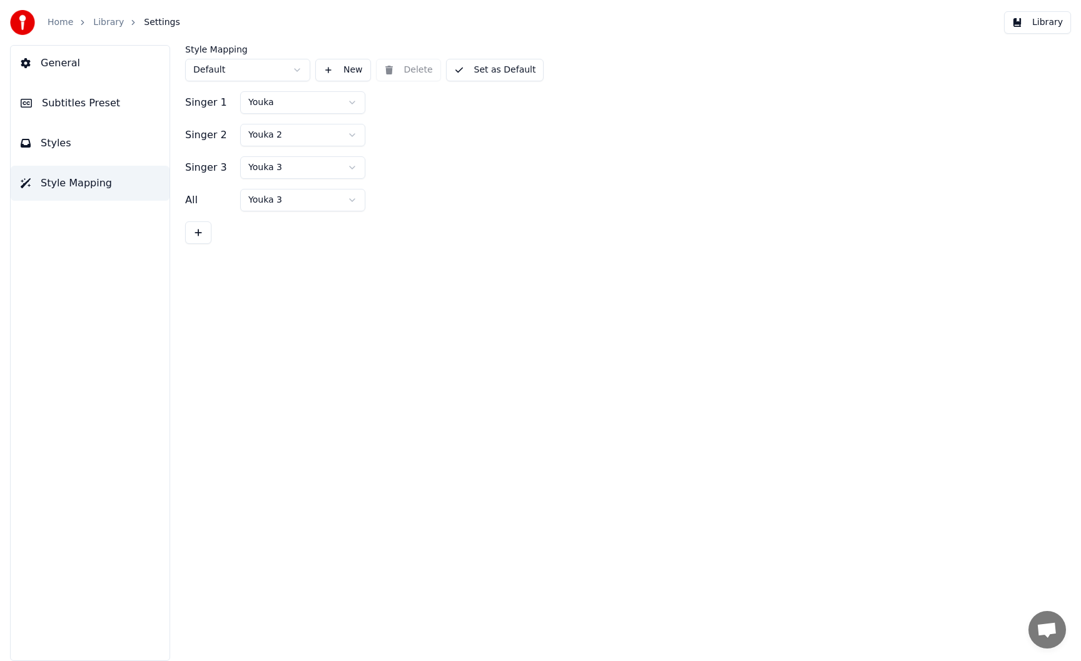
click at [66, 146] on span "Styles" at bounding box center [56, 143] width 31 height 15
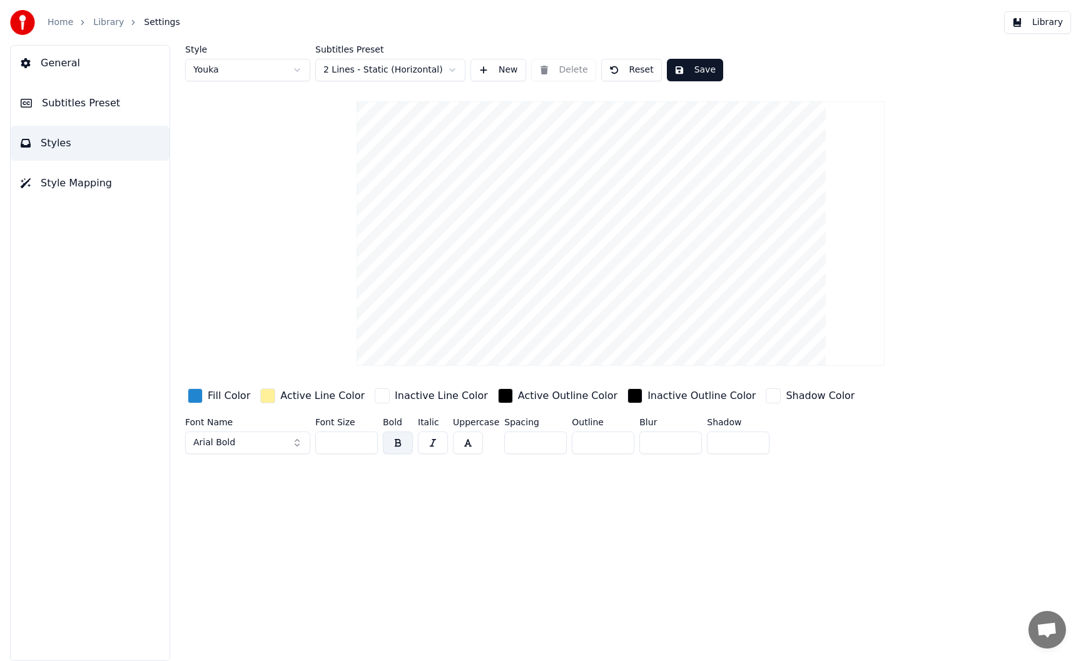
click at [68, 108] on span "Subtitles Preset" at bounding box center [81, 103] width 78 height 15
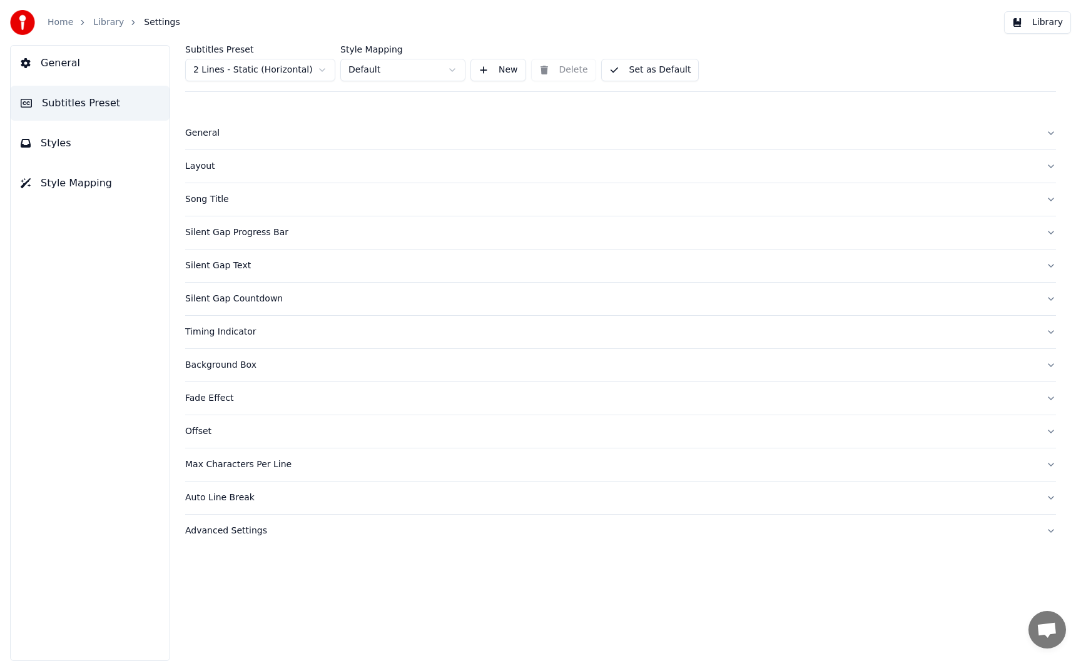
click at [74, 138] on button "Styles" at bounding box center [90, 143] width 159 height 35
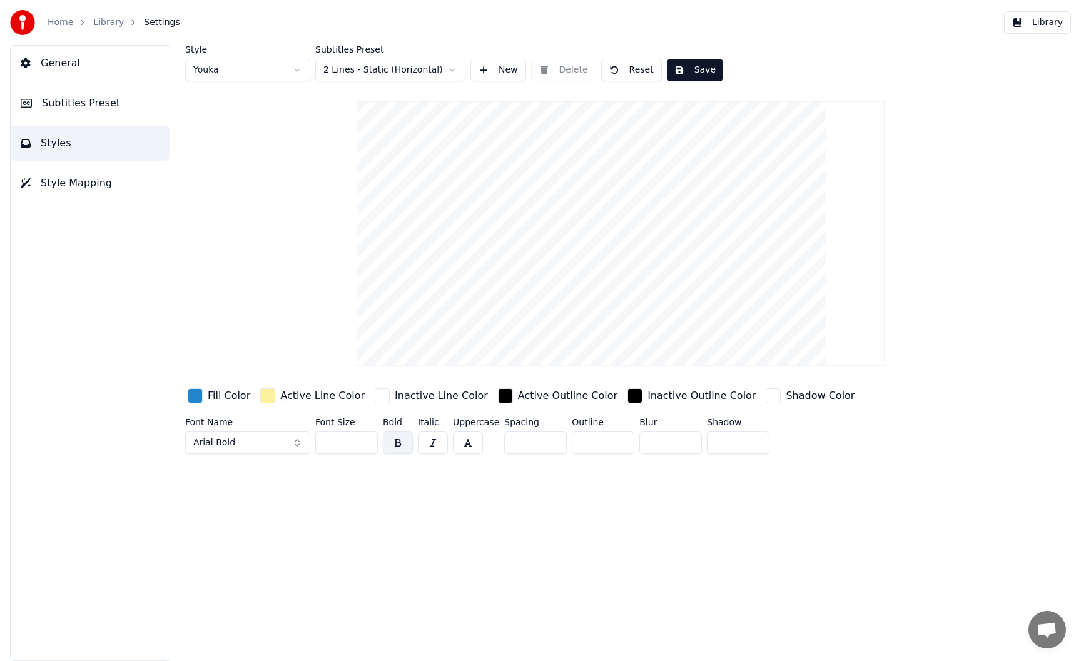
click at [74, 111] on button "Subtitles Preset" at bounding box center [90, 103] width 159 height 35
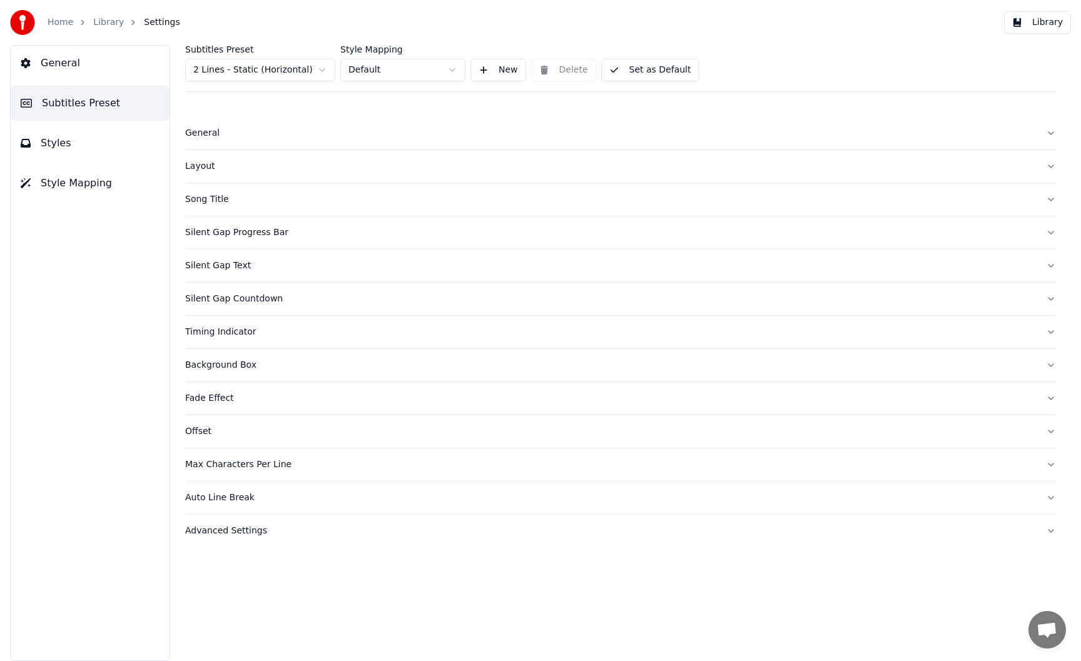
click at [205, 158] on button "Layout" at bounding box center [620, 166] width 871 height 33
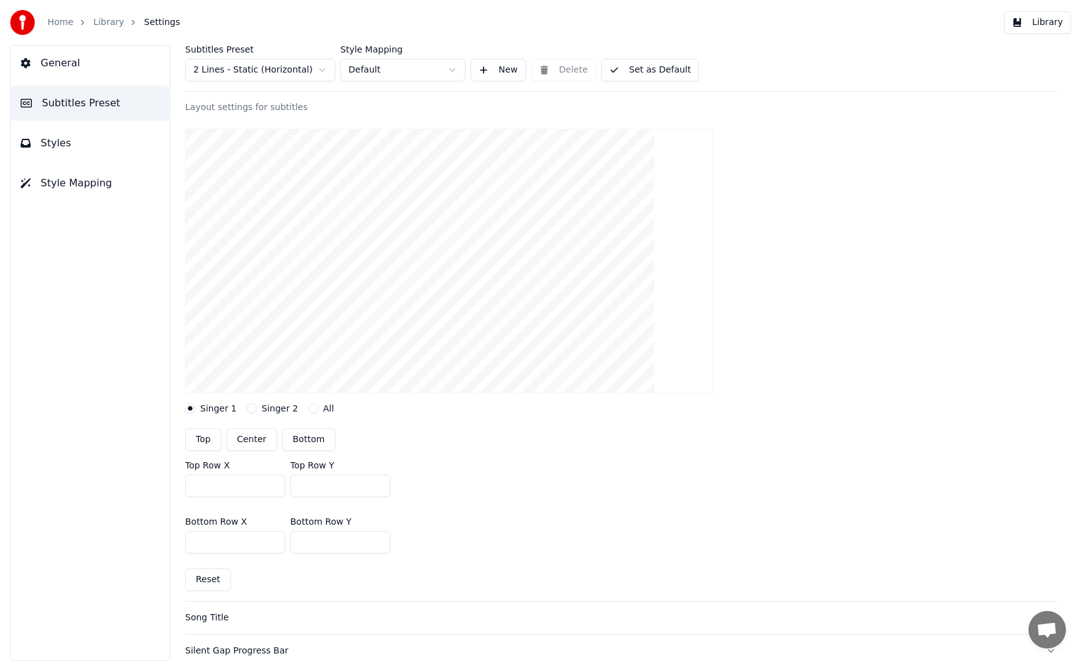
scroll to position [83, 0]
click at [309, 409] on button "All" at bounding box center [314, 407] width 10 height 10
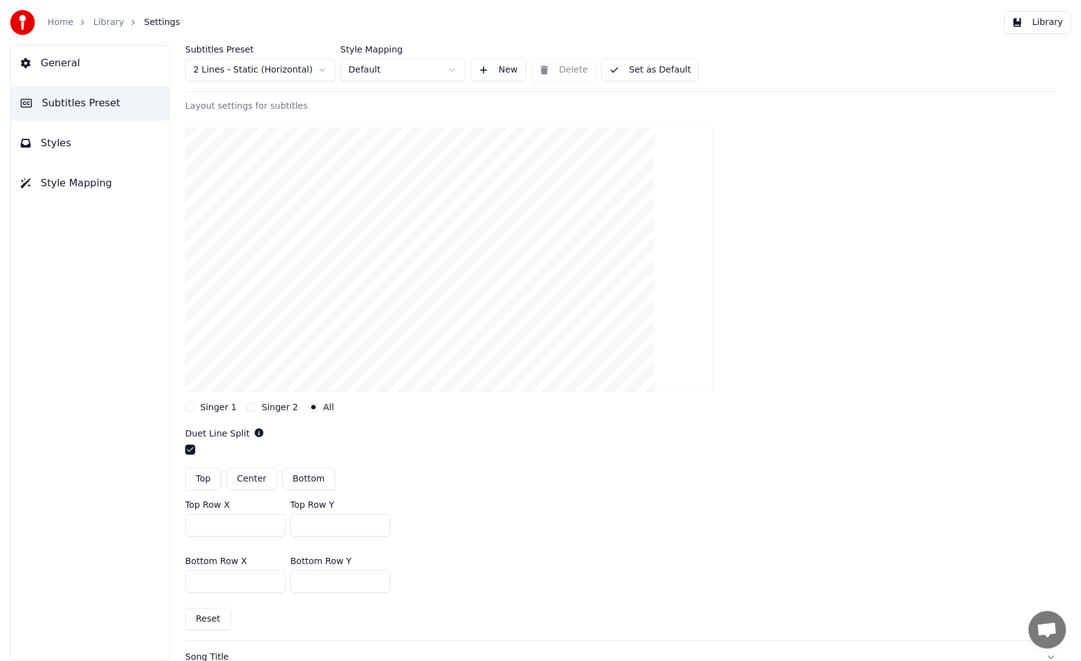
click at [311, 409] on icon "button" at bounding box center [313, 407] width 5 height 5
click at [192, 408] on button "Singer 1" at bounding box center [190, 407] width 10 height 10
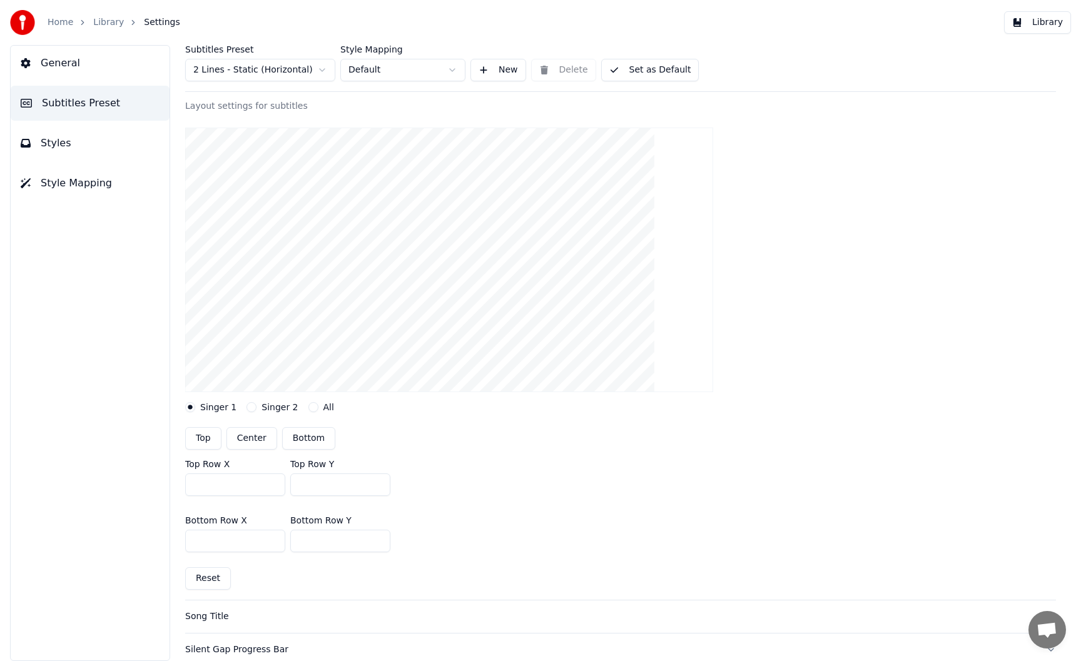
click at [250, 438] on button "Center" at bounding box center [252, 438] width 51 height 23
type input "***"
click at [250, 407] on button "Singer 2" at bounding box center [252, 407] width 10 height 10
click at [195, 407] on button "Singer 1" at bounding box center [190, 407] width 10 height 10
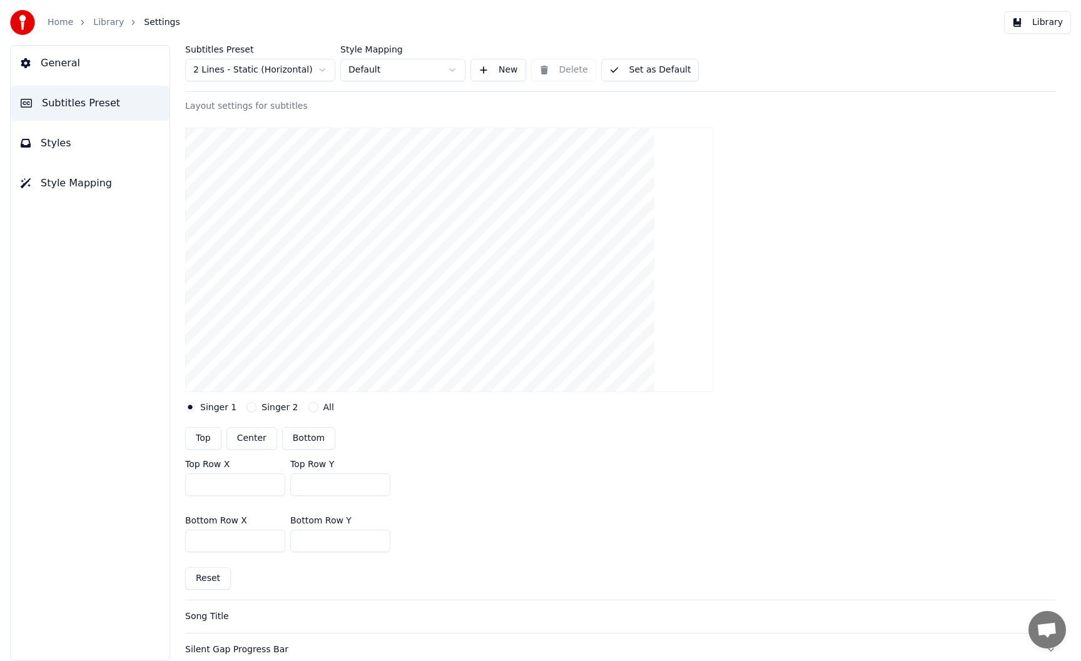
click at [247, 439] on button "Center" at bounding box center [252, 438] width 51 height 23
click at [310, 405] on button "All" at bounding box center [314, 407] width 10 height 10
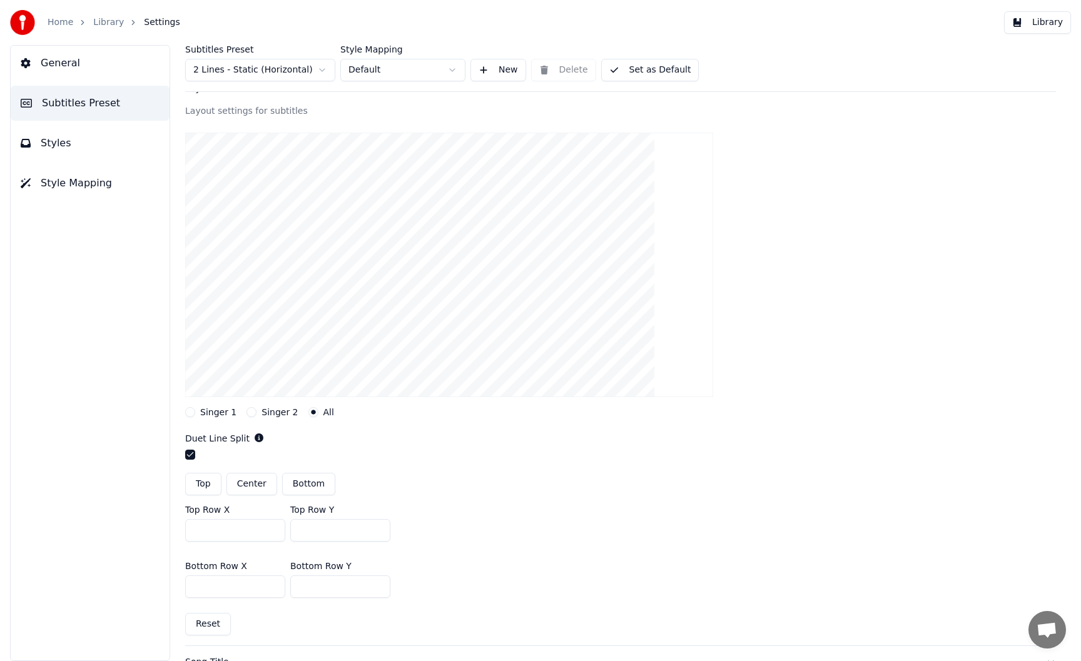
scroll to position [78, 0]
click at [193, 412] on button "Singer 1" at bounding box center [190, 412] width 10 height 10
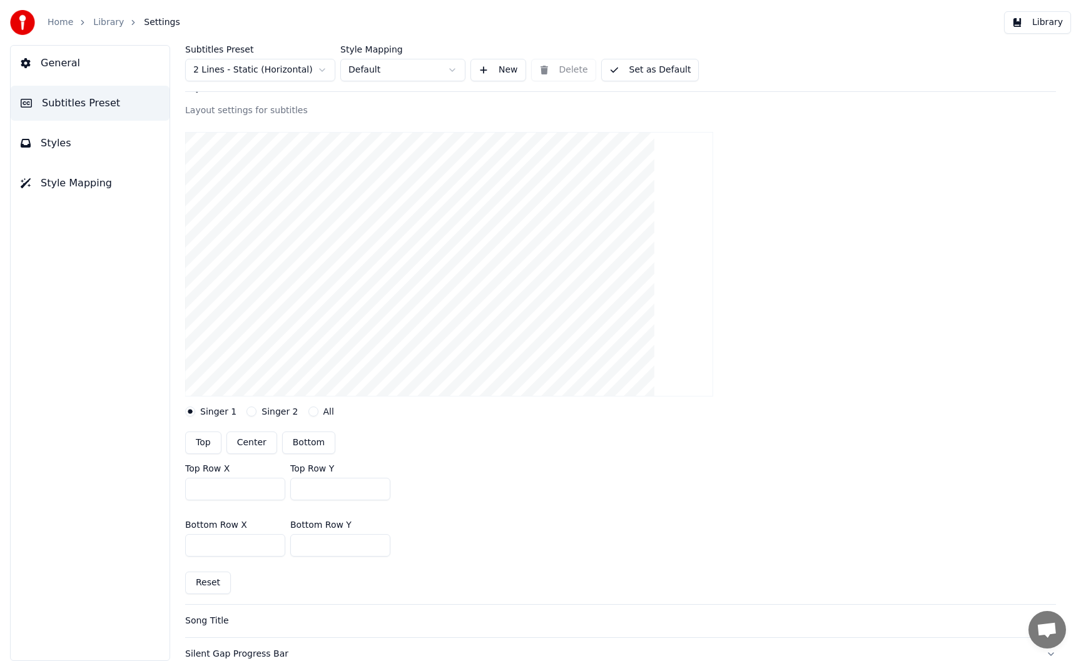
click at [255, 440] on button "Center" at bounding box center [252, 443] width 51 height 23
click at [248, 409] on button "Singer 2" at bounding box center [252, 412] width 10 height 10
click at [309, 412] on button "All" at bounding box center [314, 412] width 10 height 10
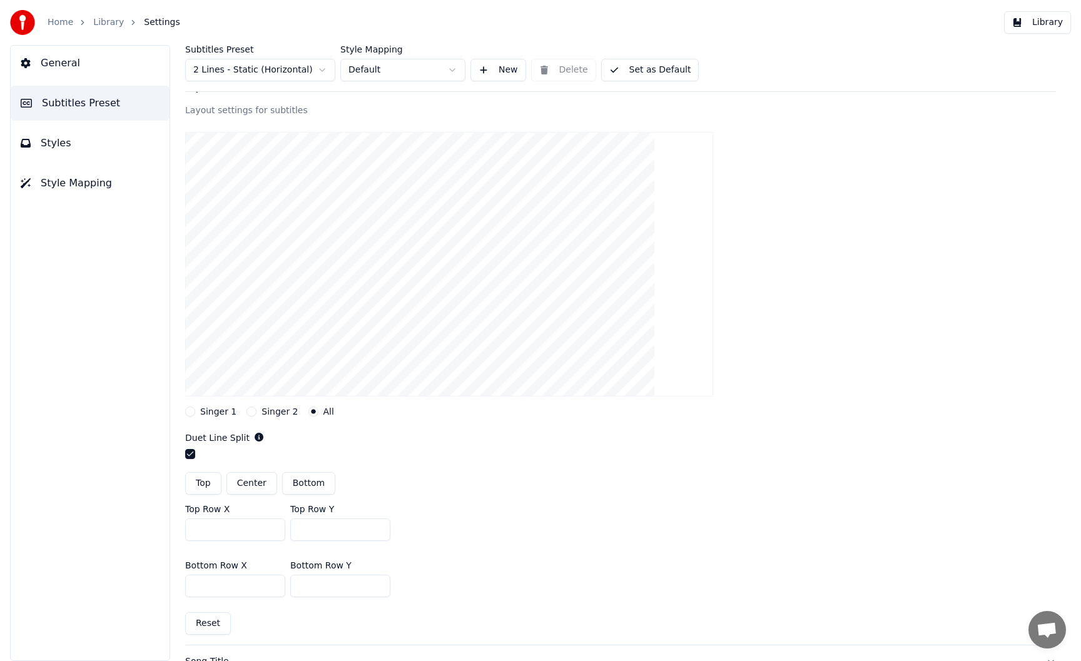
click at [259, 479] on button "Center" at bounding box center [252, 483] width 51 height 23
click at [215, 483] on button "Top" at bounding box center [203, 483] width 36 height 23
type input "***"
click at [302, 485] on button "Bottom" at bounding box center [308, 483] width 53 height 23
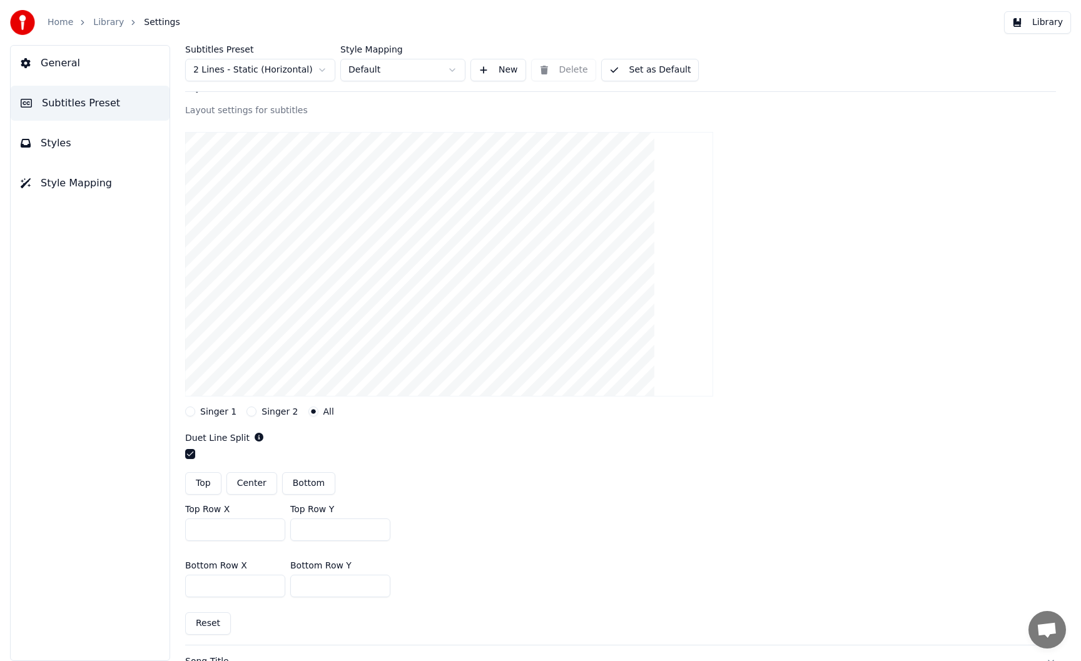
type input "***"
click at [258, 484] on button "Center" at bounding box center [252, 483] width 51 height 23
type input "***"
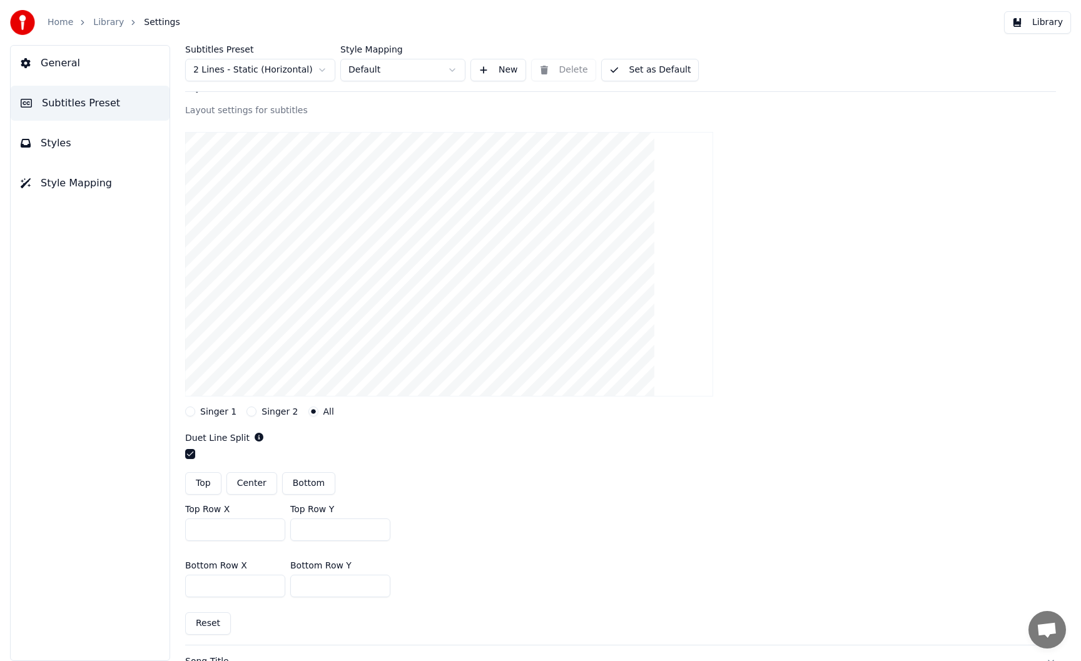
click at [247, 485] on button "Center" at bounding box center [252, 483] width 51 height 23
click at [249, 414] on button "Singer 2" at bounding box center [252, 412] width 10 height 10
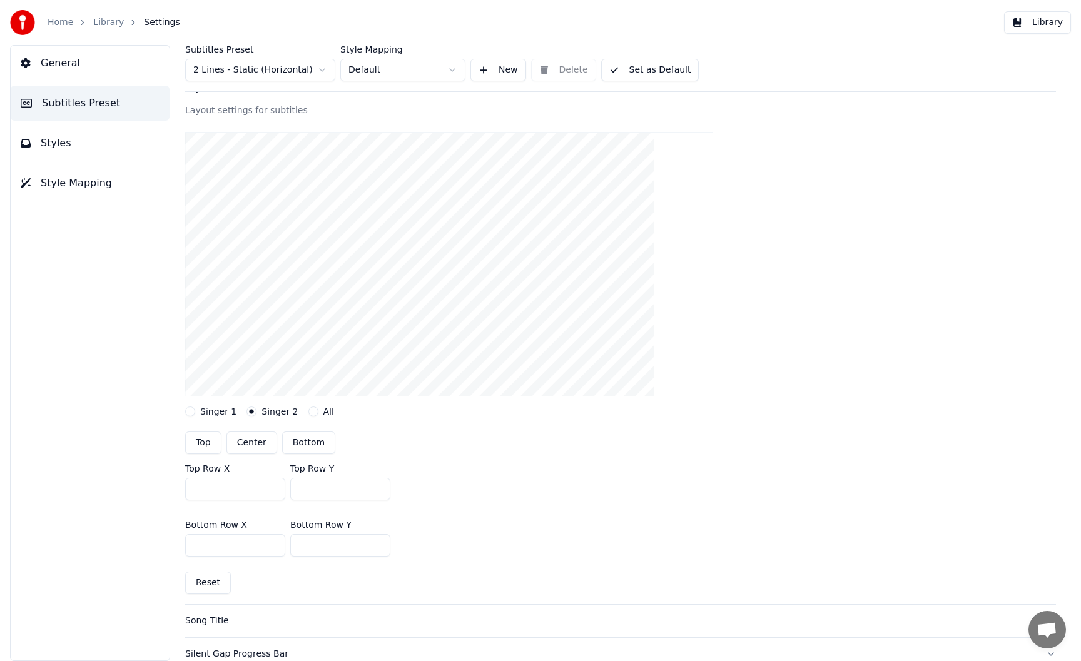
click at [193, 411] on button "Singer 1" at bounding box center [190, 412] width 10 height 10
click at [113, 23] on link "Library" at bounding box center [108, 22] width 31 height 13
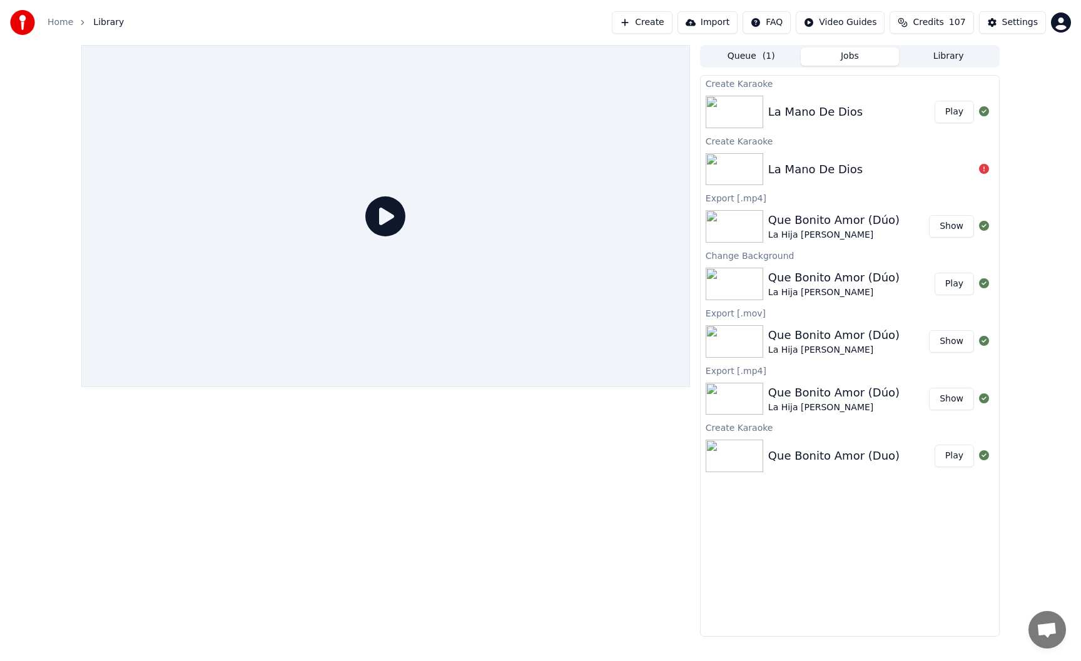
click at [952, 117] on button "Play" at bounding box center [954, 112] width 39 height 23
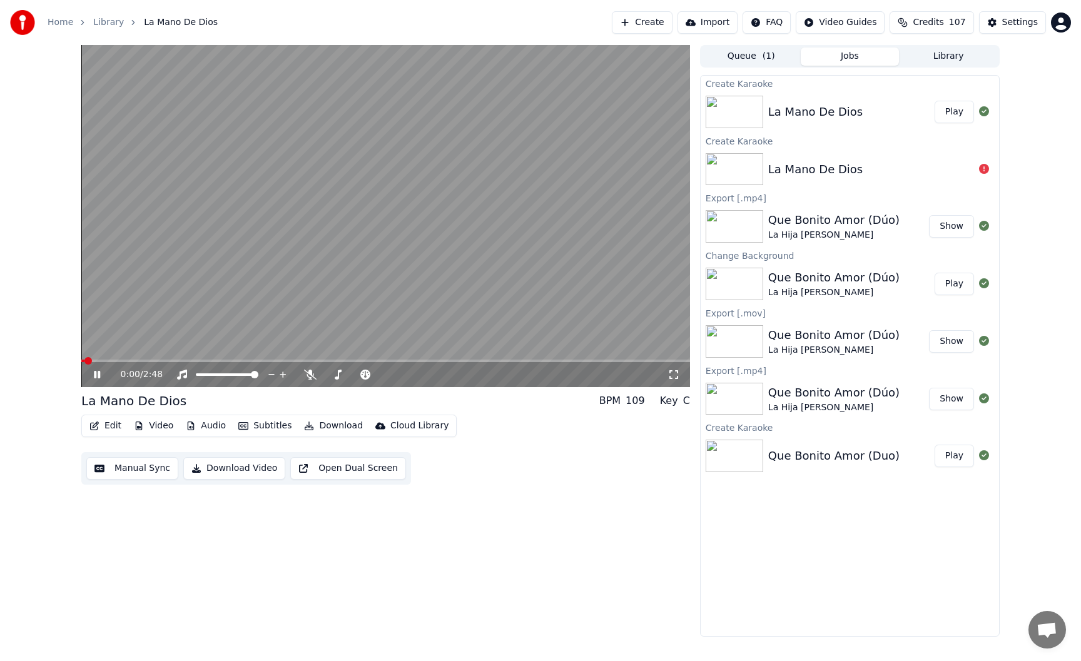
click at [158, 360] on span at bounding box center [385, 361] width 609 height 3
click at [318, 371] on div at bounding box center [367, 375] width 101 height 13
click at [315, 380] on icon at bounding box center [310, 375] width 13 height 10
click at [479, 361] on span at bounding box center [385, 361] width 609 height 3
click at [576, 361] on span at bounding box center [385, 361] width 609 height 3
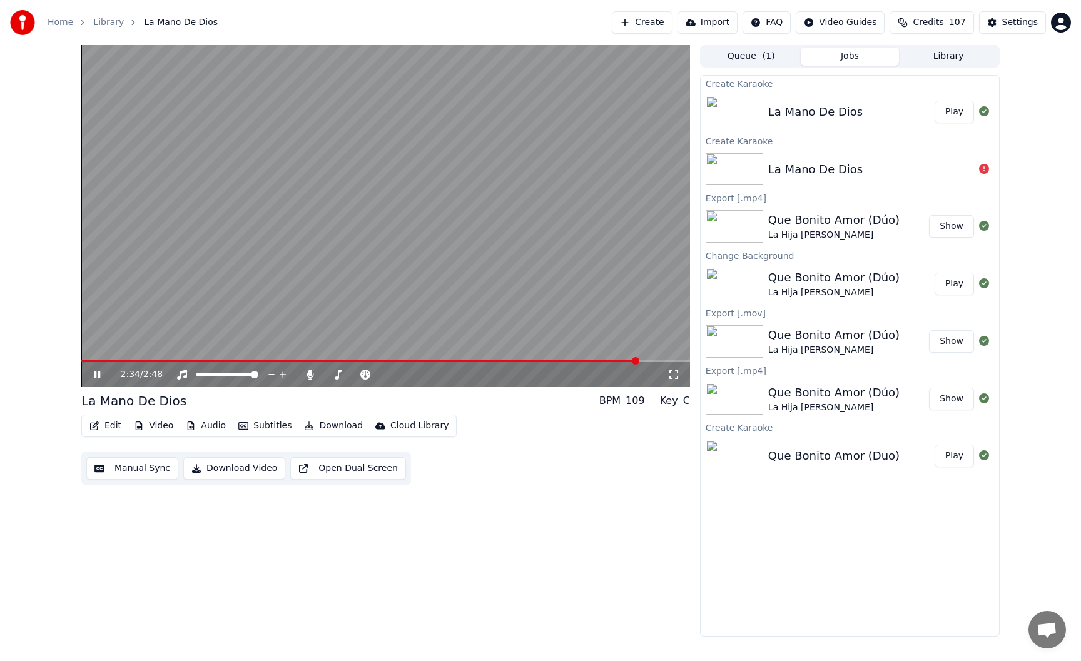
click at [640, 362] on span at bounding box center [385, 361] width 609 height 3
click at [307, 374] on icon at bounding box center [310, 375] width 7 height 10
click at [312, 268] on video at bounding box center [385, 216] width 609 height 342
click at [334, 422] on button "Download" at bounding box center [333, 426] width 69 height 18
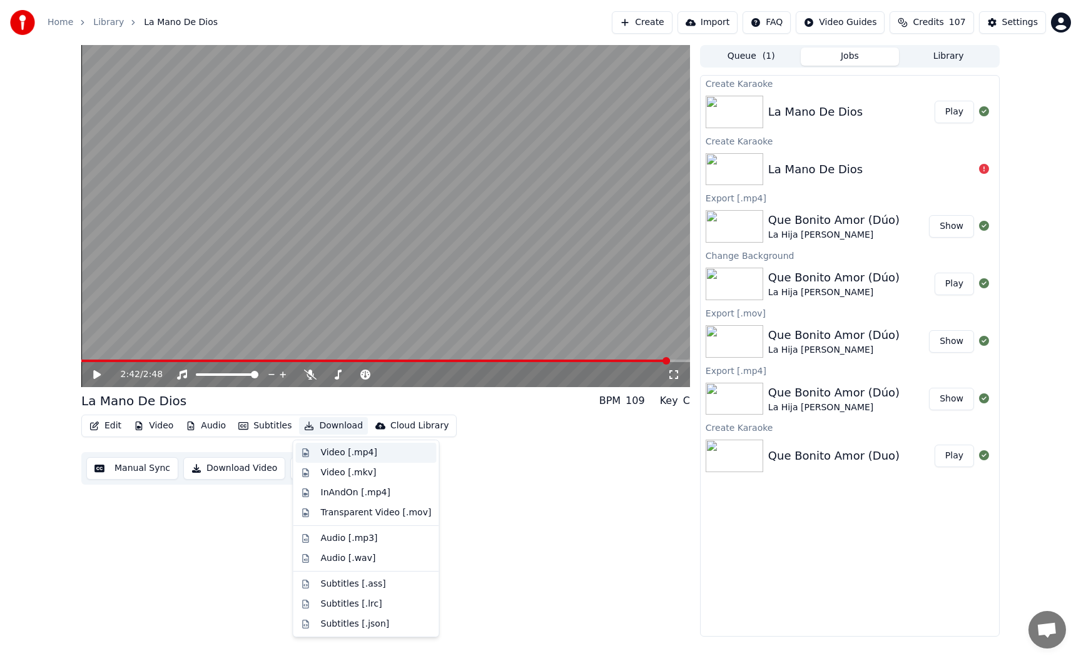
click at [347, 449] on div "Video [.mp4]" at bounding box center [349, 453] width 56 height 13
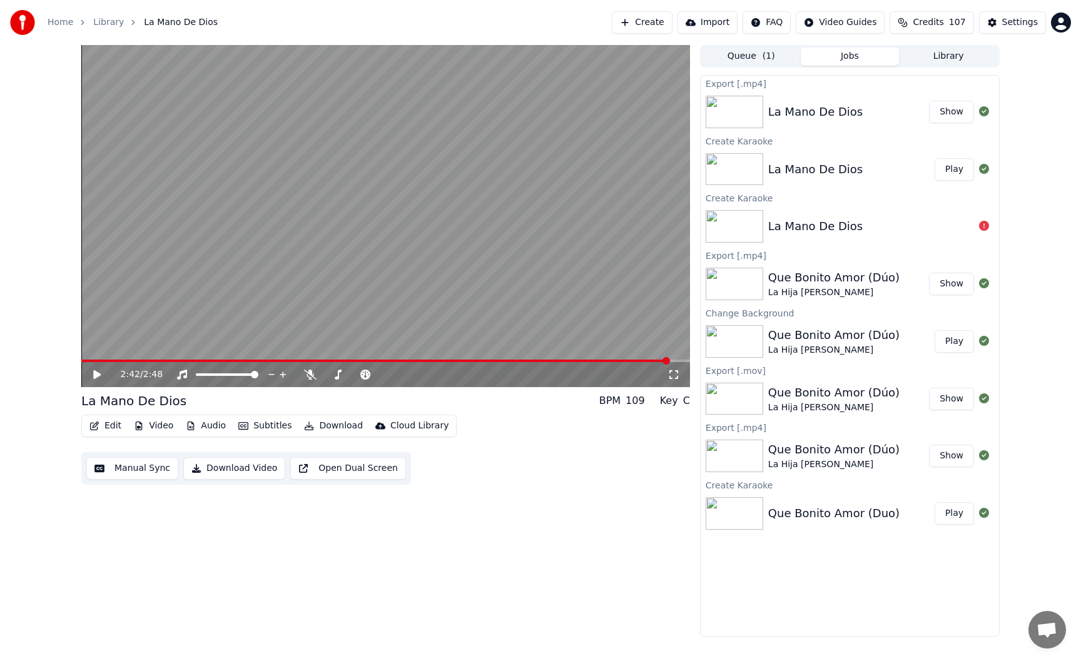
click at [951, 116] on button "Show" at bounding box center [951, 112] width 45 height 23
click at [110, 424] on button "Edit" at bounding box center [105, 426] width 42 height 18
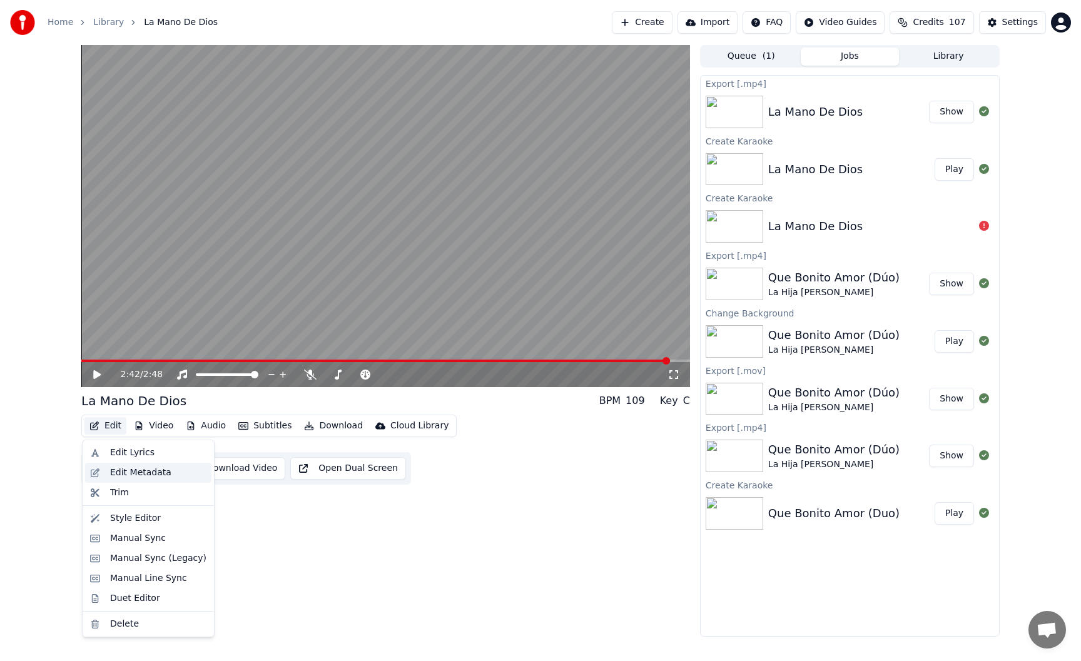
click at [129, 468] on div "Edit Metadata" at bounding box center [140, 473] width 61 height 13
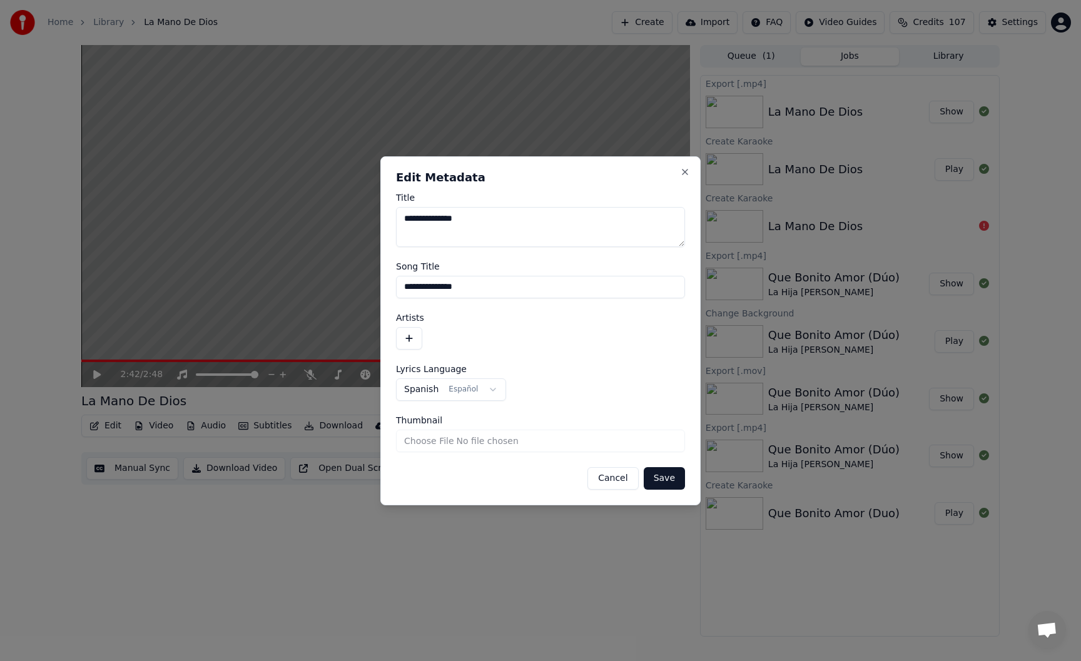
click at [415, 338] on button "button" at bounding box center [409, 338] width 26 height 23
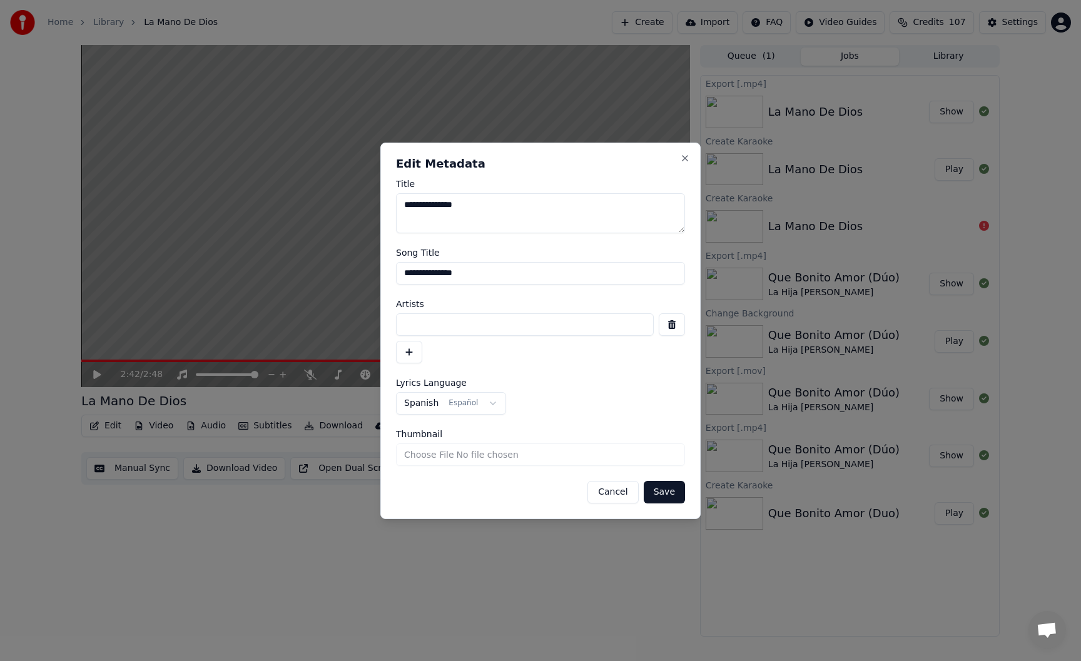
click at [436, 328] on input at bounding box center [525, 325] width 258 height 23
paste input "**********"
type input "**********"
click at [666, 486] on button "Save" at bounding box center [664, 492] width 41 height 23
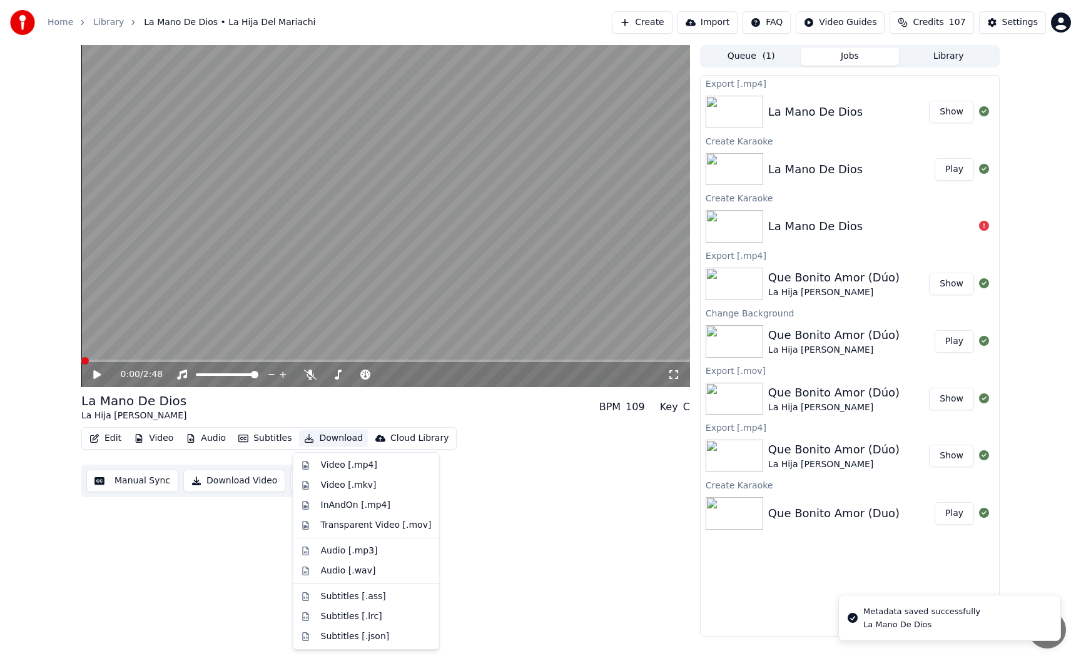
click at [335, 439] on button "Download" at bounding box center [333, 439] width 69 height 18
click at [344, 462] on div "Video [.mp4]" at bounding box center [349, 465] width 56 height 13
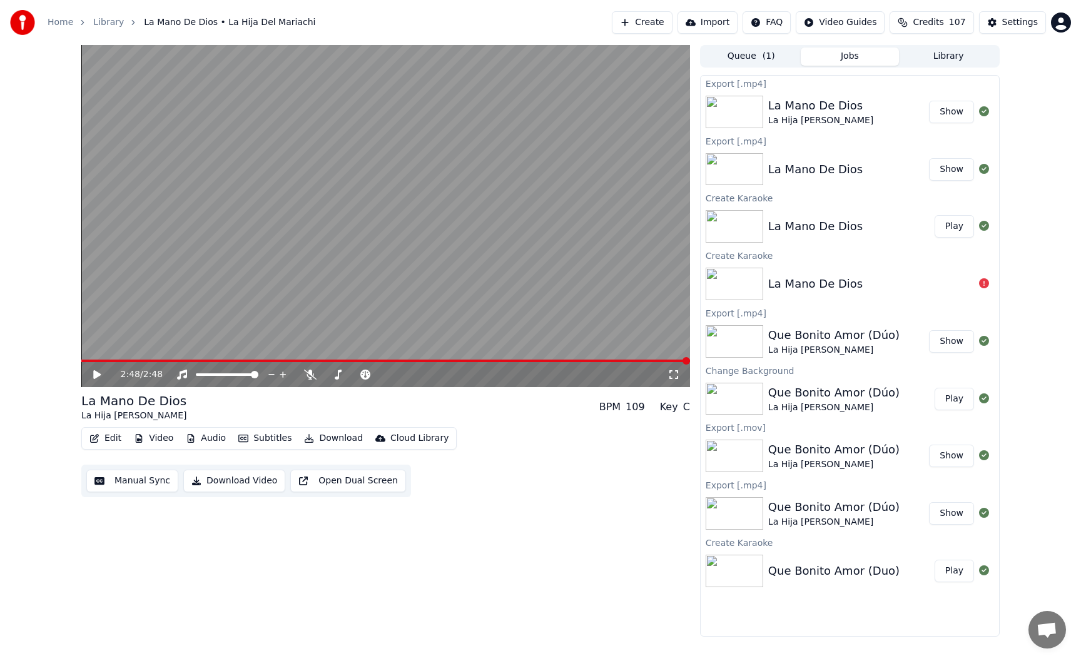
click at [946, 111] on button "Show" at bounding box center [951, 112] width 45 height 23
